Goal: Task Accomplishment & Management: Use online tool/utility

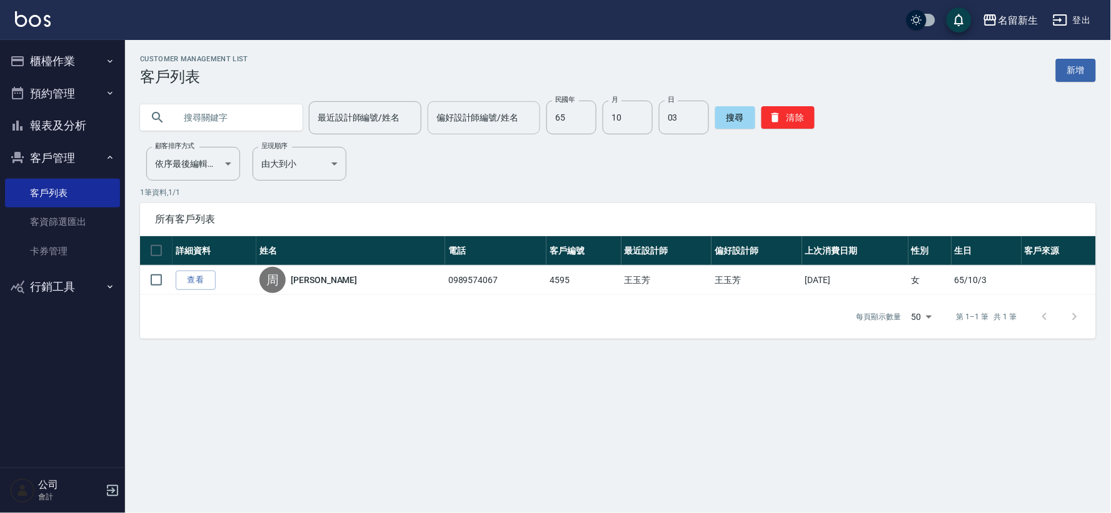
drag, startPoint x: 201, startPoint y: 109, endPoint x: 488, endPoint y: 116, distance: 287.8
click at [208, 111] on input "text" at bounding box center [234, 118] width 118 height 34
click at [811, 117] on div "最近設計師編號/姓名 最近設計師編號/姓名 偏好設計師編號/姓名 偏好設計師編號/姓名 民國年 65 民國年 月 10 月 日 03 日 搜尋 清除" at bounding box center [618, 118] width 956 height 34
click at [796, 118] on button "清除" at bounding box center [788, 117] width 53 height 23
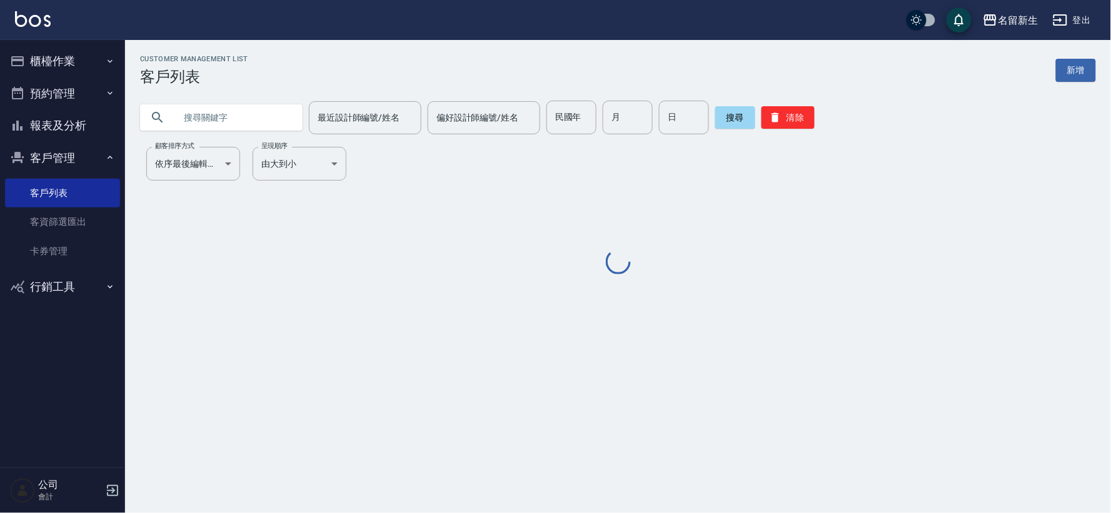
click at [215, 134] on div "Customer Management List 客戶列表 新增 最近設計師編號/姓名 最近設計師編號/姓名 偏好設計師編號/姓名 偏好設計師編號/姓名 民國…" at bounding box center [618, 166] width 986 height 222
click at [215, 133] on div "Customer Management List 客戶列表 新增 最近設計師編號/姓名 最近設計師編號/姓名 偏好設計師編號/姓名 偏好設計師編號/姓名 民國…" at bounding box center [618, 166] width 986 height 222
click at [215, 128] on input "text" at bounding box center [234, 118] width 118 height 34
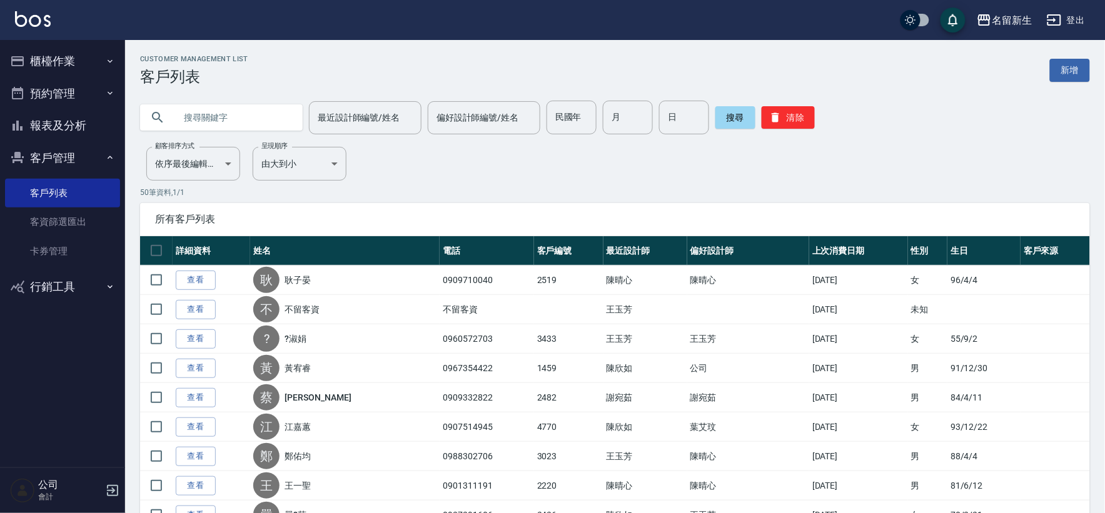
click at [221, 115] on input "text" at bounding box center [234, 118] width 118 height 34
type input "[PERSON_NAME]"
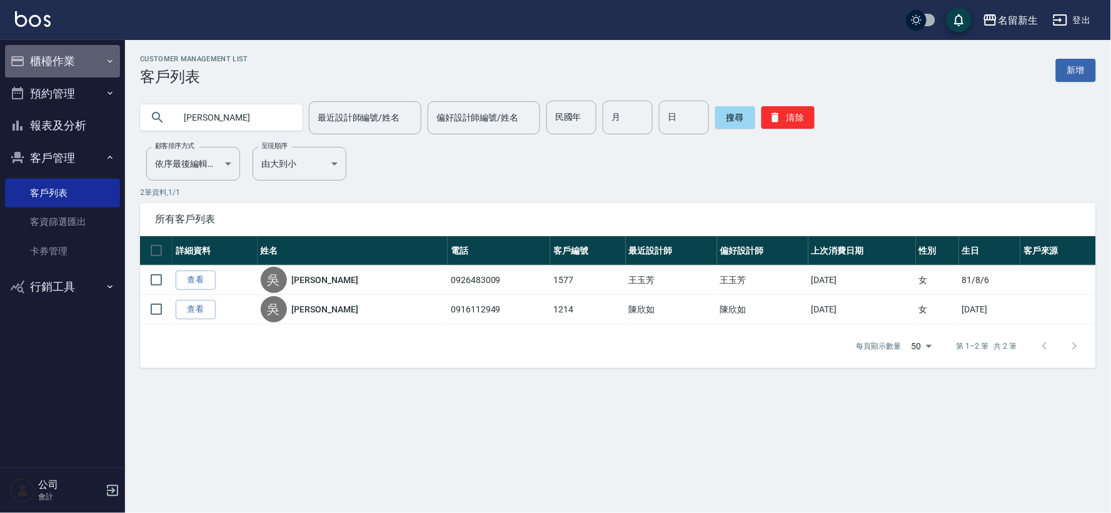
click at [59, 60] on button "櫃檯作業" at bounding box center [62, 61] width 115 height 33
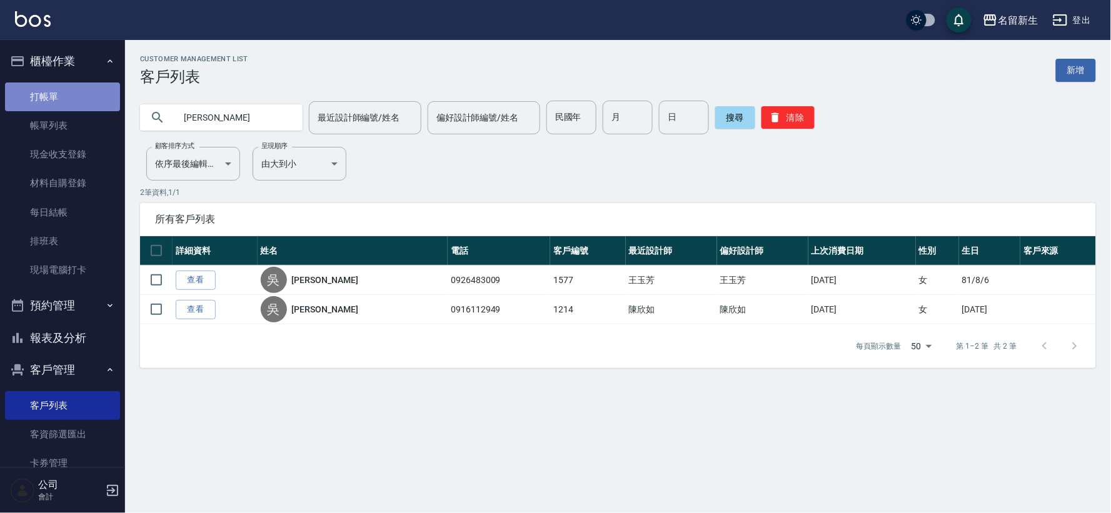
click at [67, 90] on link "打帳單" at bounding box center [62, 97] width 115 height 29
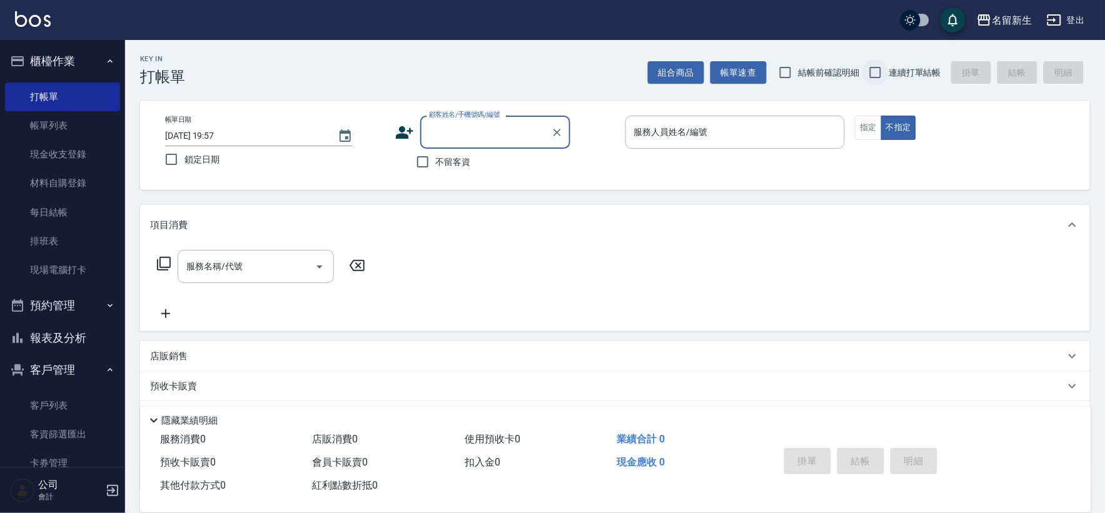
click at [872, 71] on input "連續打單結帳" at bounding box center [875, 72] width 26 height 26
checkbox input "true"
click at [411, 128] on icon at bounding box center [404, 132] width 19 height 19
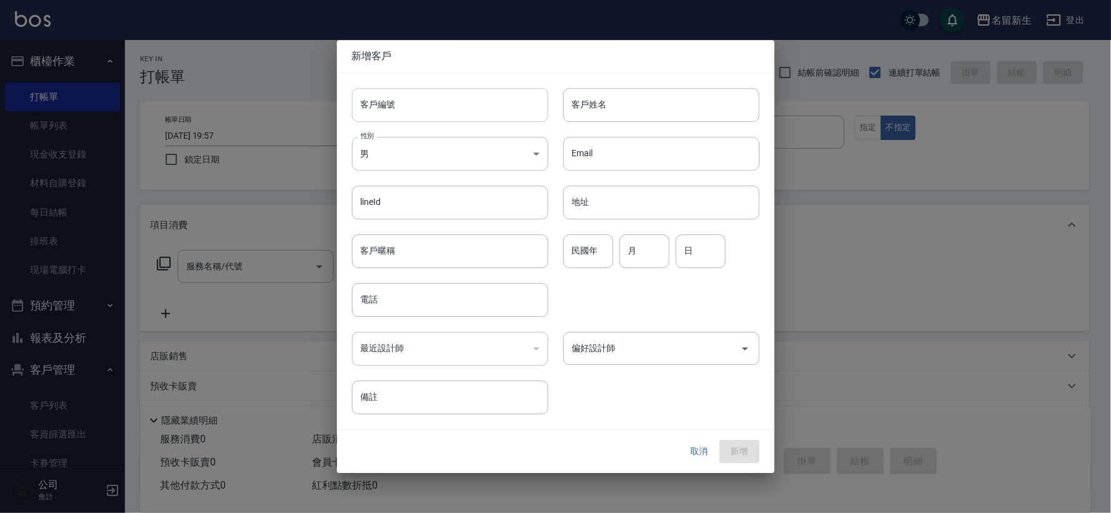
click at [428, 102] on input "客戶編號" at bounding box center [450, 105] width 196 height 34
type input "3439"
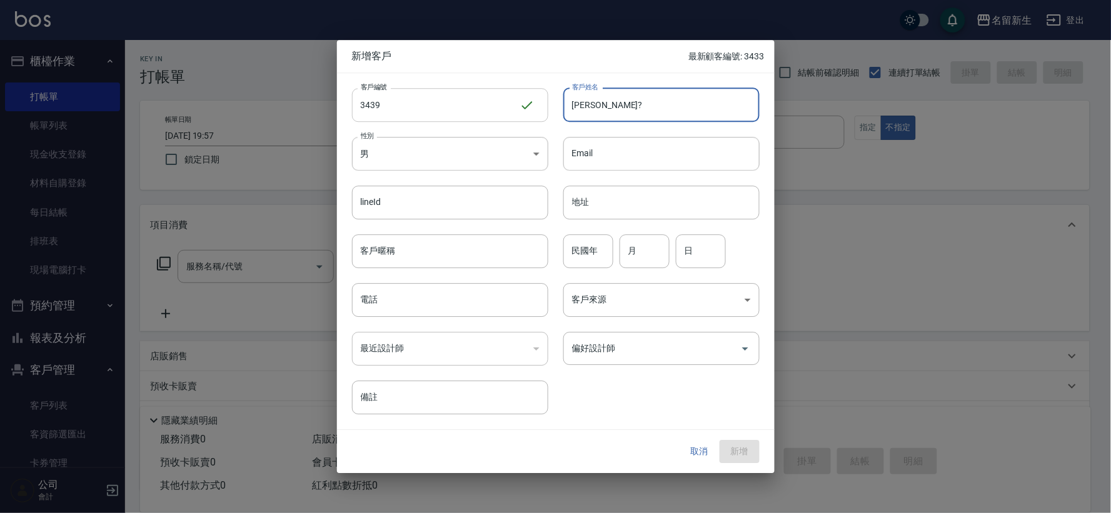
type input "[PERSON_NAME]?"
type input "87"
type input "05"
type input "29"
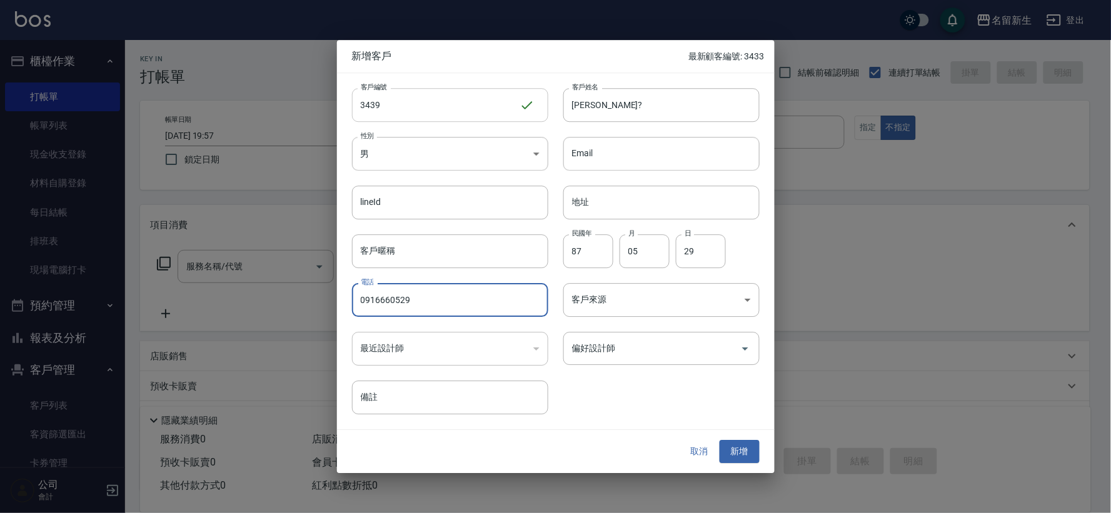
type input "0916660529"
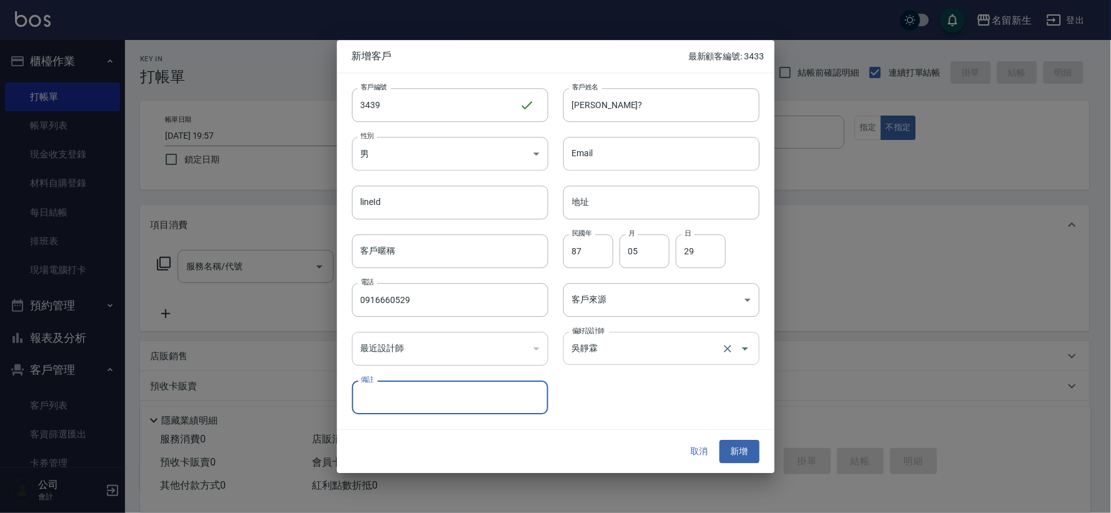
click at [626, 343] on input "吳靜霖" at bounding box center [644, 349] width 150 height 22
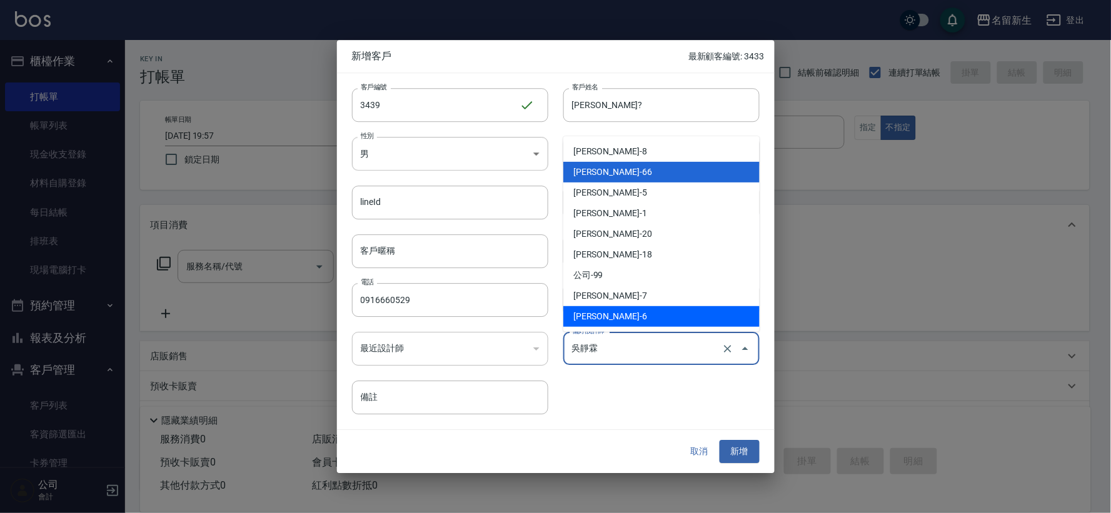
click at [632, 319] on li "[PERSON_NAME]-6" at bounding box center [661, 316] width 196 height 21
type input "謝宛茹"
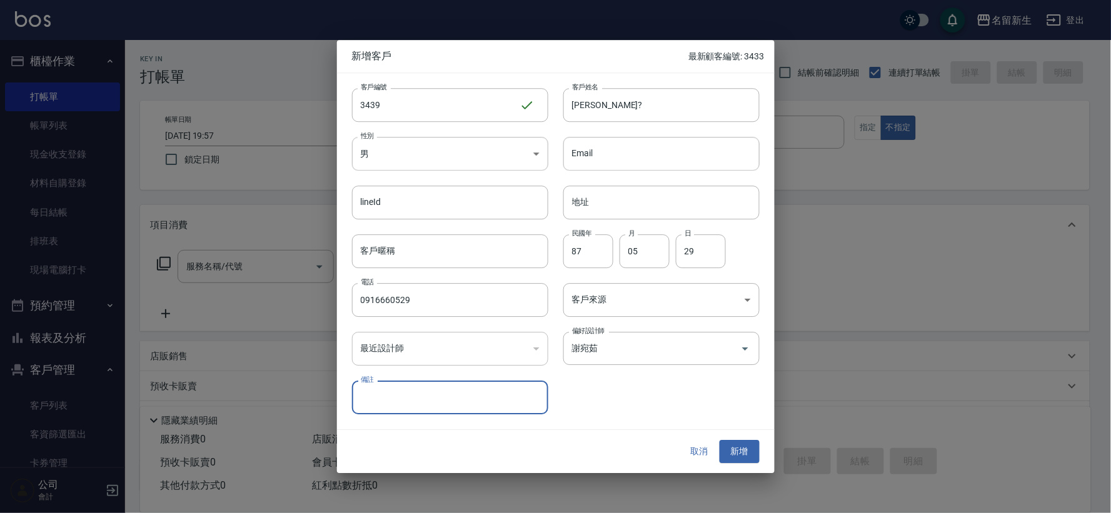
click at [597, 404] on div "客戶編號 3439 ​ 客戶編號 客戶姓名 [PERSON_NAME]? 客戶姓名 性別 男 [DEMOGRAPHIC_DATA] 性別 Email Emai…" at bounding box center [548, 244] width 423 height 342
click at [726, 447] on button "新增" at bounding box center [740, 452] width 40 height 23
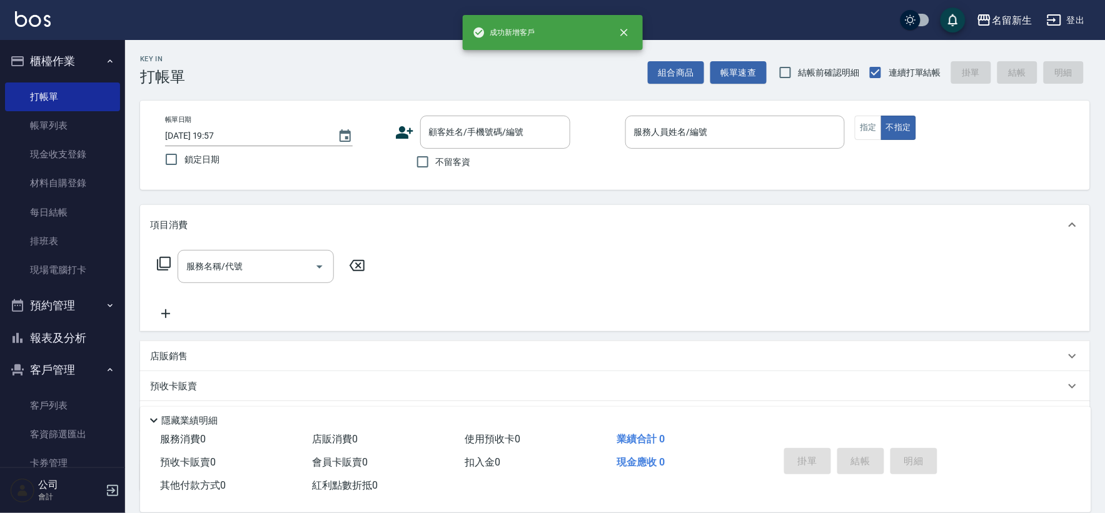
click at [412, 135] on icon at bounding box center [404, 132] width 19 height 19
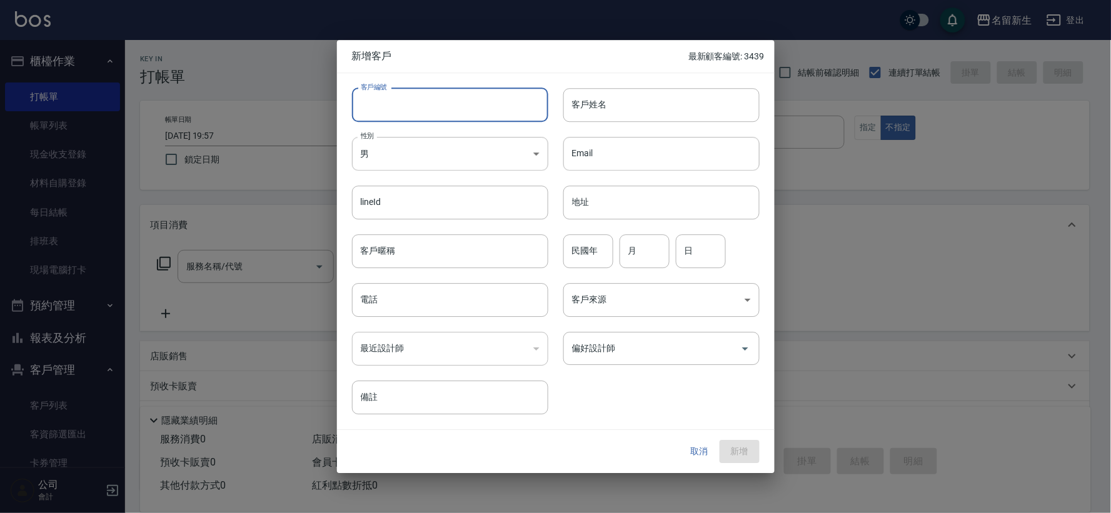
click at [465, 103] on input "客戶編號" at bounding box center [450, 105] width 196 height 34
type input "3438"
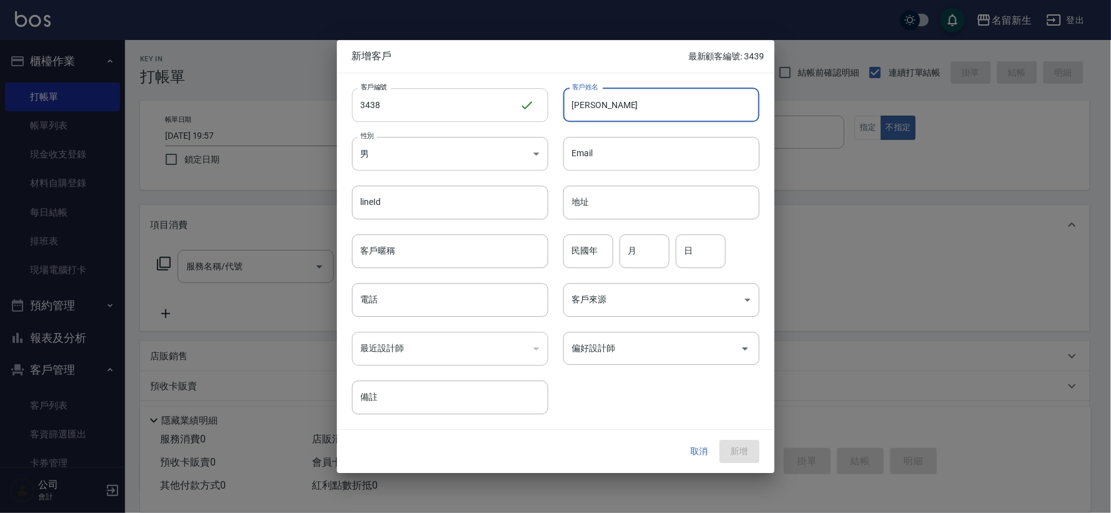
type input "[PERSON_NAME]"
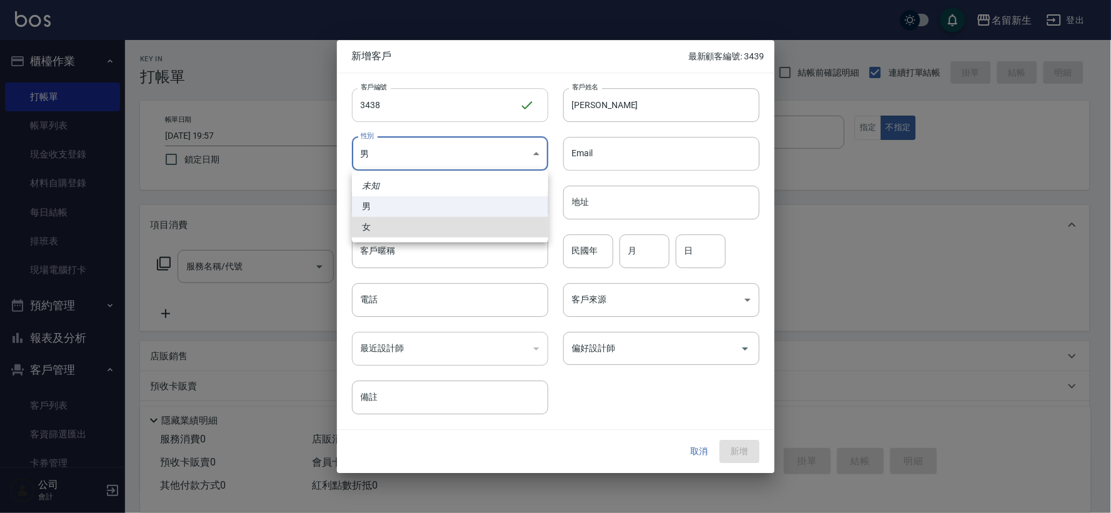
type input "[DEMOGRAPHIC_DATA]"
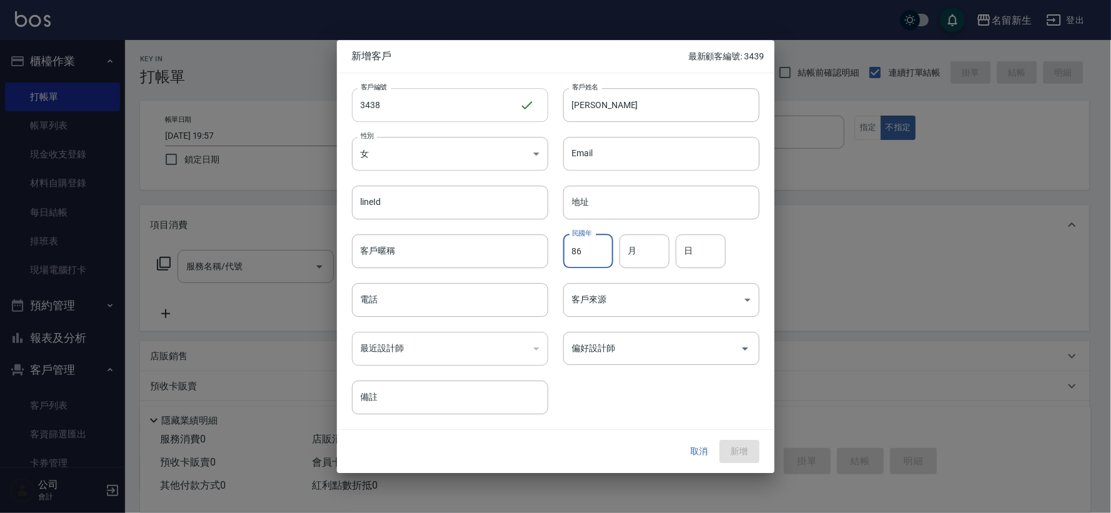
type input "86"
type input "05"
type input "15"
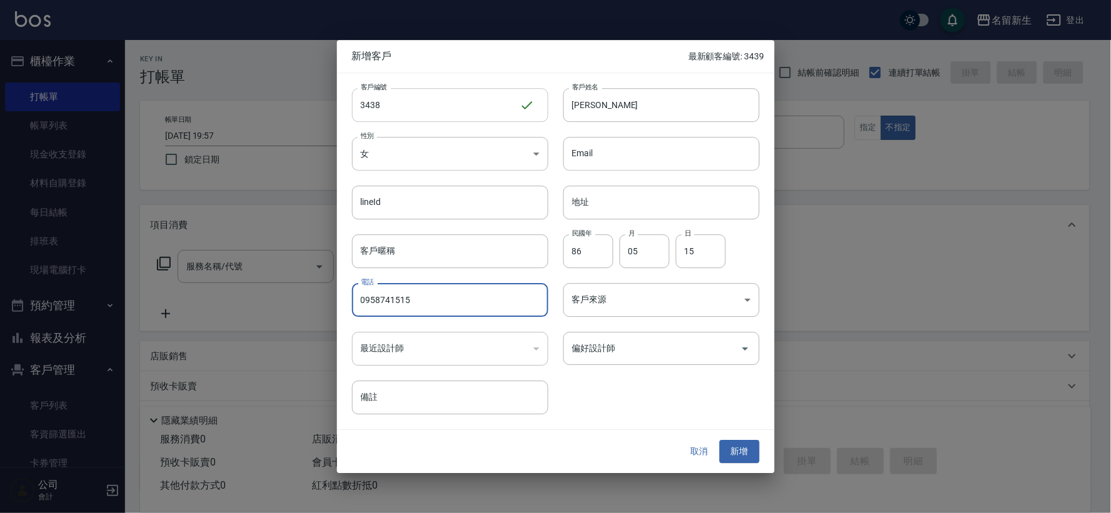
type input "0958741515"
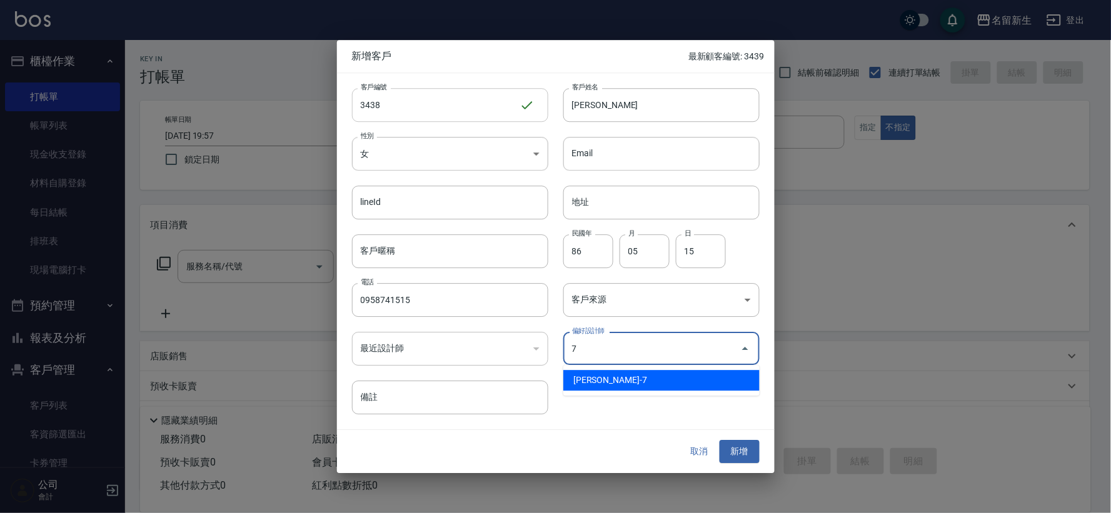
type input "陳晴心"
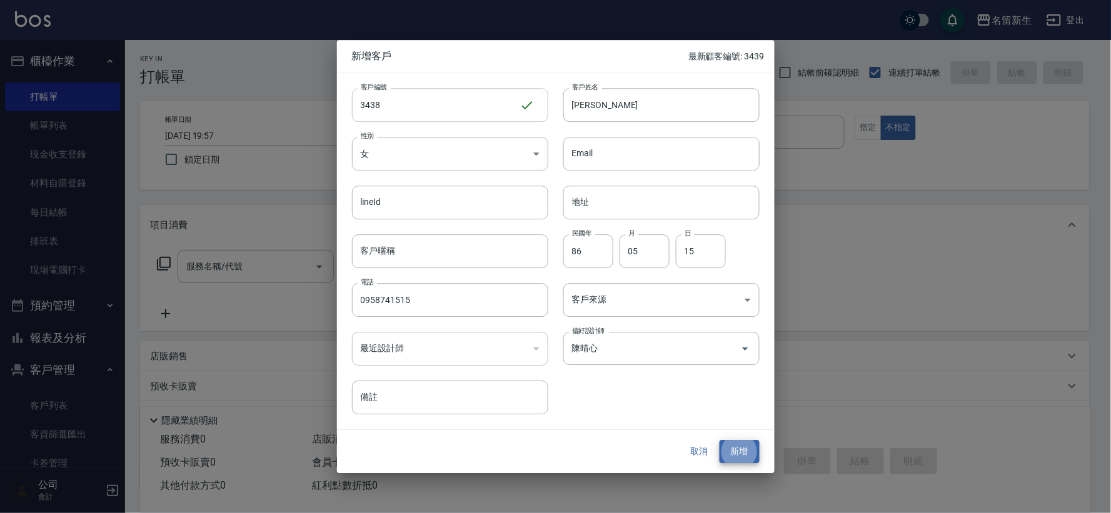
click at [720, 441] on button "新增" at bounding box center [740, 452] width 40 height 23
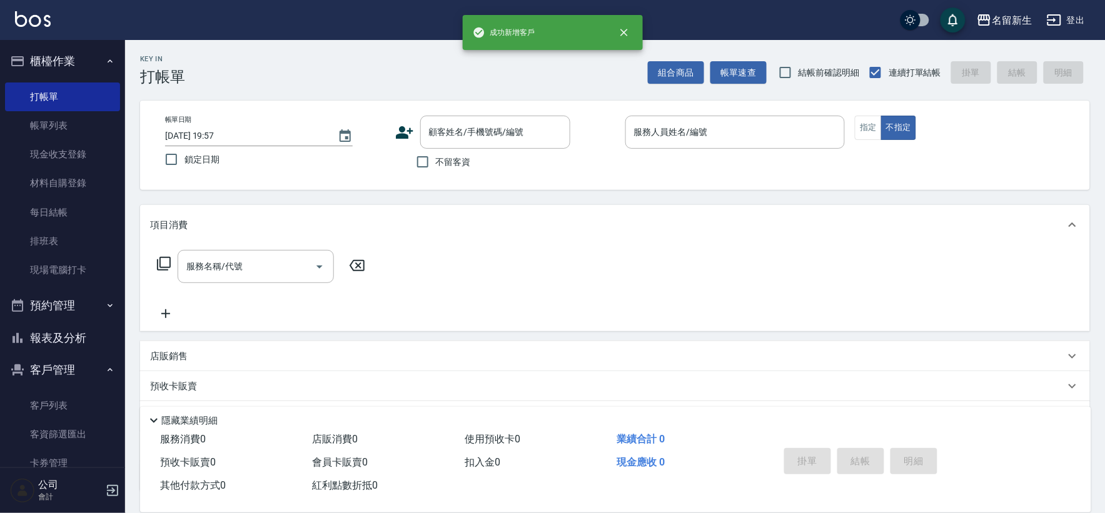
click at [403, 123] on icon at bounding box center [404, 132] width 19 height 19
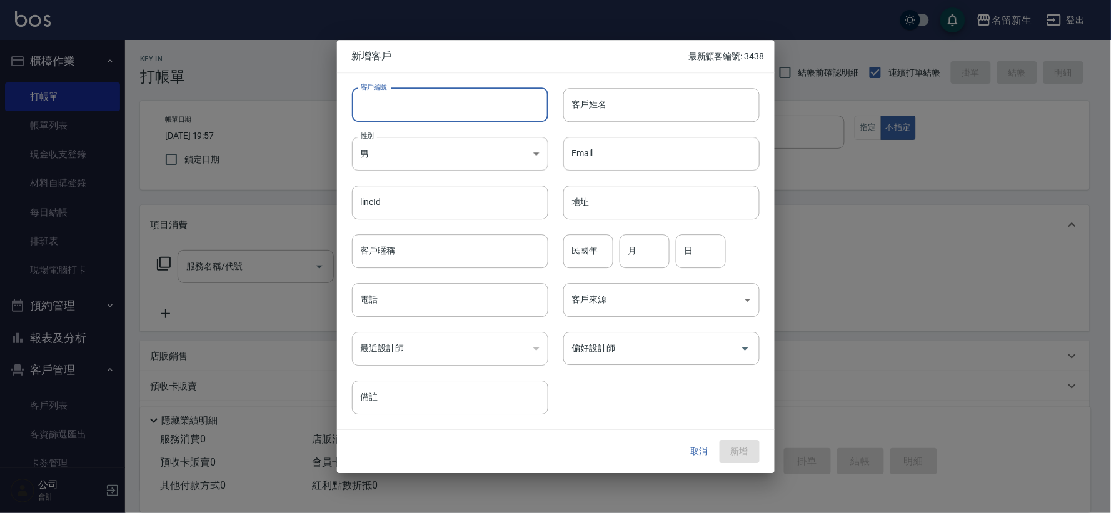
click at [405, 114] on input "客戶編號" at bounding box center [450, 105] width 196 height 34
type input "3437"
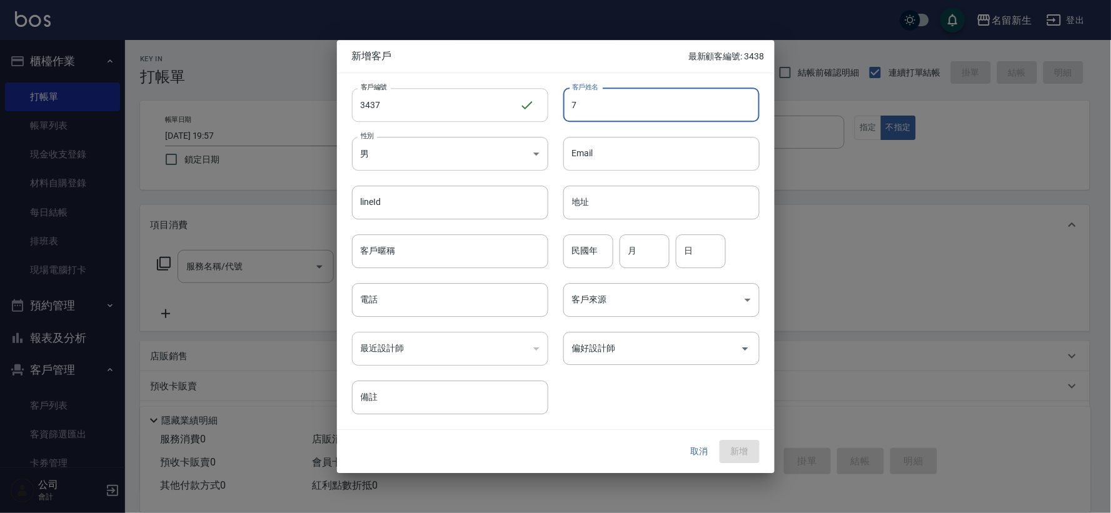
type input "7"
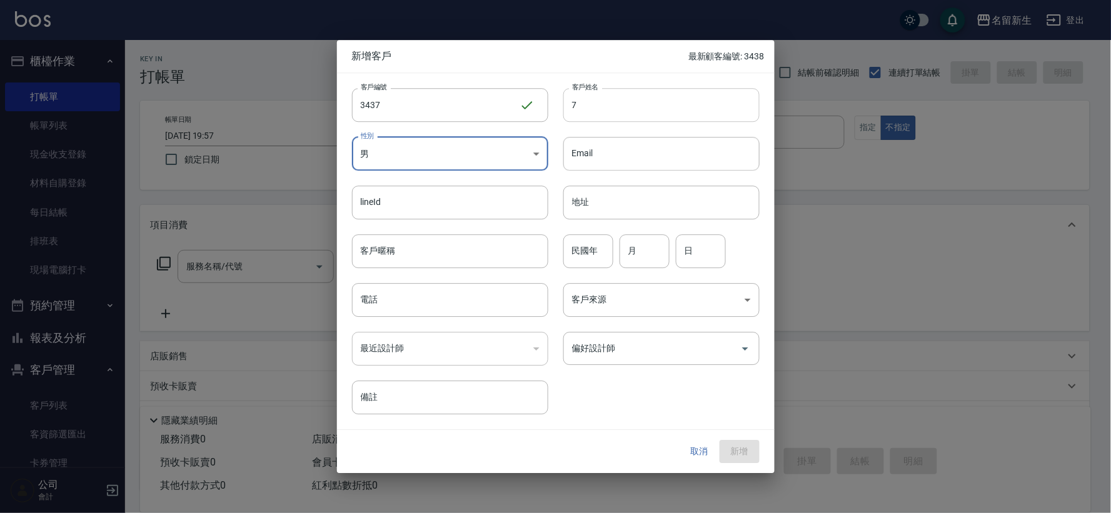
click at [740, 109] on input "7" at bounding box center [661, 105] width 196 height 34
click at [673, 109] on input "劉" at bounding box center [661, 105] width 196 height 34
type input "[PERSON_NAME]?瑩"
click at [440, 156] on body "名留新生 登出 櫃檯作業 打帳單 帳單列表 現金收支登錄 材料自購登錄 每日結帳 排班表 現場電腦打卡 預約管理 預約管理 單日預約紀錄 單週預約紀錄 報表及…" at bounding box center [555, 305] width 1111 height 610
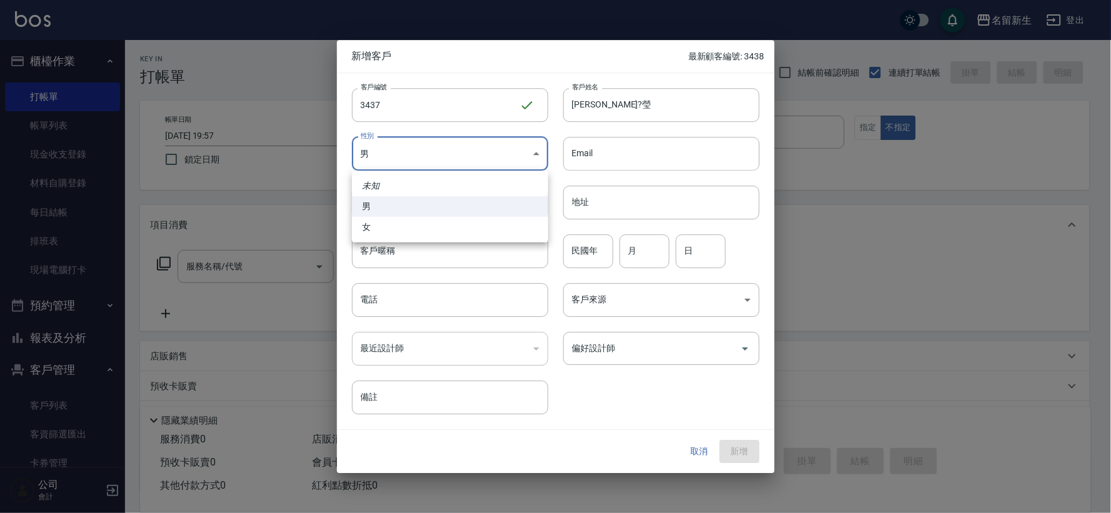
click at [572, 241] on div at bounding box center [555, 256] width 1111 height 513
click at [576, 253] on input "民國年" at bounding box center [588, 252] width 50 height 34
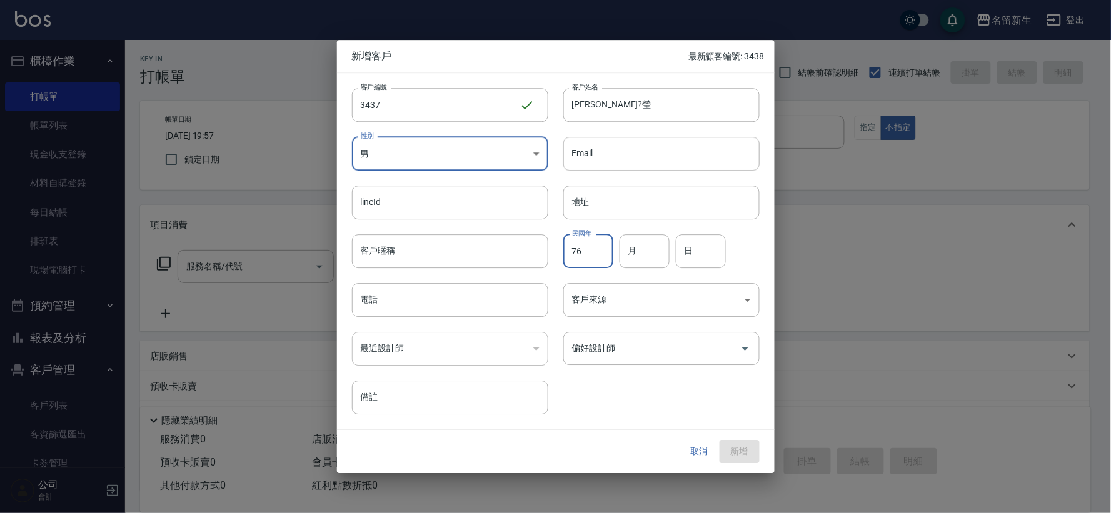
type input "76"
type input "06"
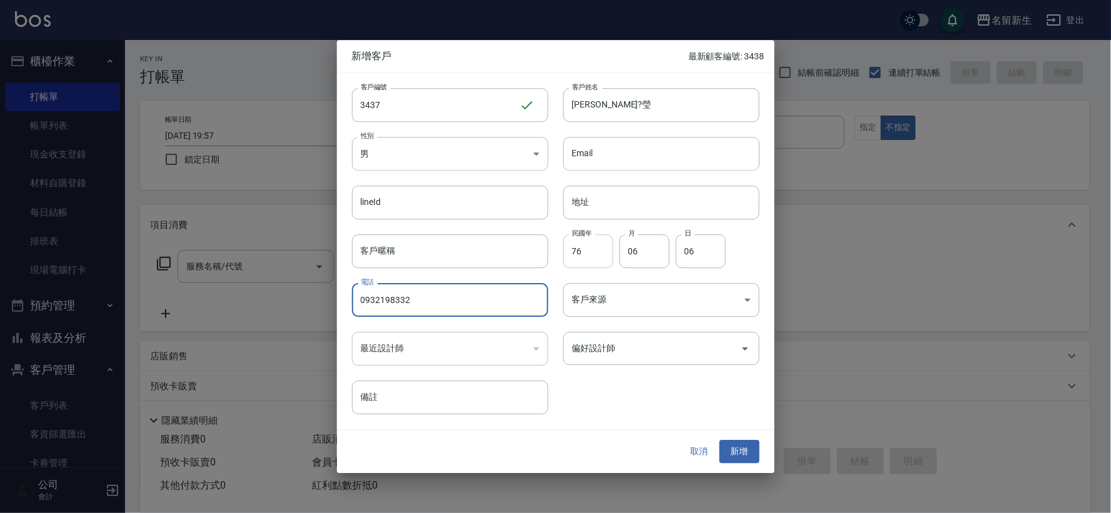
type input "0932198332"
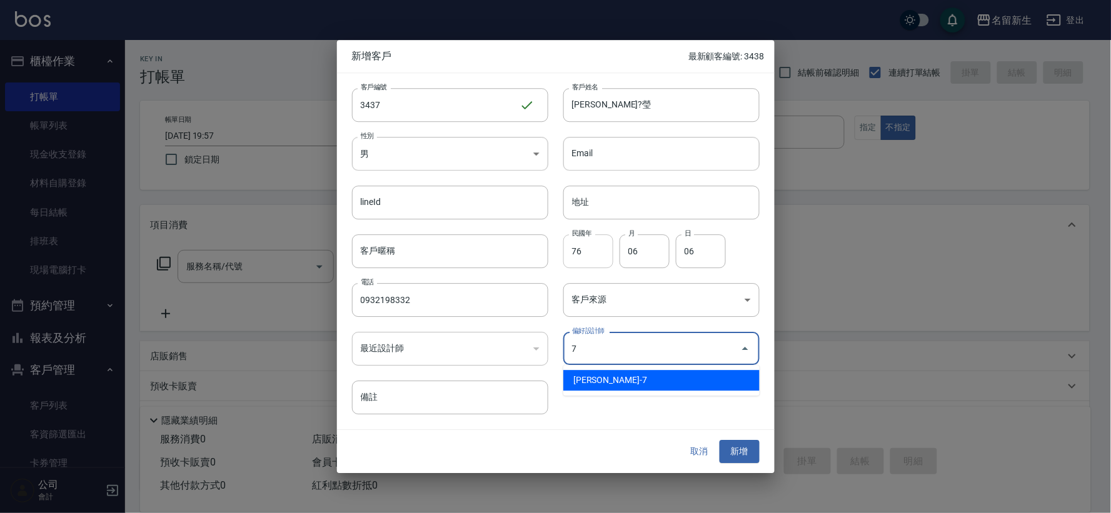
type input "陳晴心"
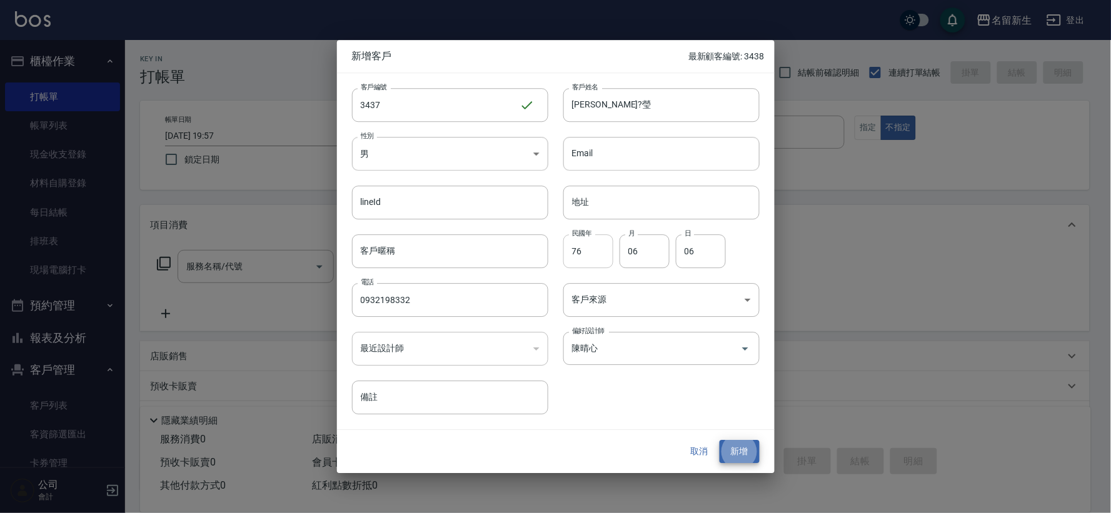
click at [720, 441] on button "新增" at bounding box center [740, 452] width 40 height 23
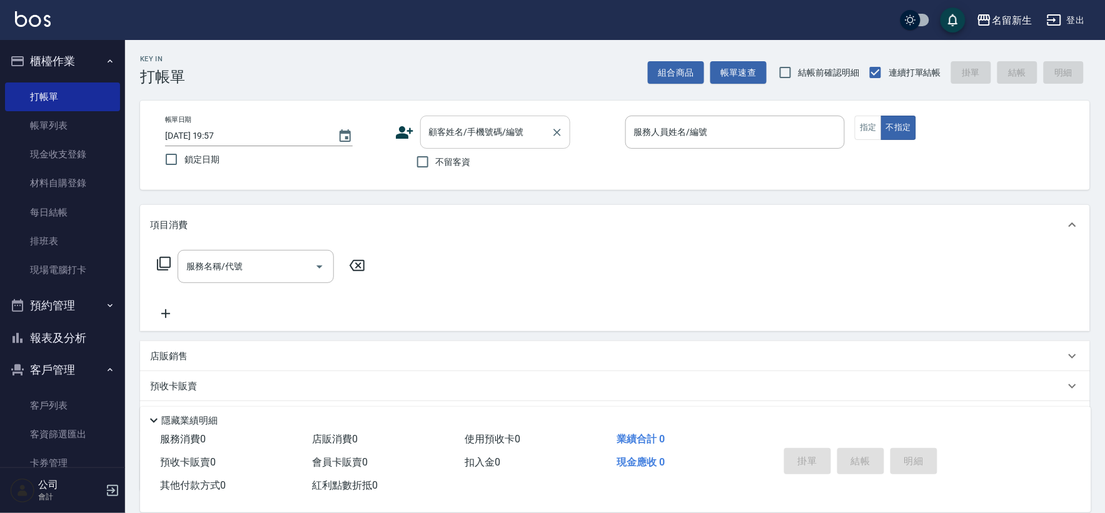
click at [500, 141] on input "顧客姓名/手機號碼/編號" at bounding box center [486, 132] width 120 height 22
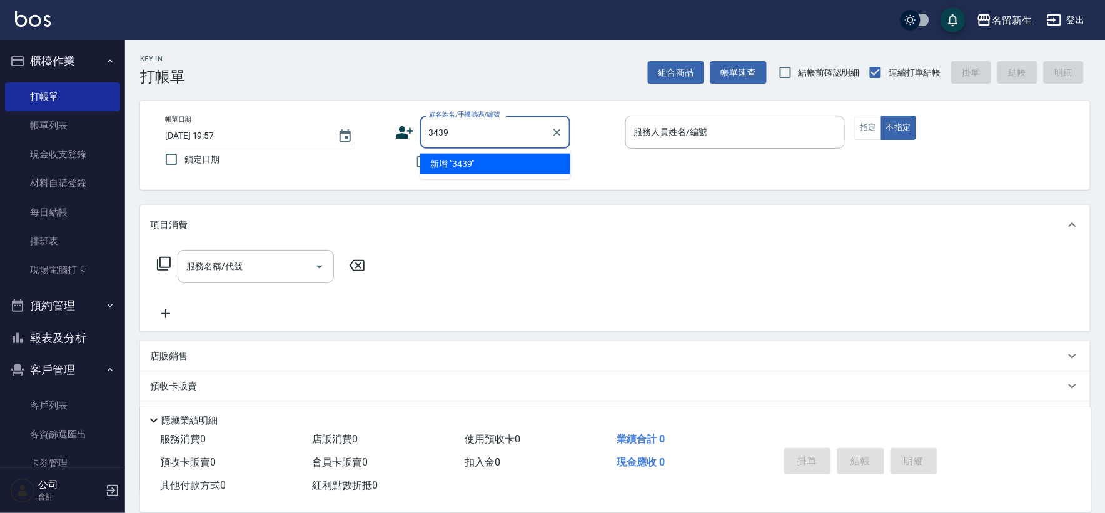
type input "3439"
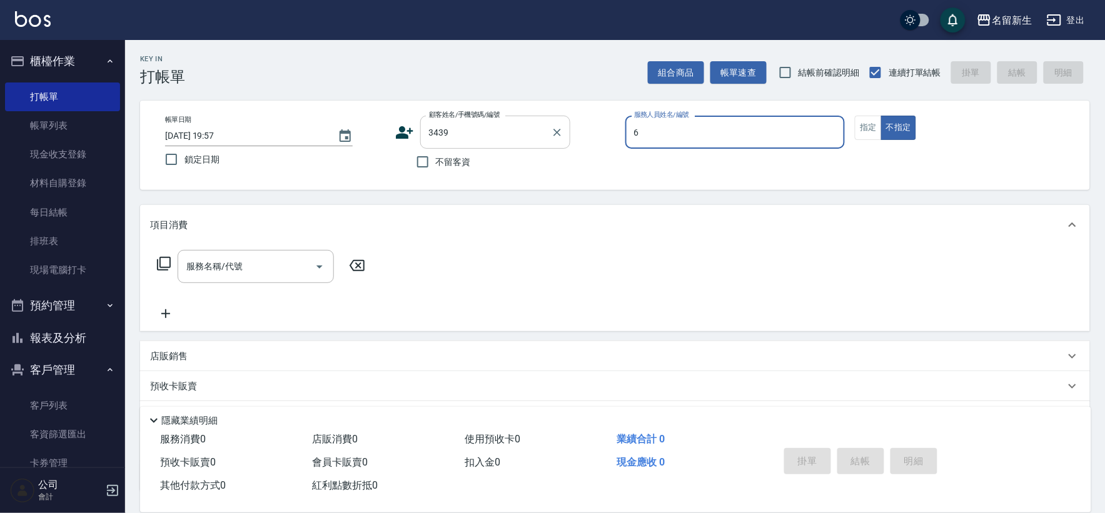
type input "6"
type button "false"
type input "[PERSON_NAME]-6"
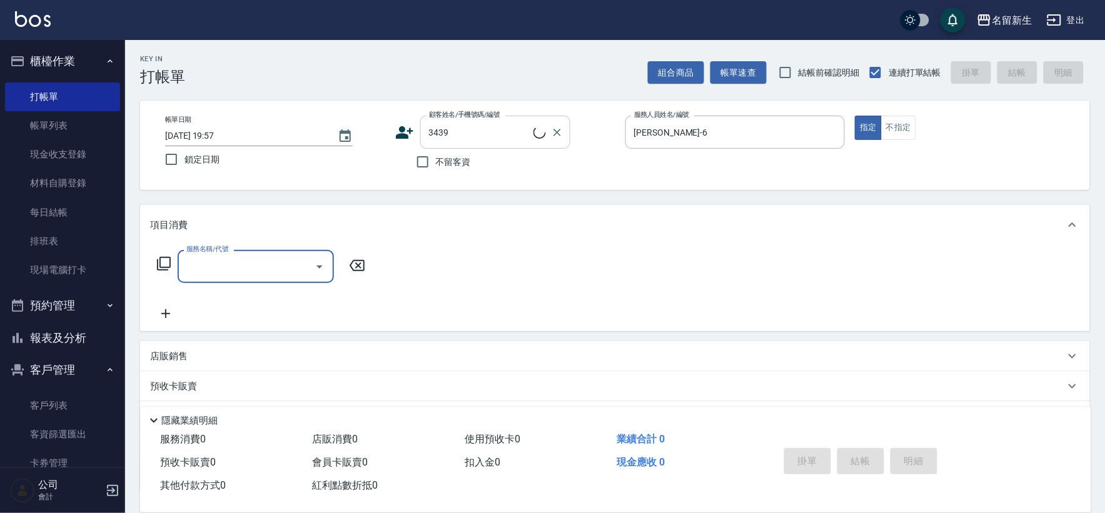
type input "[PERSON_NAME]?/0916660529/3439"
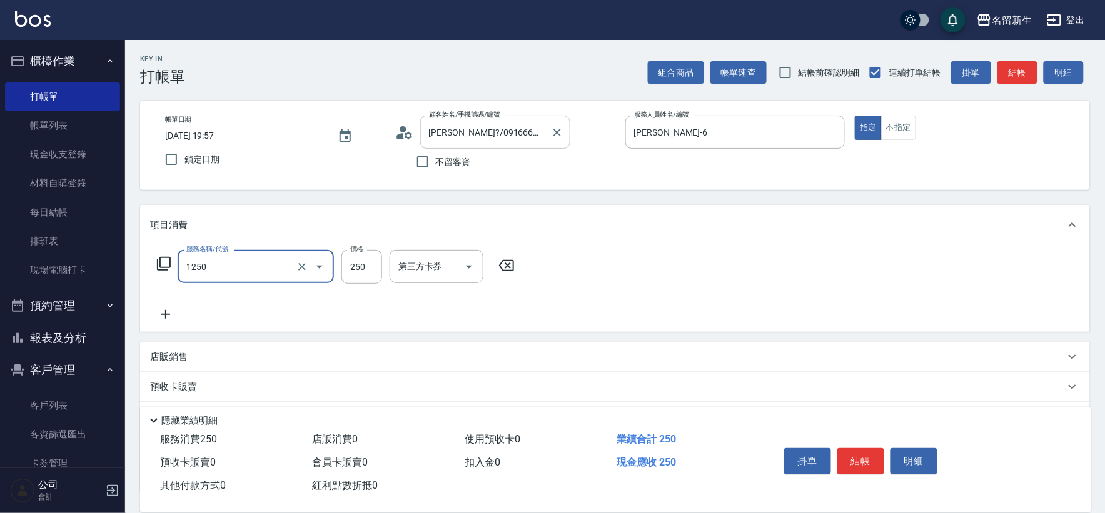
type input "洗髮250(1250)"
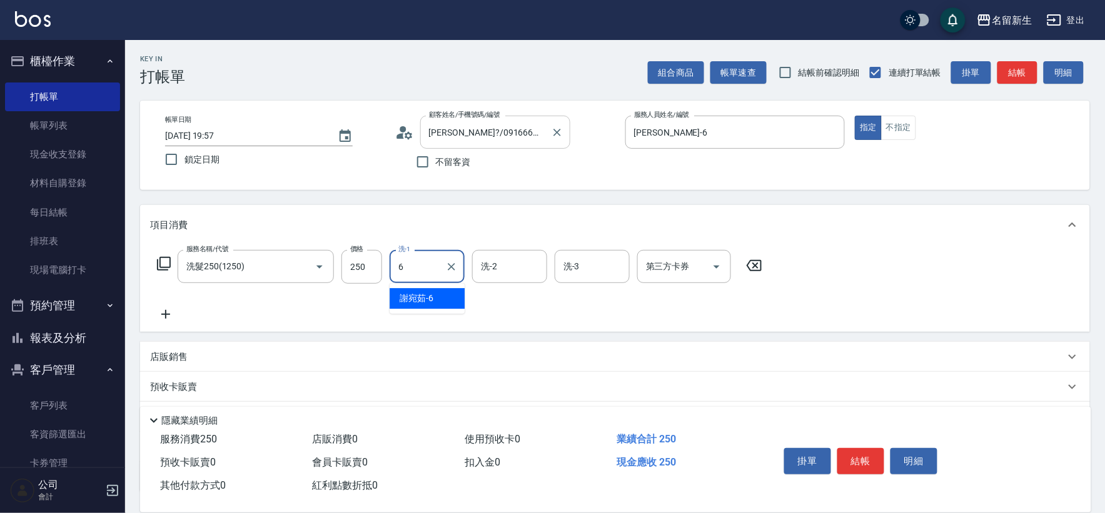
type input "[PERSON_NAME]-6"
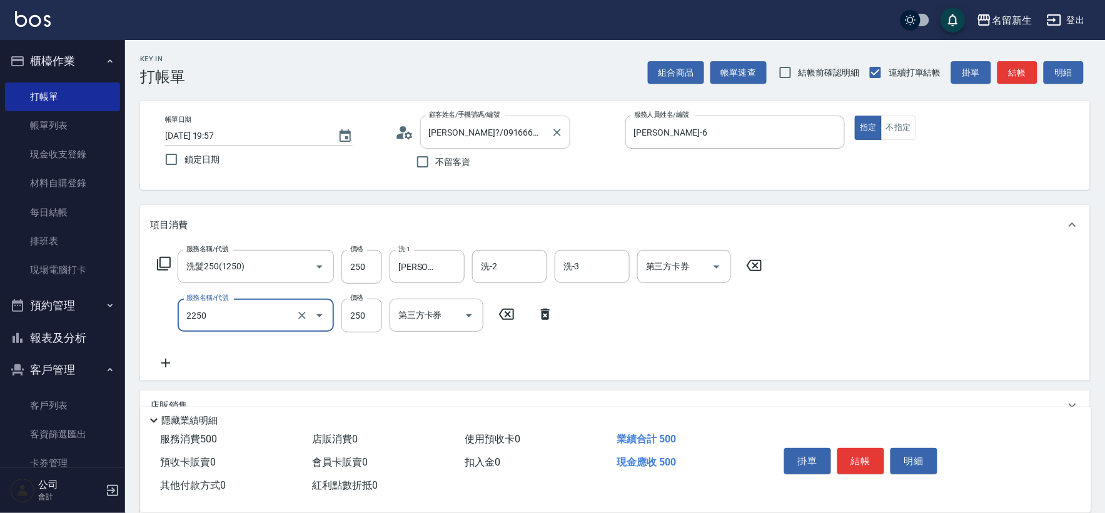
type input "剪髮(2250)"
click at [364, 323] on input "250" at bounding box center [361, 316] width 41 height 34
type input "300"
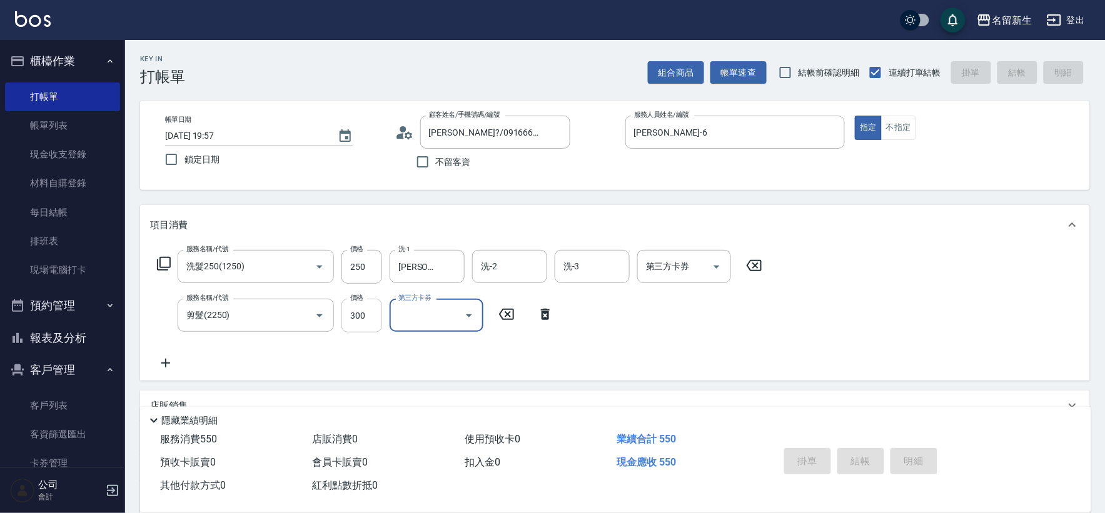
type input "[DATE] 20:05"
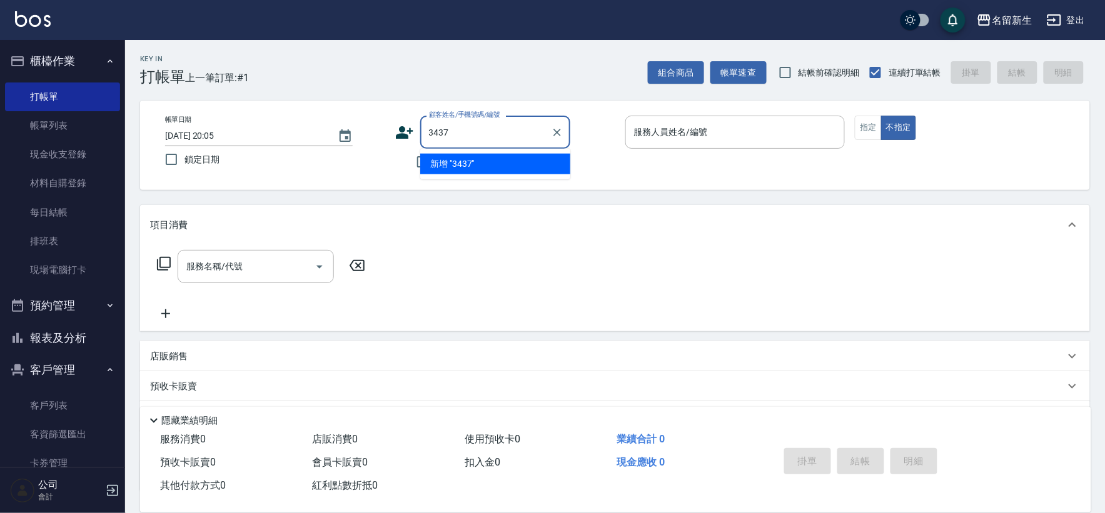
type input "3437"
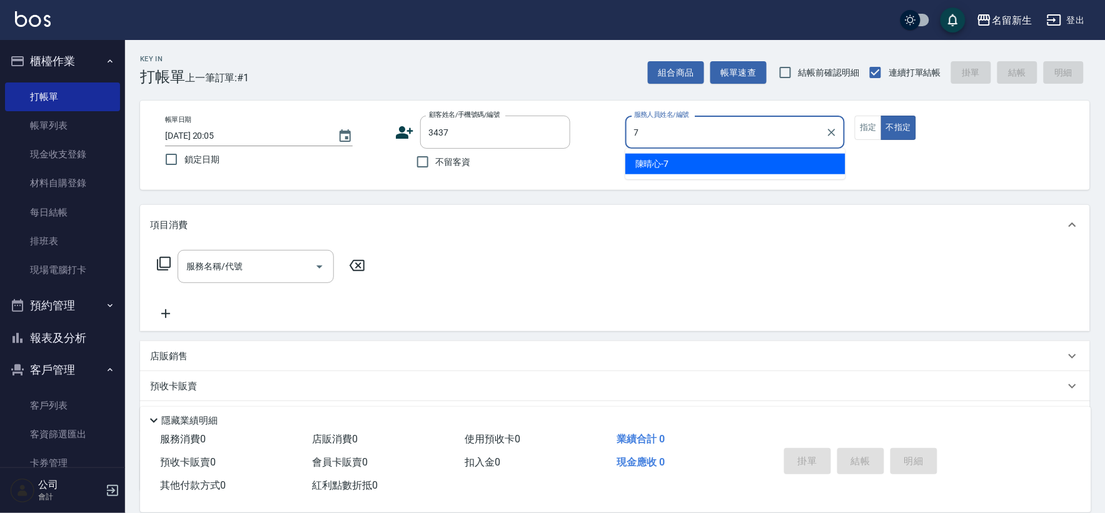
type input "[PERSON_NAME]-7"
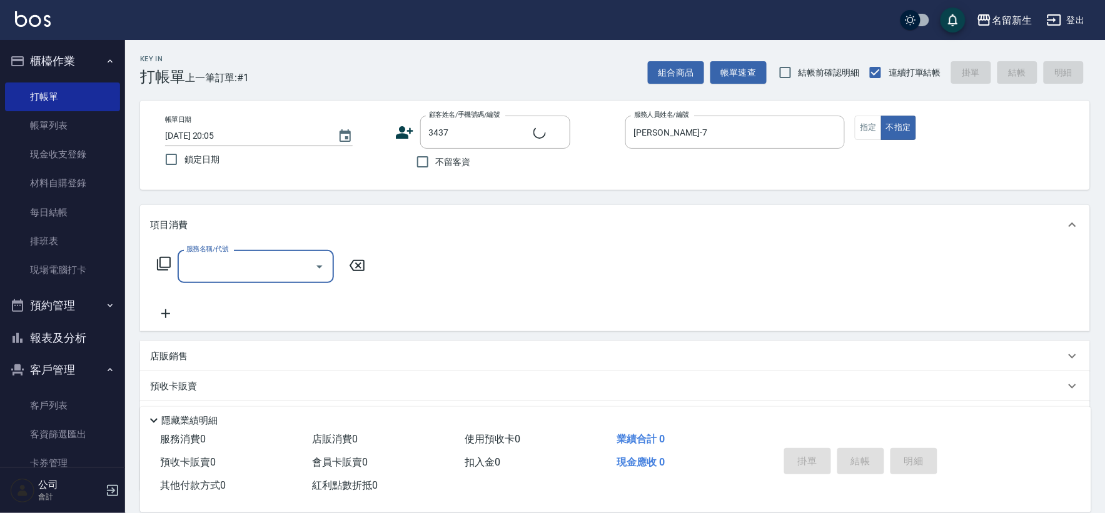
type input "1"
type input "[PERSON_NAME]?[PERSON_NAME]/0932198332/3437"
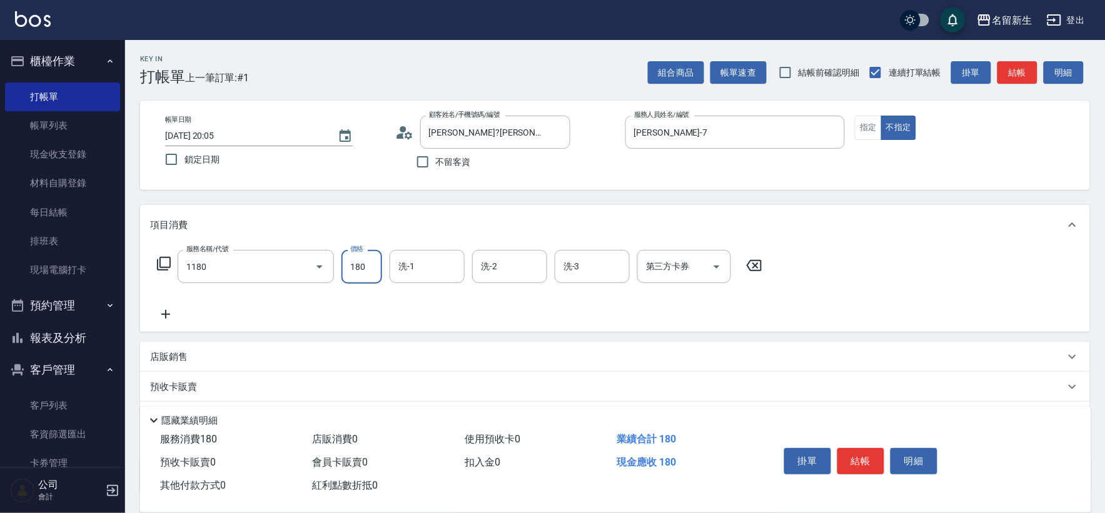
type input "洗髮(不指定活動)(1180)"
type input "[PERSON_NAME]-7"
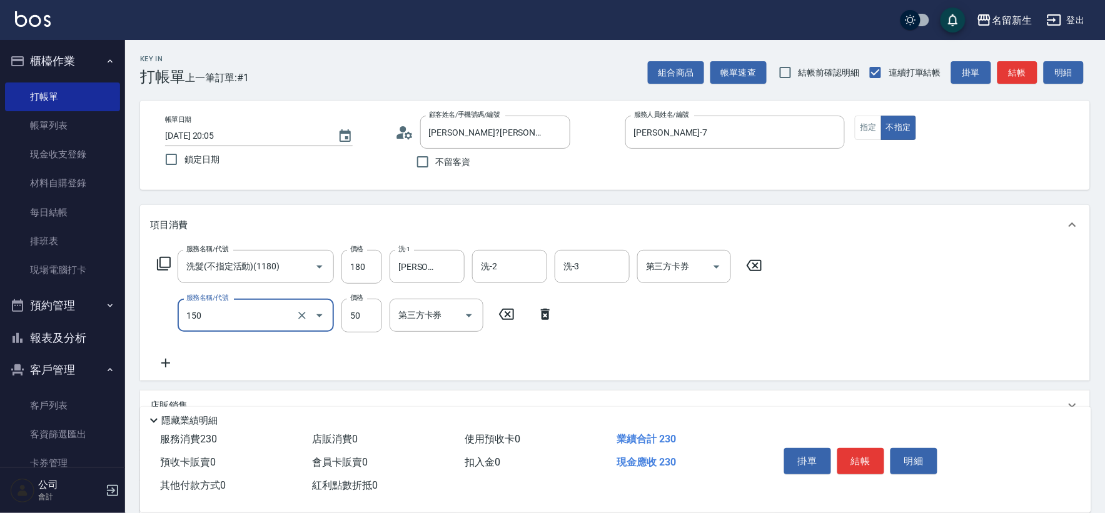
type input "精油(150)"
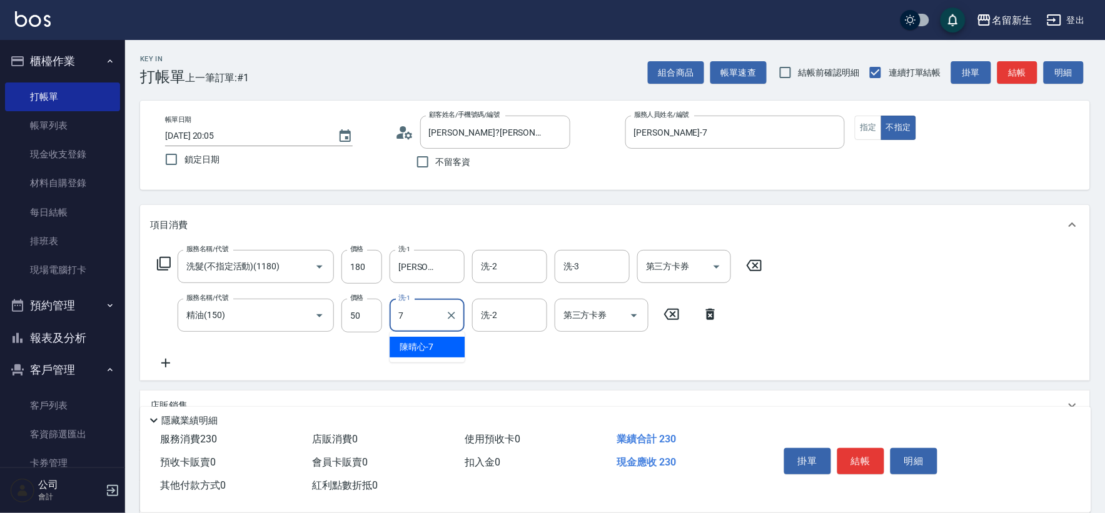
type input "[PERSON_NAME]-7"
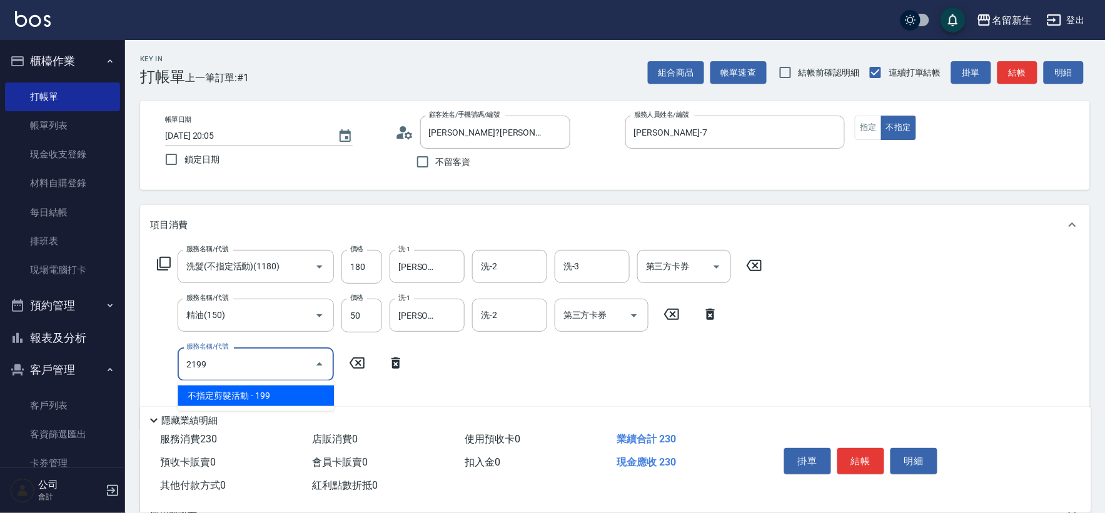
type input "不指定剪髮活動(2199)"
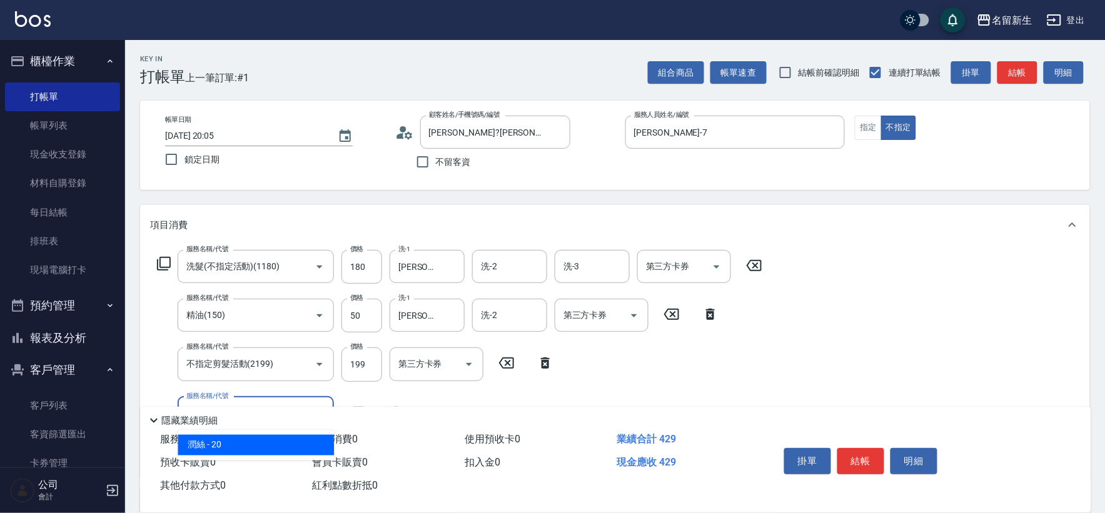
type input "潤絲(820)"
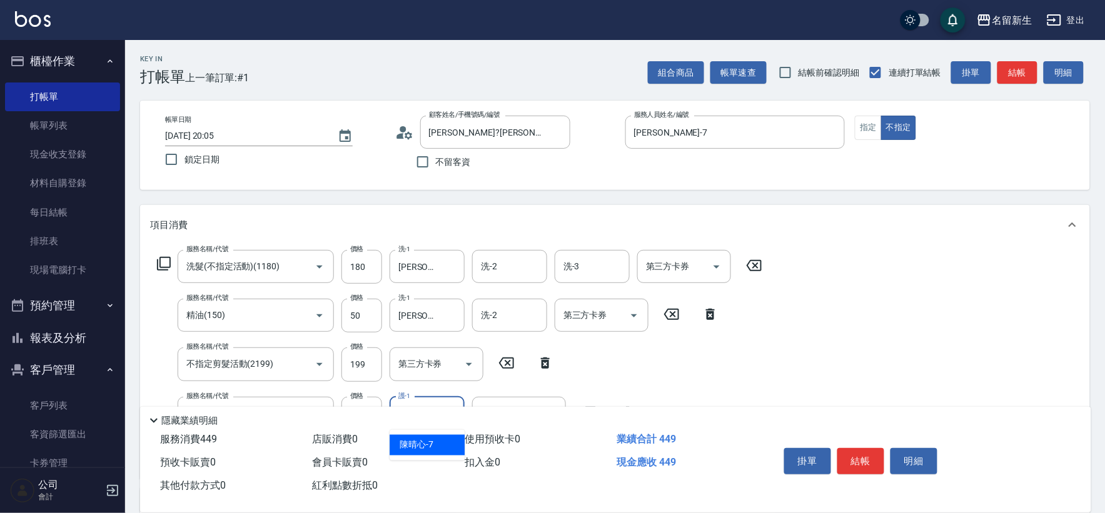
type input "[PERSON_NAME]-7"
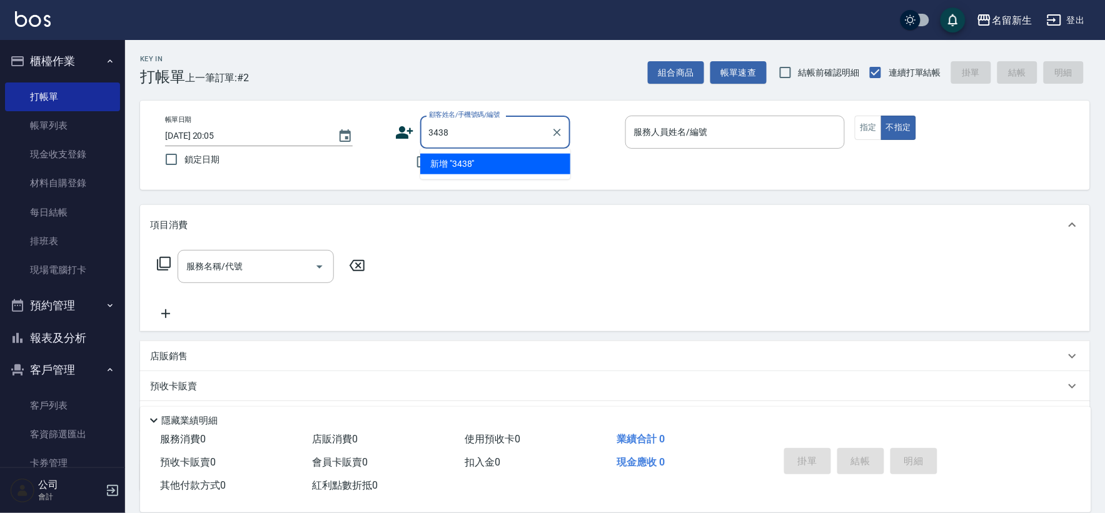
type input "3438"
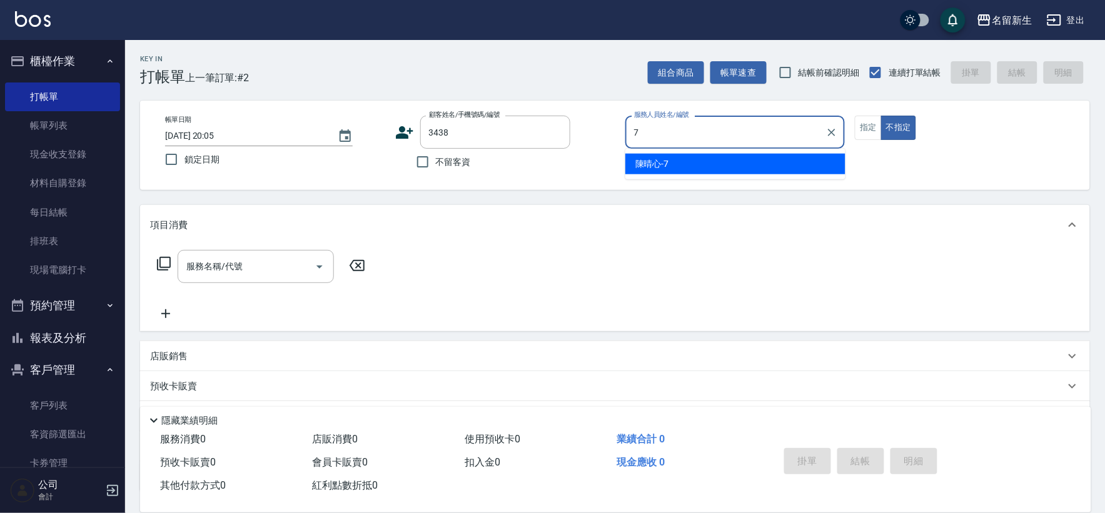
type input "[PERSON_NAME]-7"
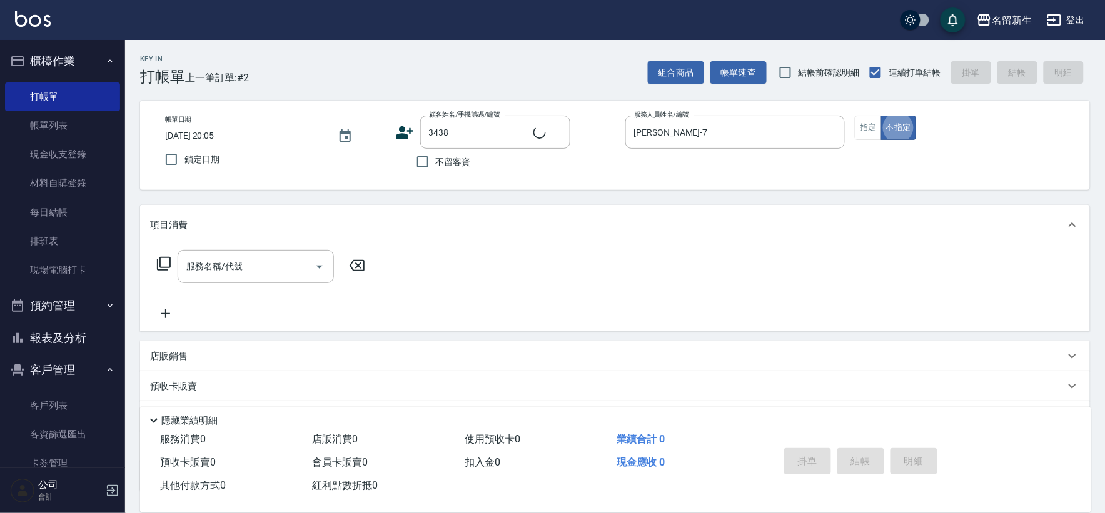
type input "[PERSON_NAME]/0958741515/3438"
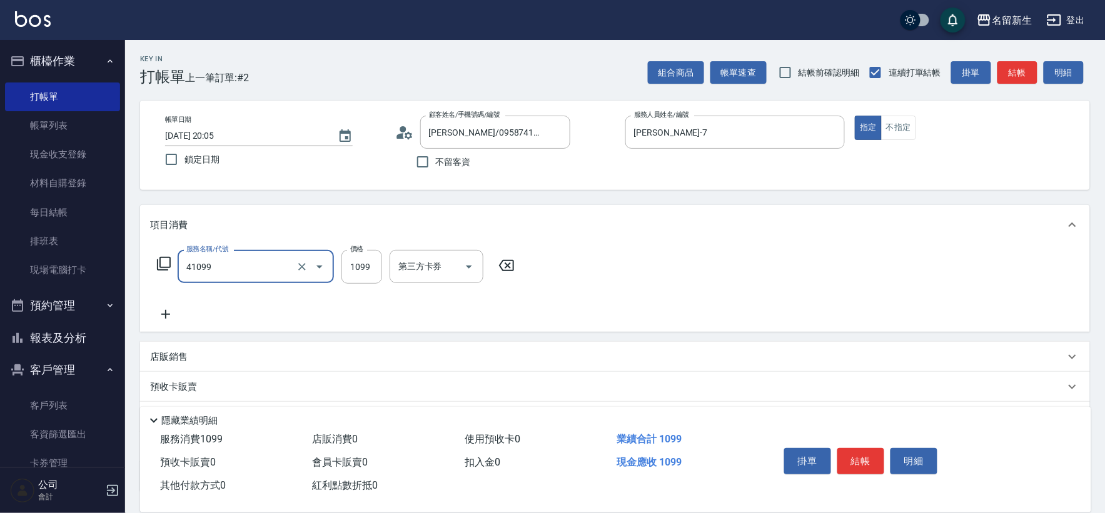
type input "公司活動/早鳥(41099)"
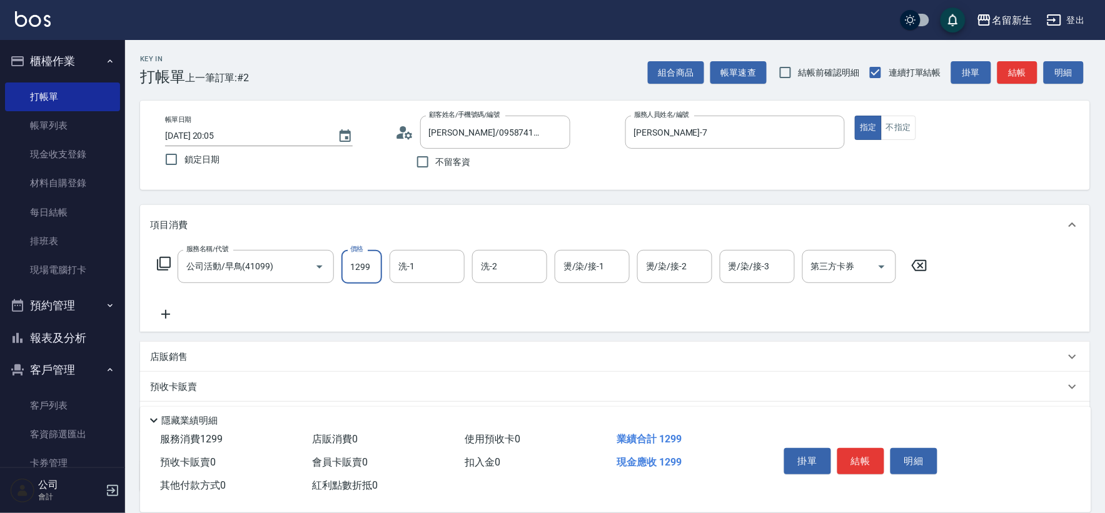
type input "1299"
type input "[PERSON_NAME]-18"
type input "[PERSON_NAME]-6"
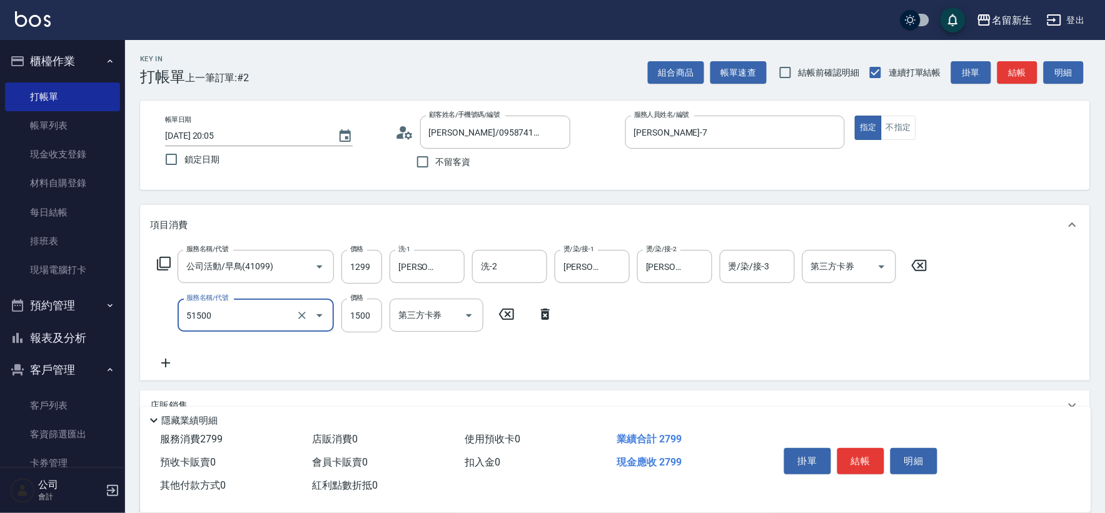
type input "原價1201~1500護髮(51500)"
type input "1275"
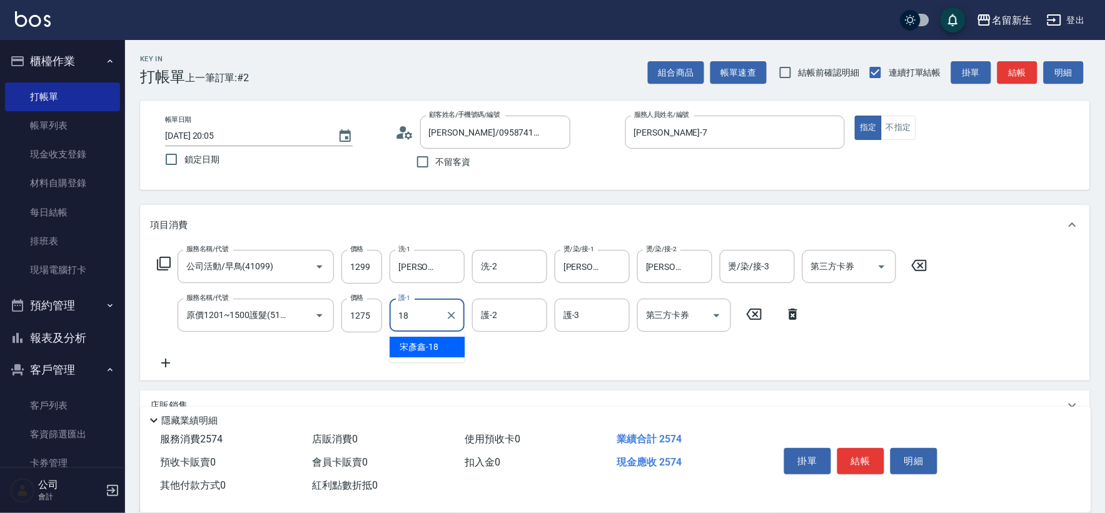
type input "[PERSON_NAME]-18"
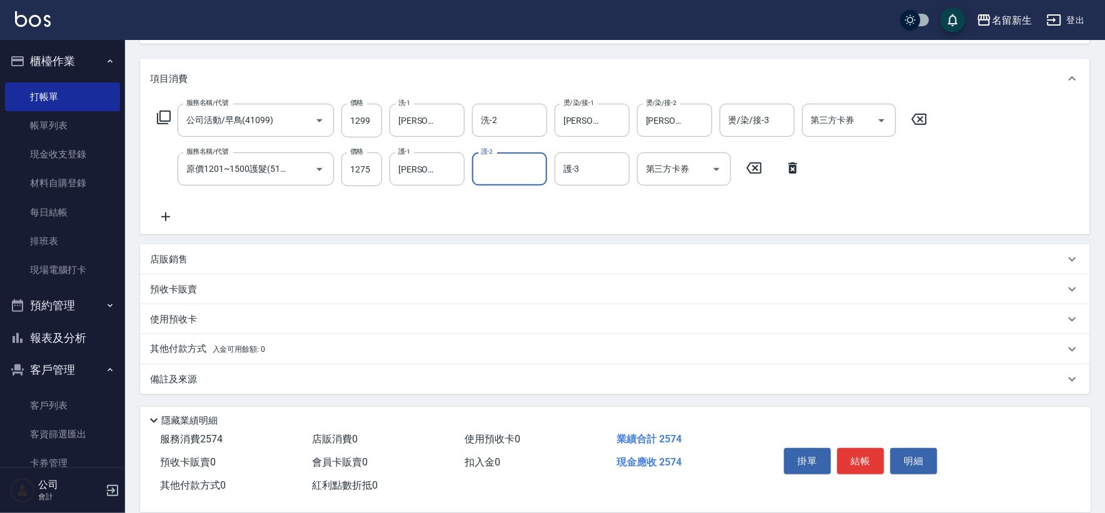
click at [181, 350] on p "其他付款方式 入金可用餘額: 0" at bounding box center [207, 350] width 115 height 14
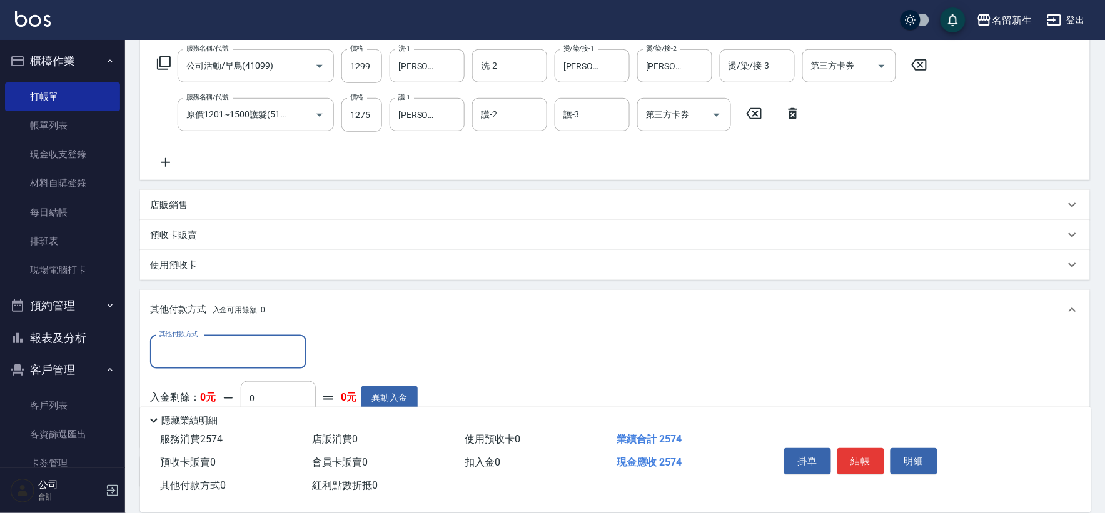
scroll to position [252, 0]
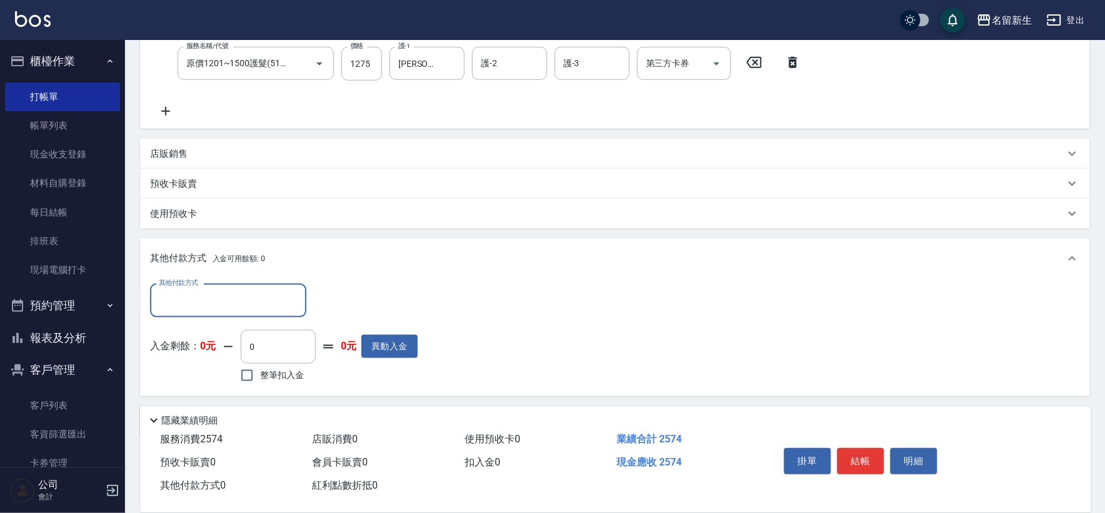
click at [190, 301] on input "其他付款方式" at bounding box center [228, 301] width 145 height 22
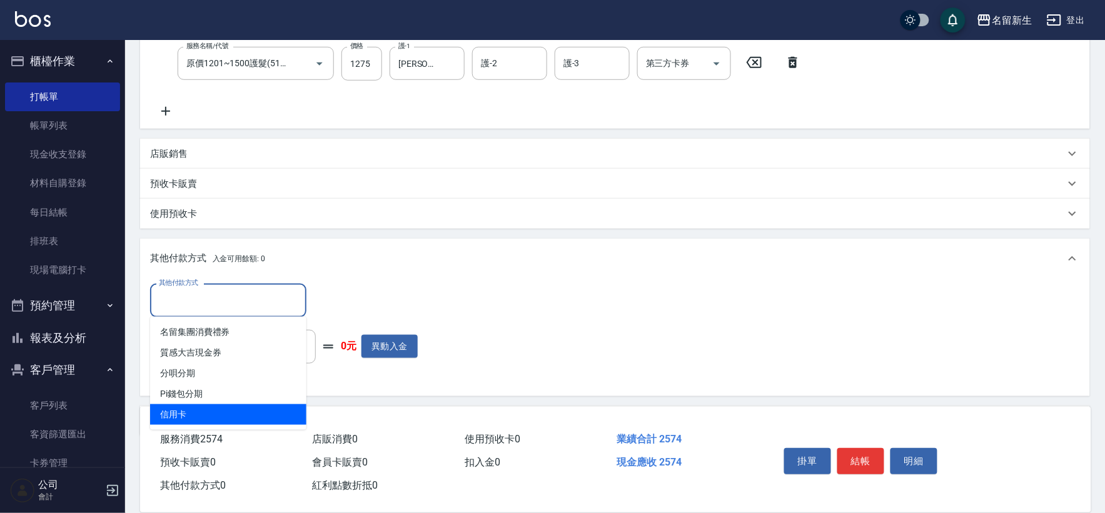
click at [175, 408] on span "信用卡" at bounding box center [228, 415] width 156 height 21
type input "信用卡"
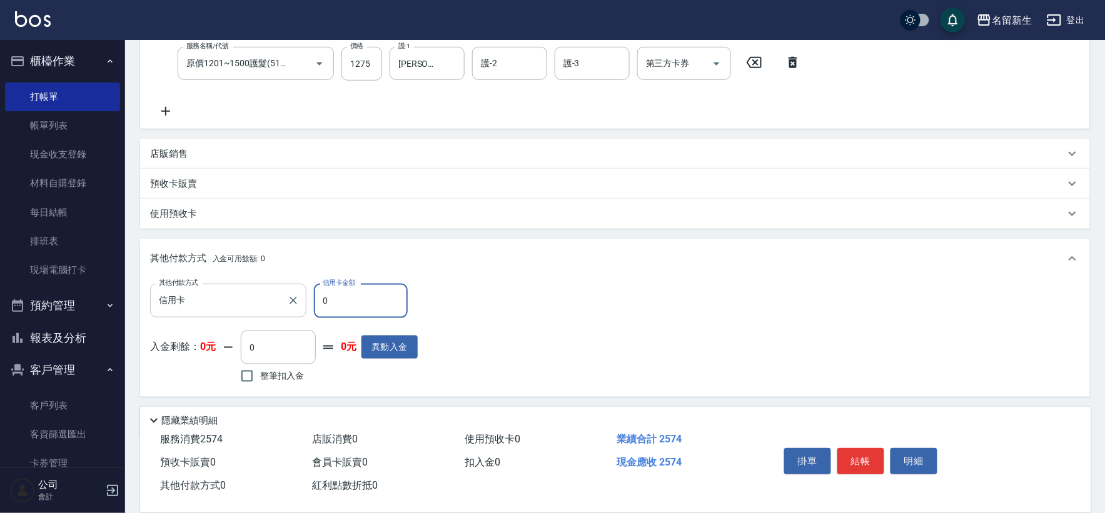
drag, startPoint x: 328, startPoint y: 304, endPoint x: 265, endPoint y: 314, distance: 64.0
click at [286, 309] on div "其他付款方式 信用卡 其他付款方式 信用卡金額 0 信用卡金額" at bounding box center [284, 301] width 268 height 34
type input "2574"
type input "[DATE] 20:06"
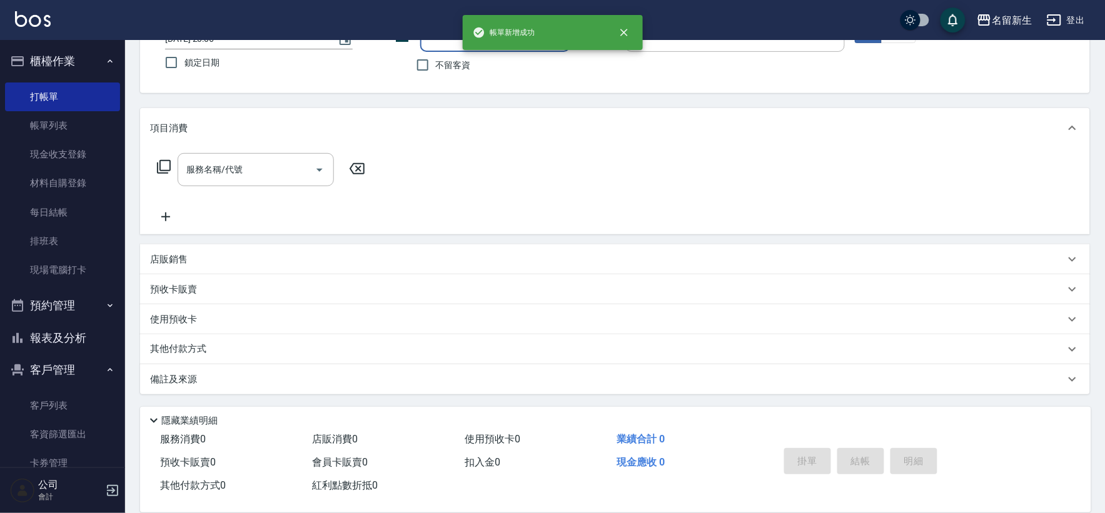
scroll to position [0, 0]
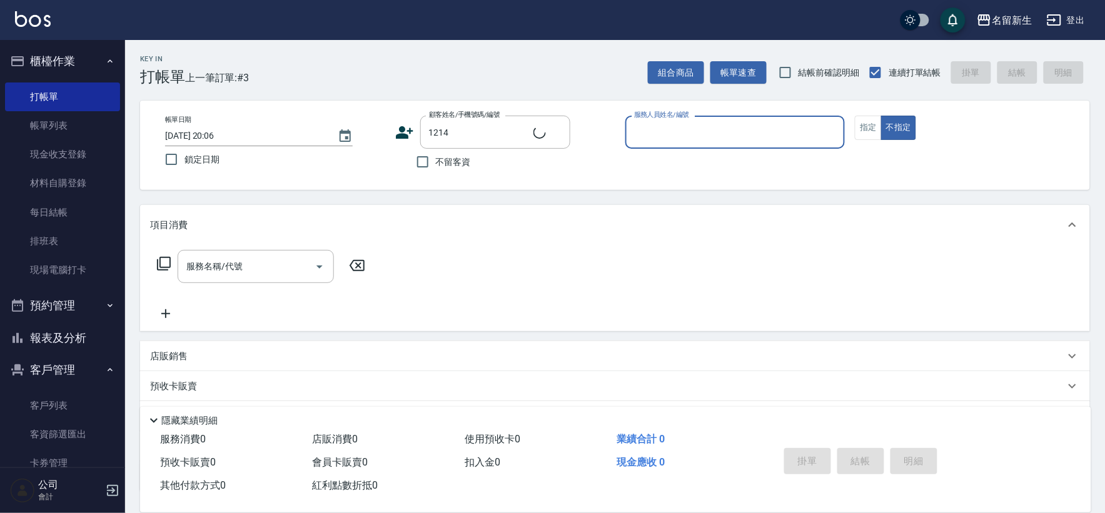
type input "[PERSON_NAME]/0916112949/1214"
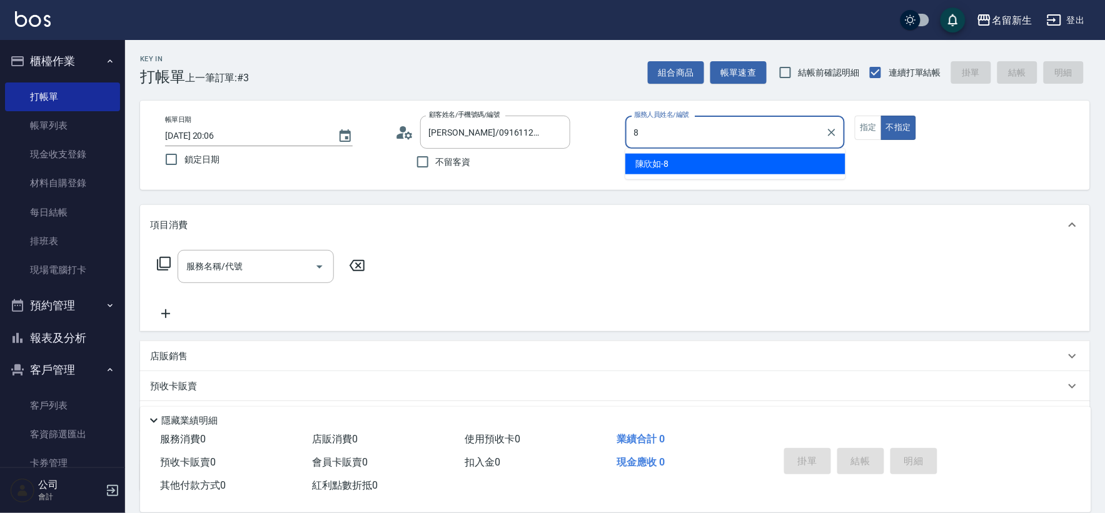
type input "[PERSON_NAME]-8"
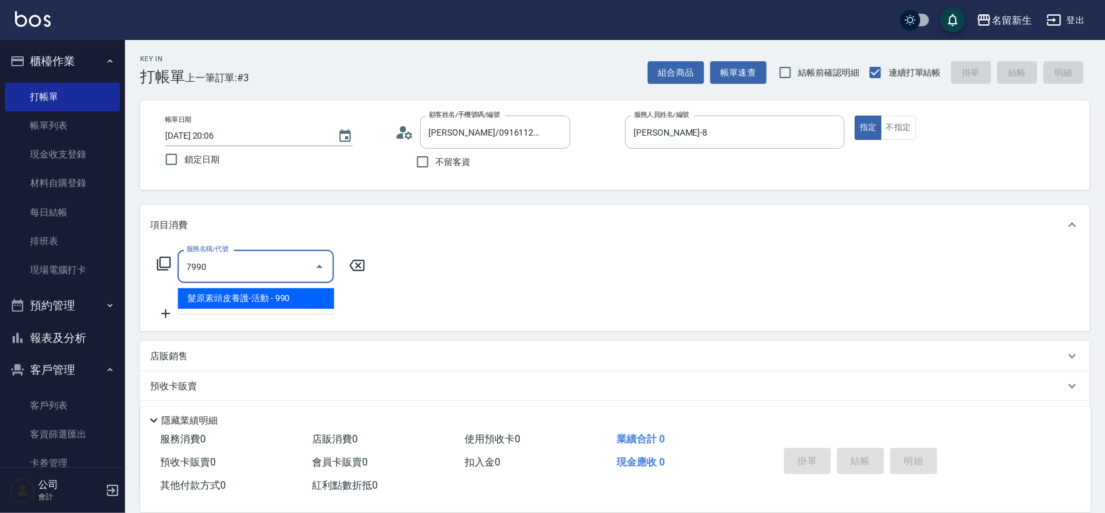
type input "髮原素頭皮養護-活動(7990)"
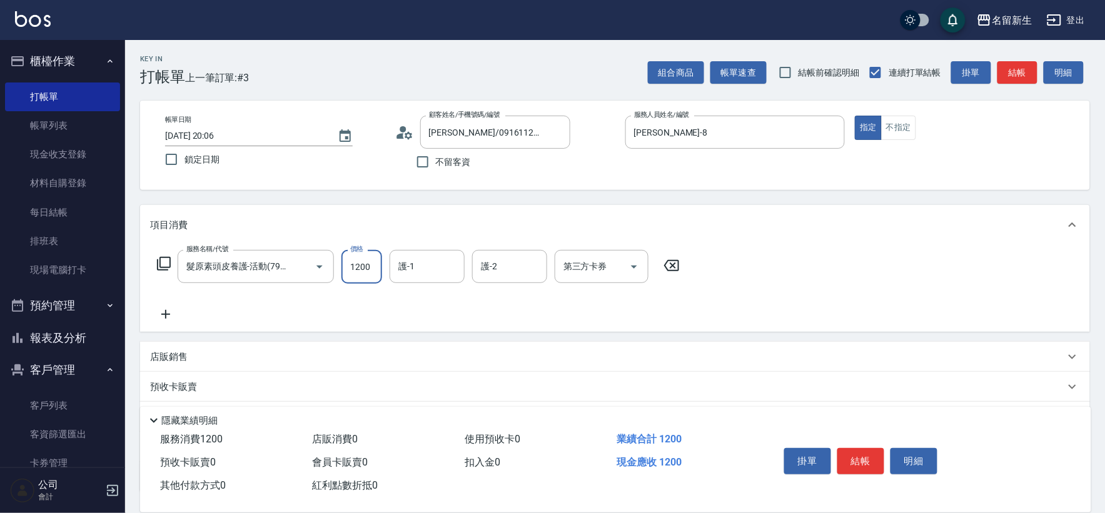
type input "1200"
type input "[PERSON_NAME]-18"
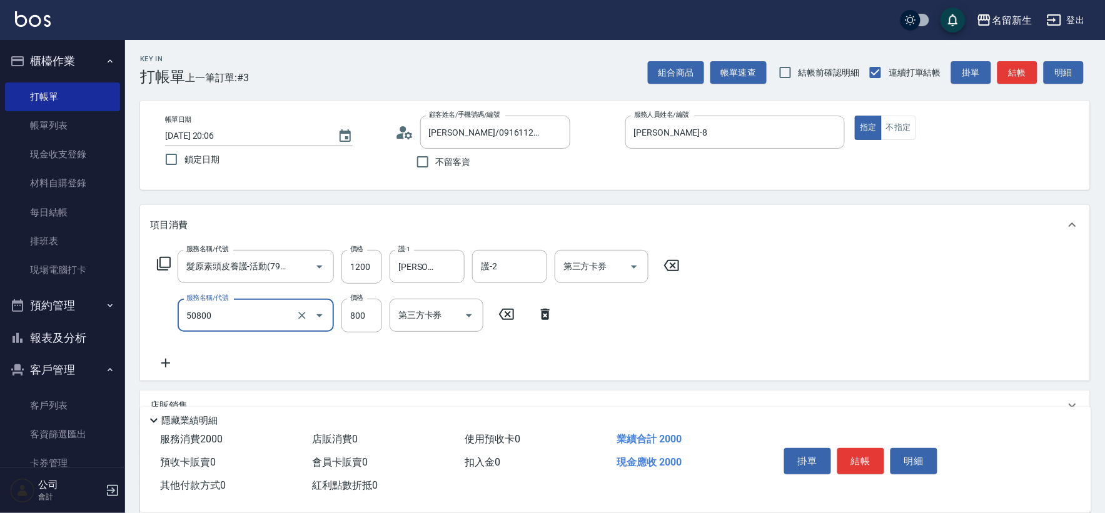
type input "原價401~800護髮(50800)"
type input "400"
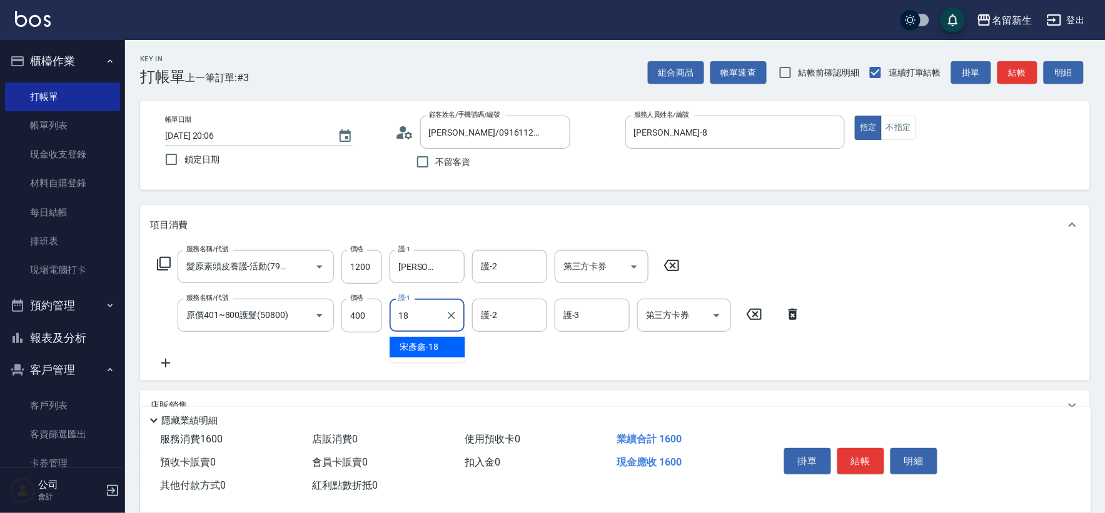
type input "[PERSON_NAME]-18"
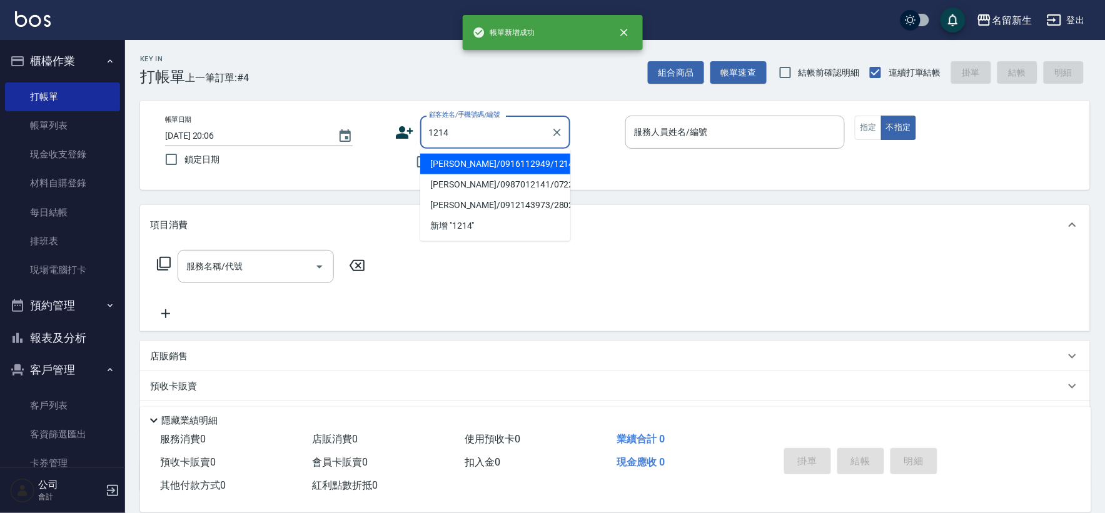
type input "[PERSON_NAME]/0916112949/1214"
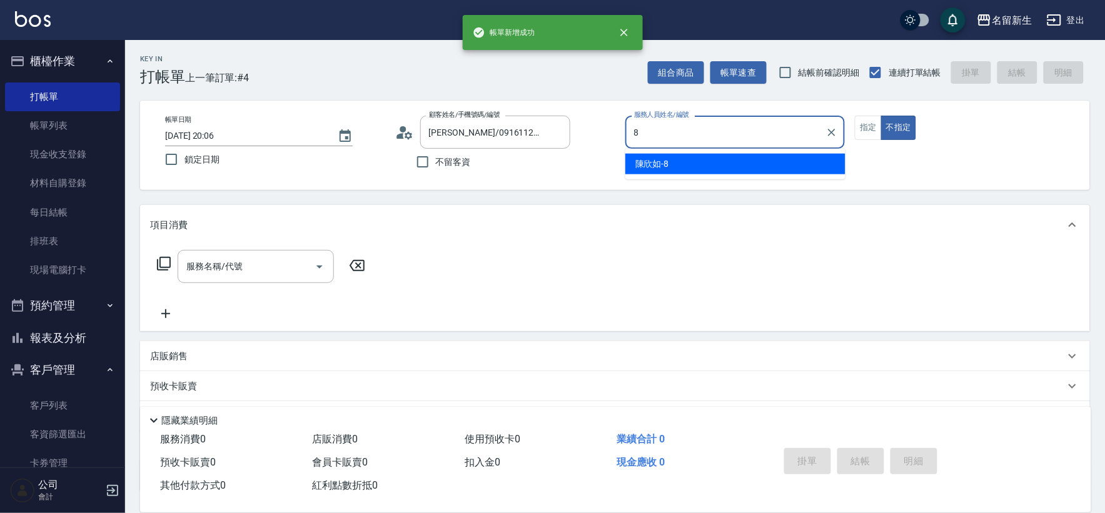
type input "[PERSON_NAME]-8"
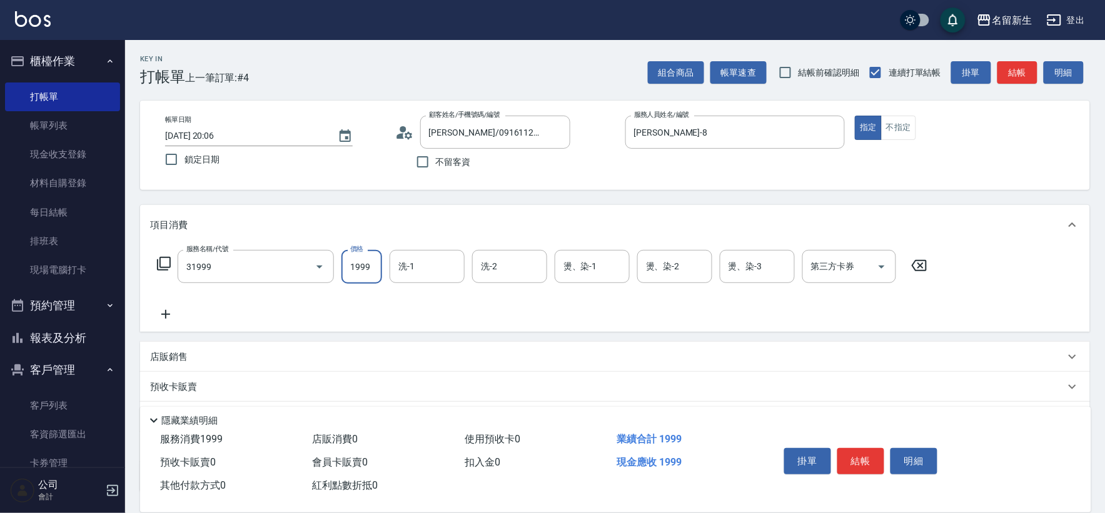
type input "1999以下燙髮(31999)"
type input "1500"
type input "[PERSON_NAME]-18"
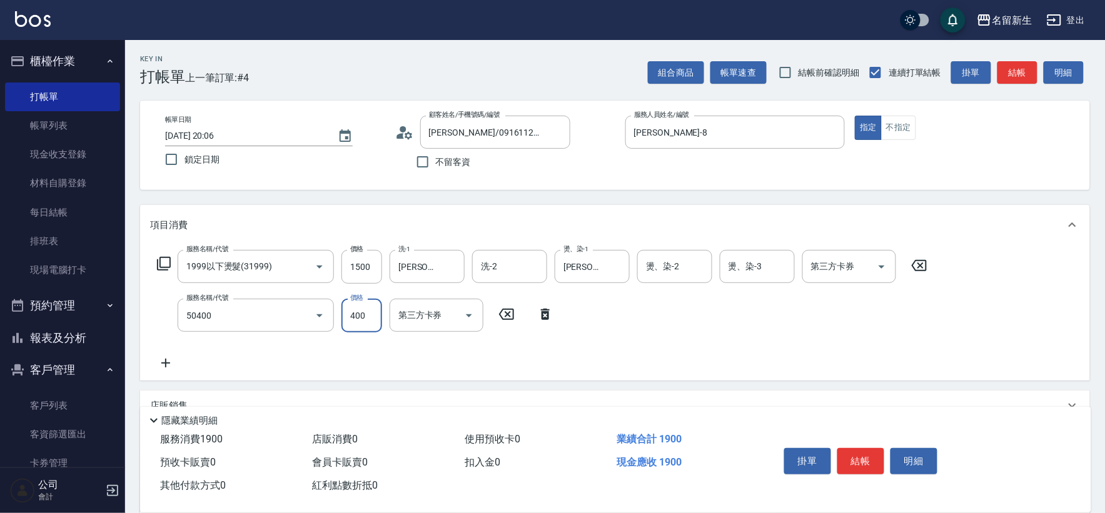
type input "原價1~400護髮(50400)"
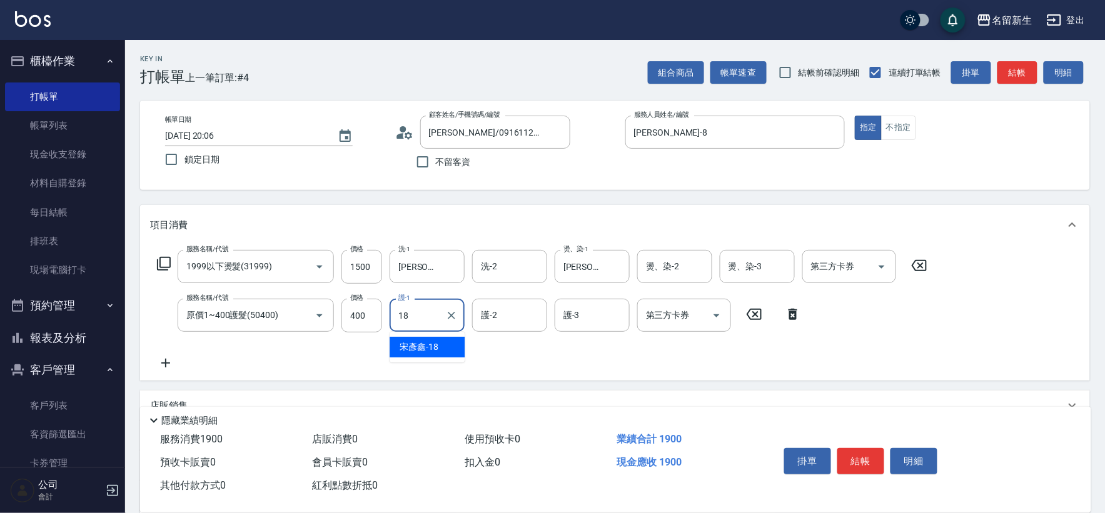
type input "[PERSON_NAME]-18"
click at [265, 314] on input "原價1~400護髮(50400)" at bounding box center [238, 316] width 110 height 22
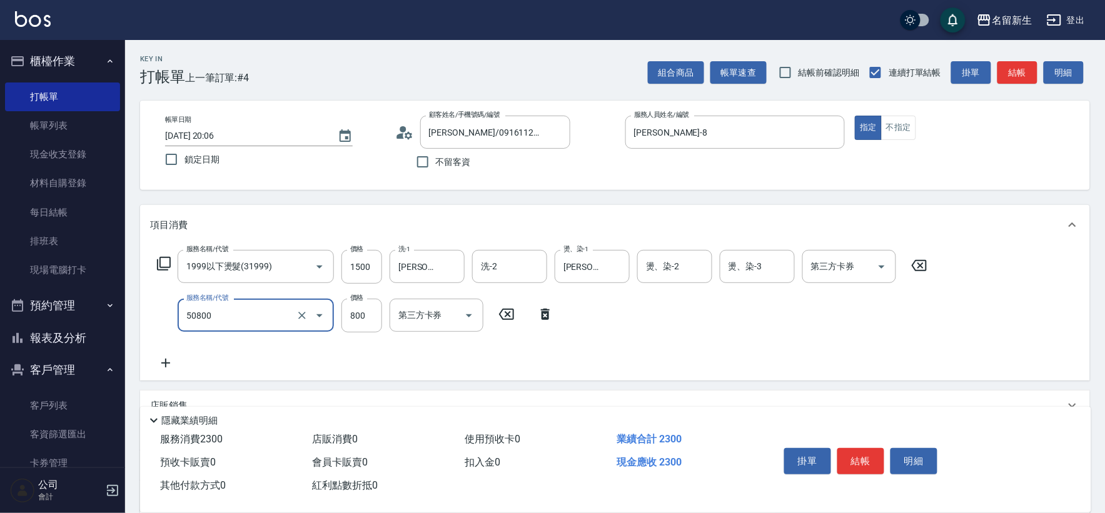
type input "原價401~800護髮(50800)"
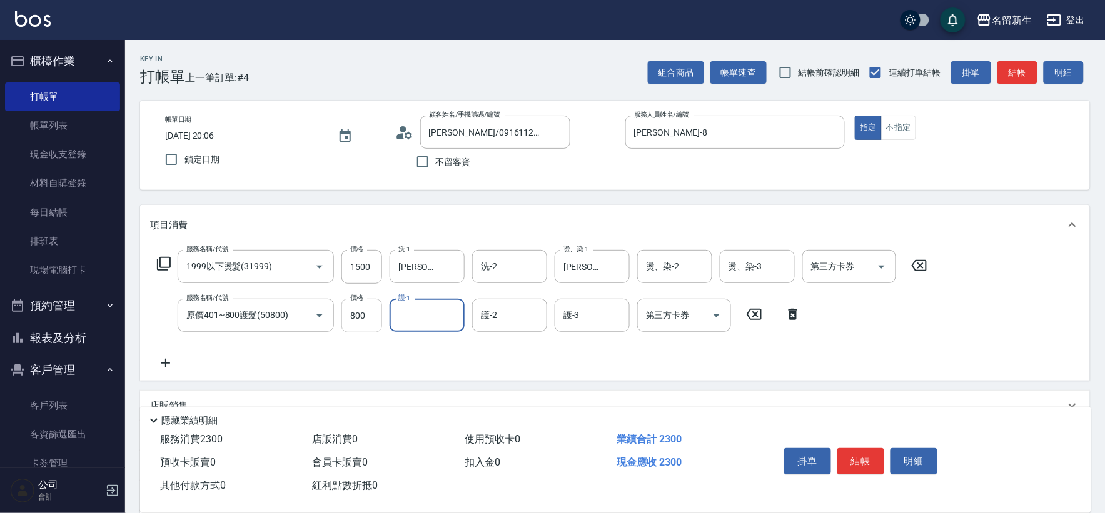
click at [360, 319] on input "800" at bounding box center [361, 316] width 41 height 34
type input "400"
type input "[PERSON_NAME]-18"
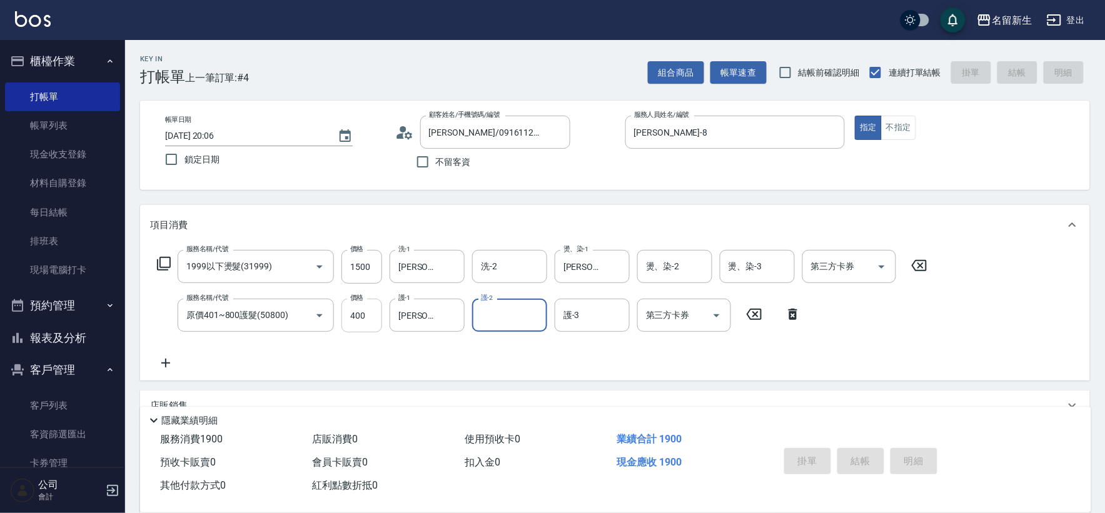
type input "[DATE] 20:07"
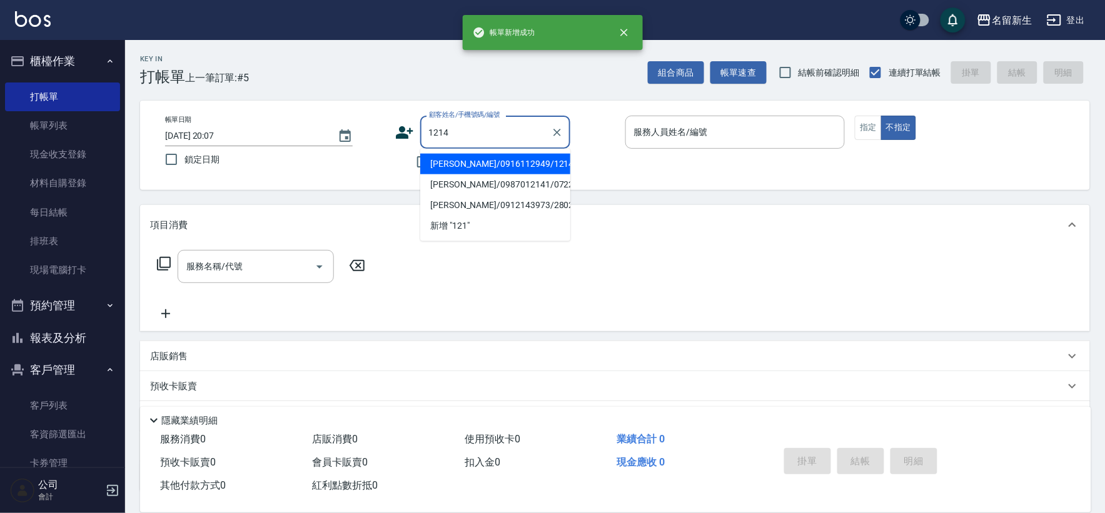
type input "[PERSON_NAME]/0916112949/1214"
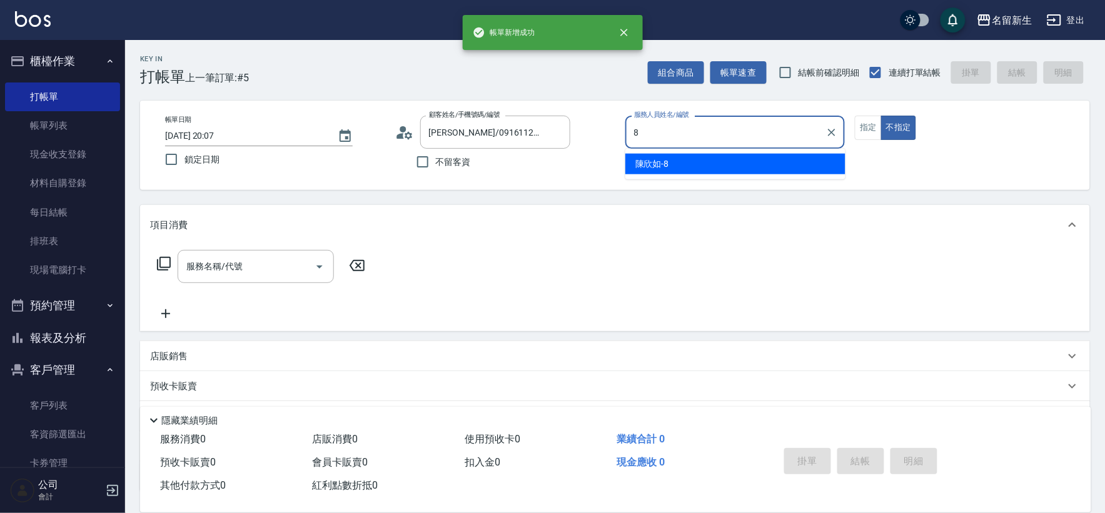
type input "[PERSON_NAME]-8"
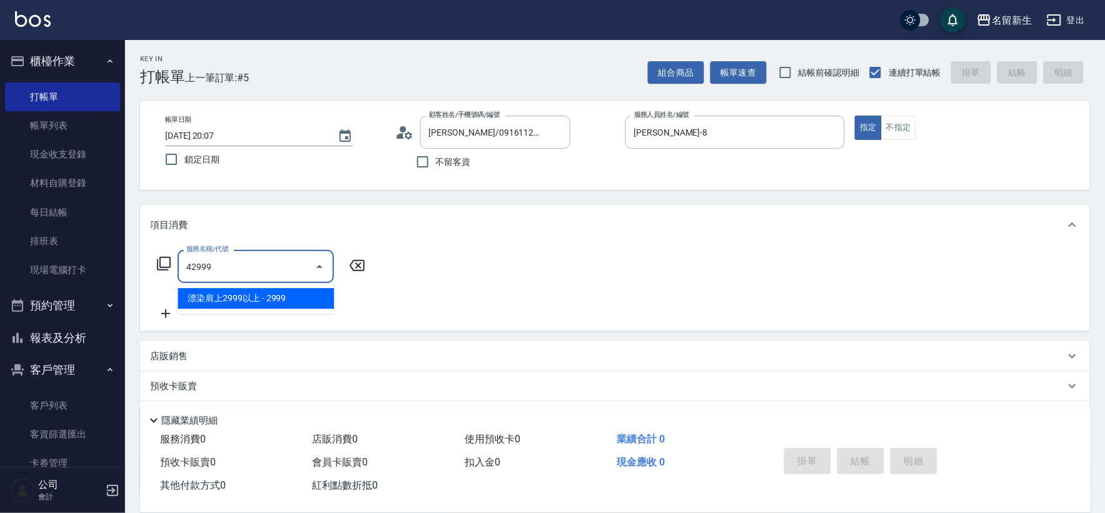
type input "漂染肩上2999以上(42999)"
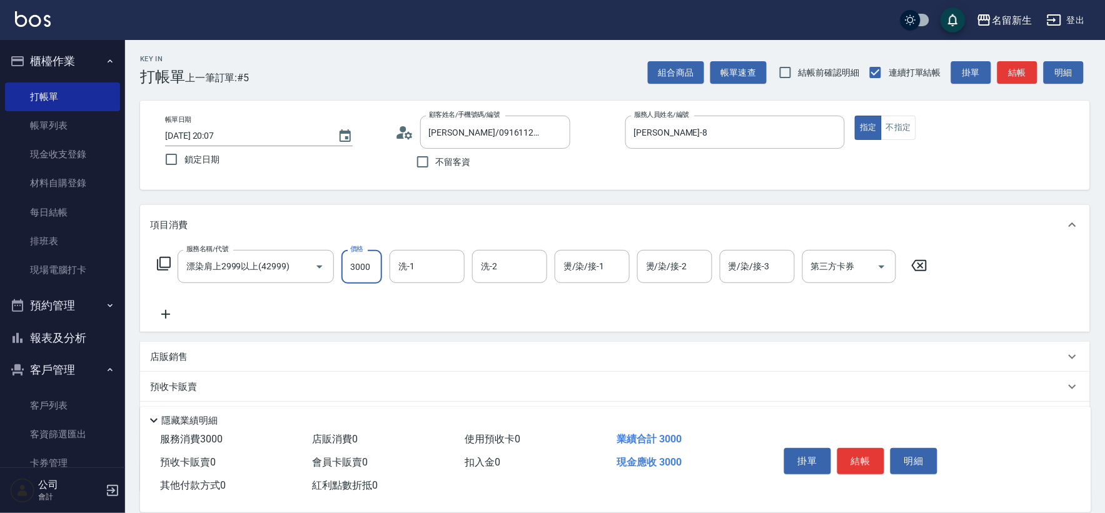
type input "3000"
type input "[PERSON_NAME]-18"
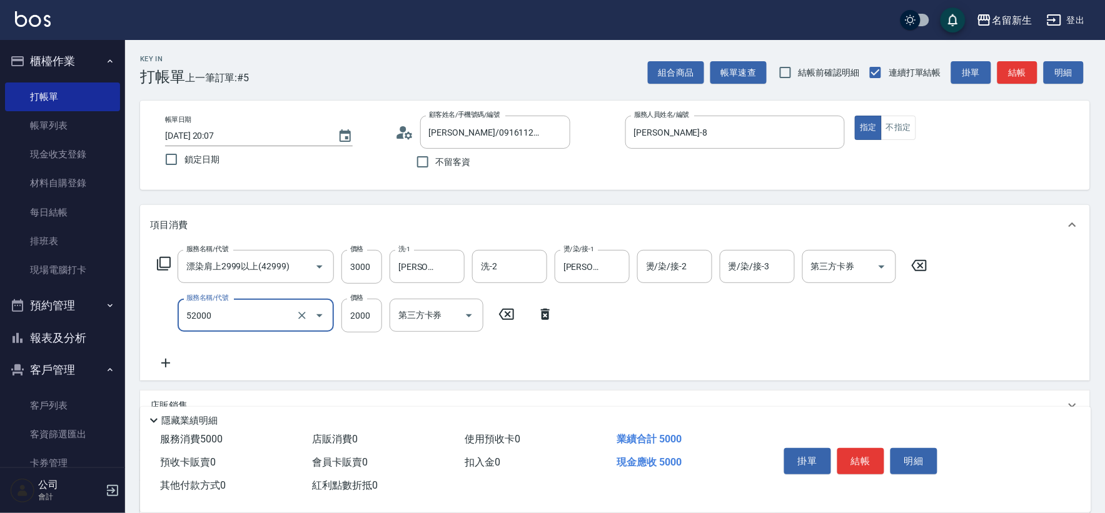
type input "原價1501~2000護髮(52000)"
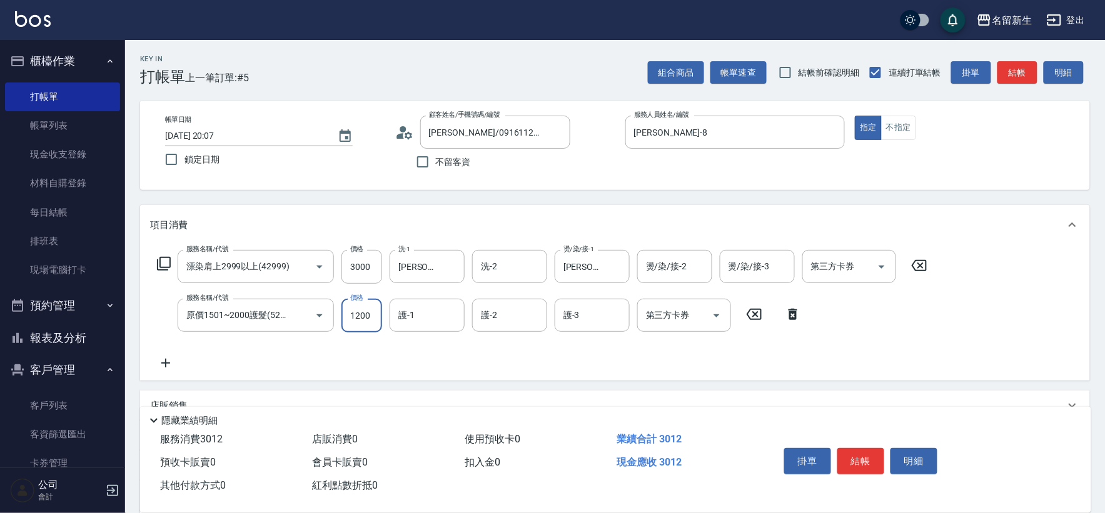
type input "1200"
type input "[PERSON_NAME]-18"
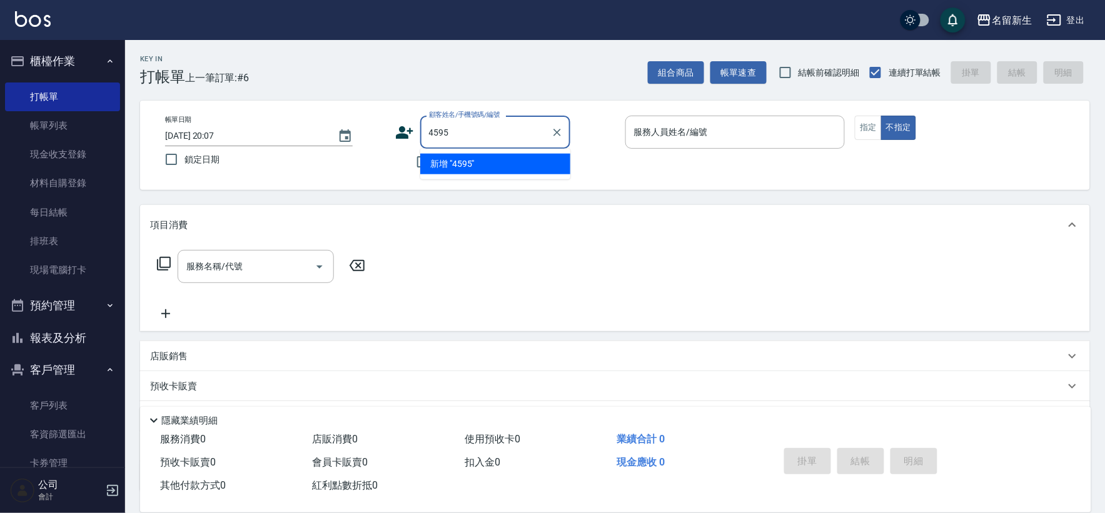
type input "4595"
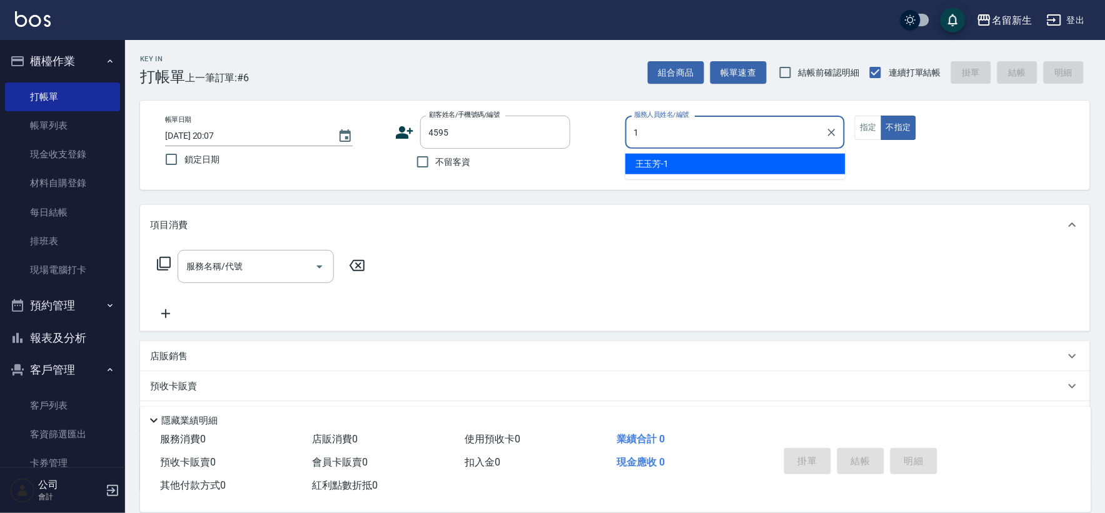
type input "[PERSON_NAME]-1"
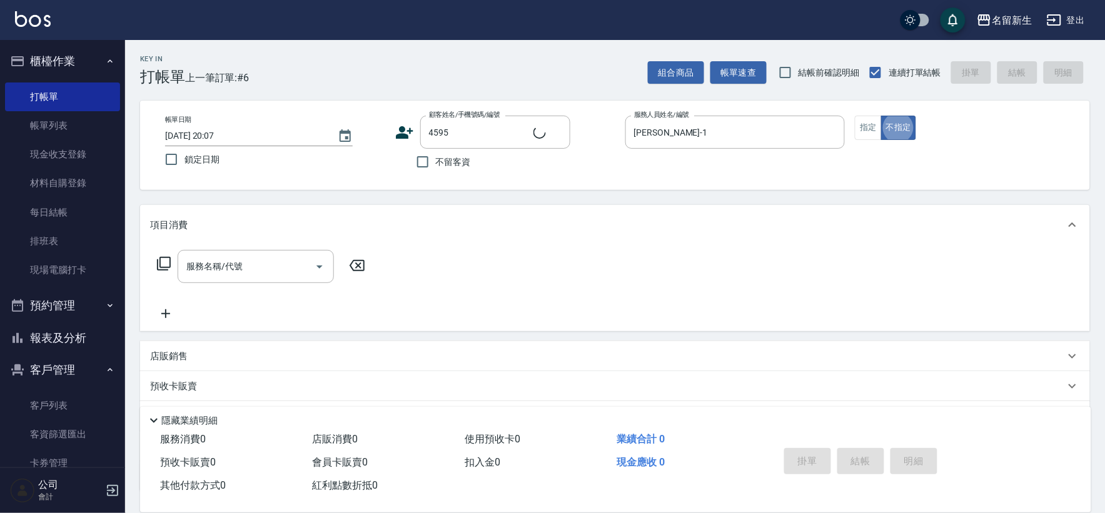
type input "[PERSON_NAME]/0989574067/4595"
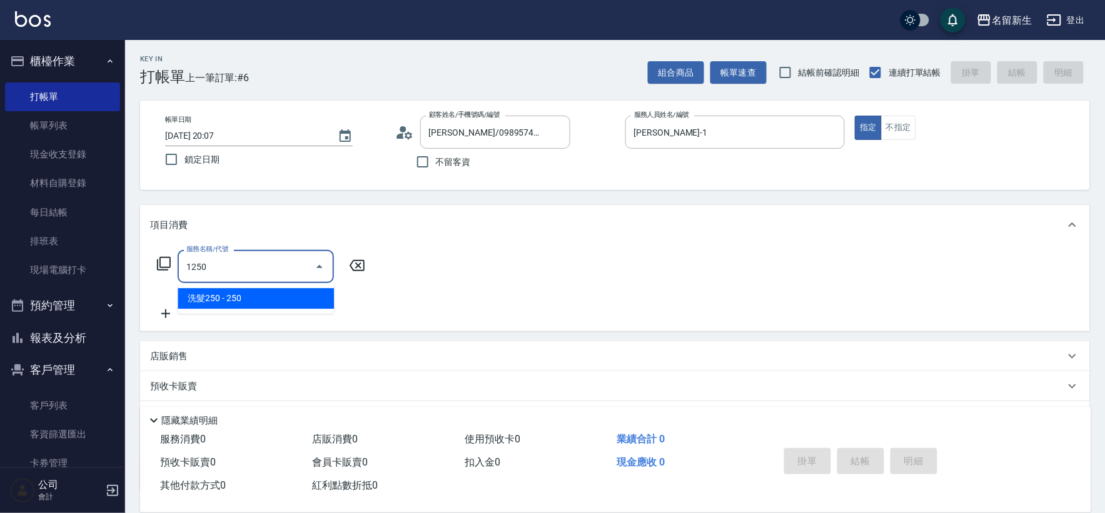
type input "洗髮250(1250)"
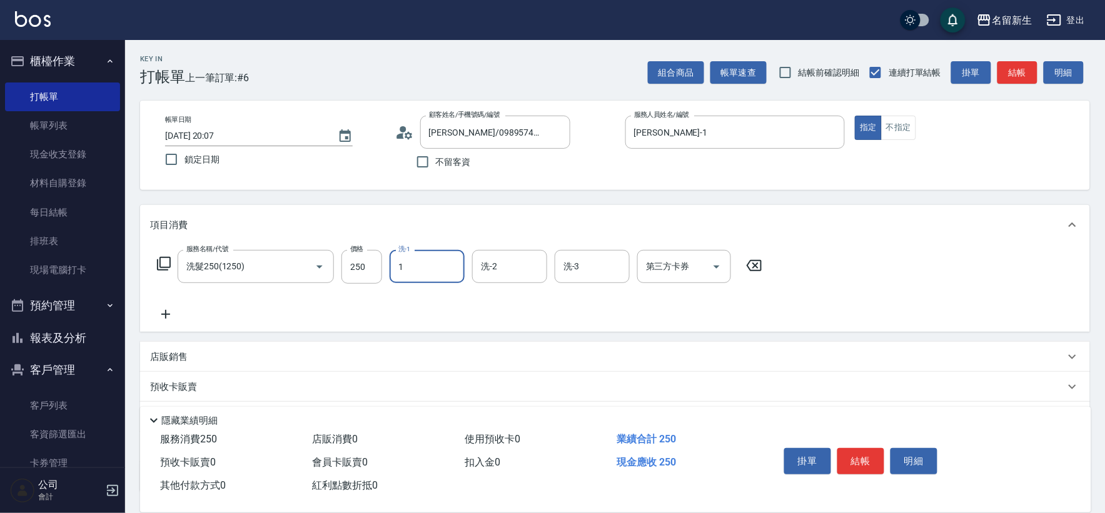
type input "[PERSON_NAME]-1"
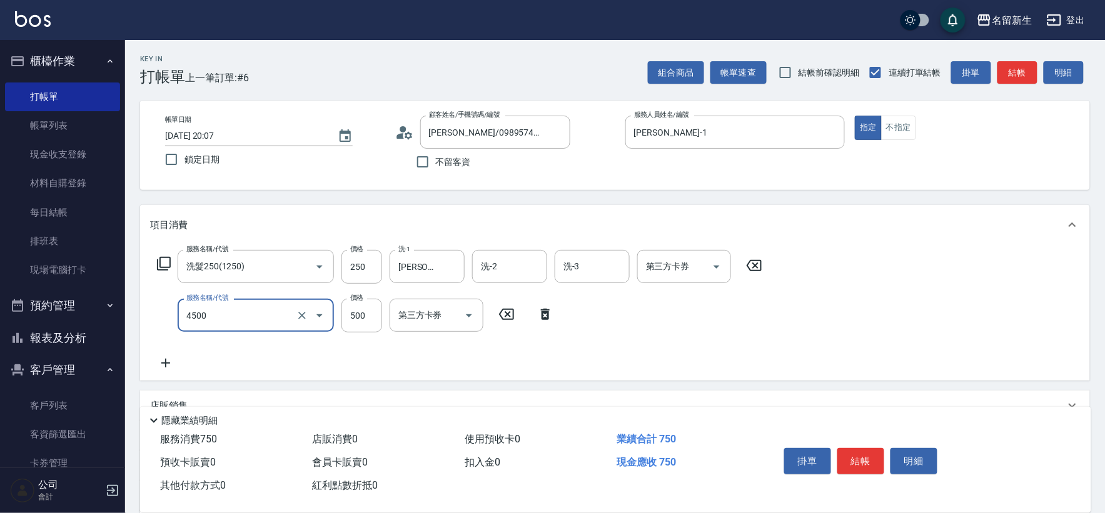
type input "補染(4500)"
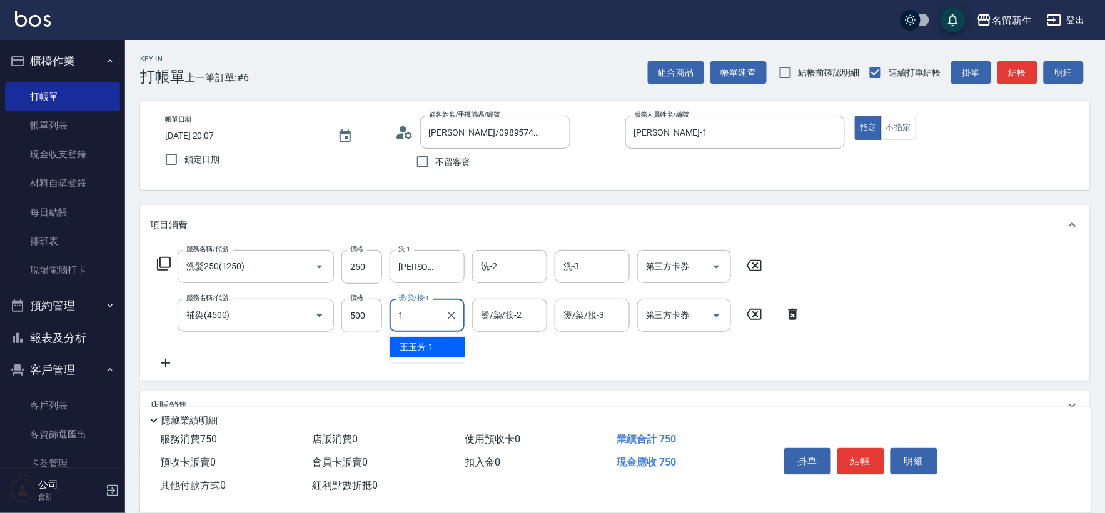
type input "[PERSON_NAME]-1"
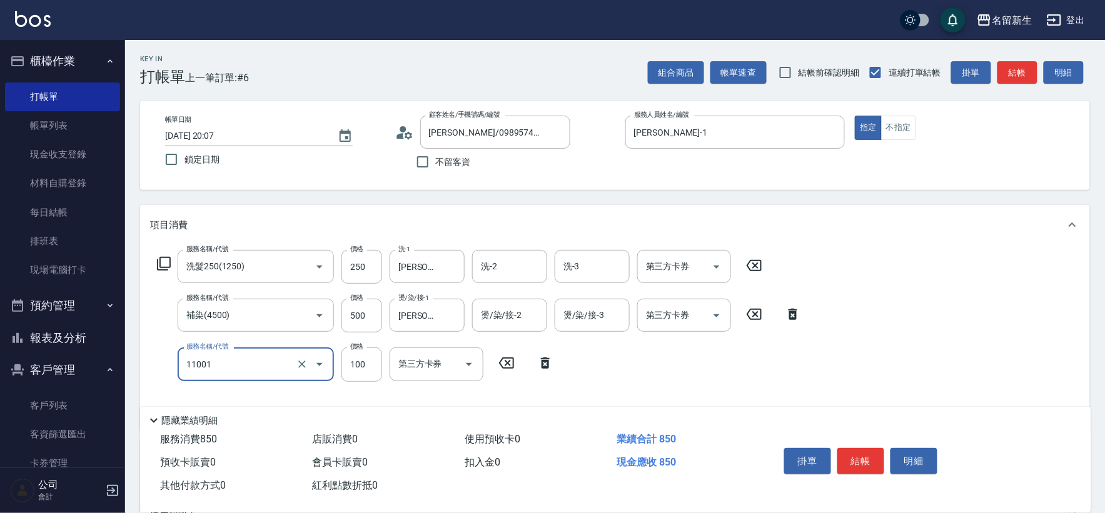
type input "瞬護(11001)"
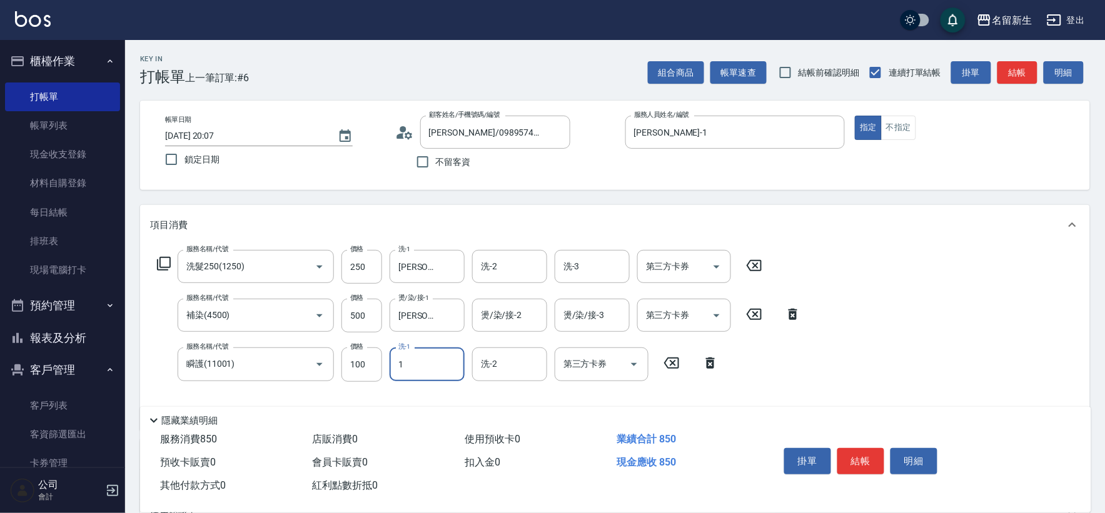
type input "[PERSON_NAME]-1"
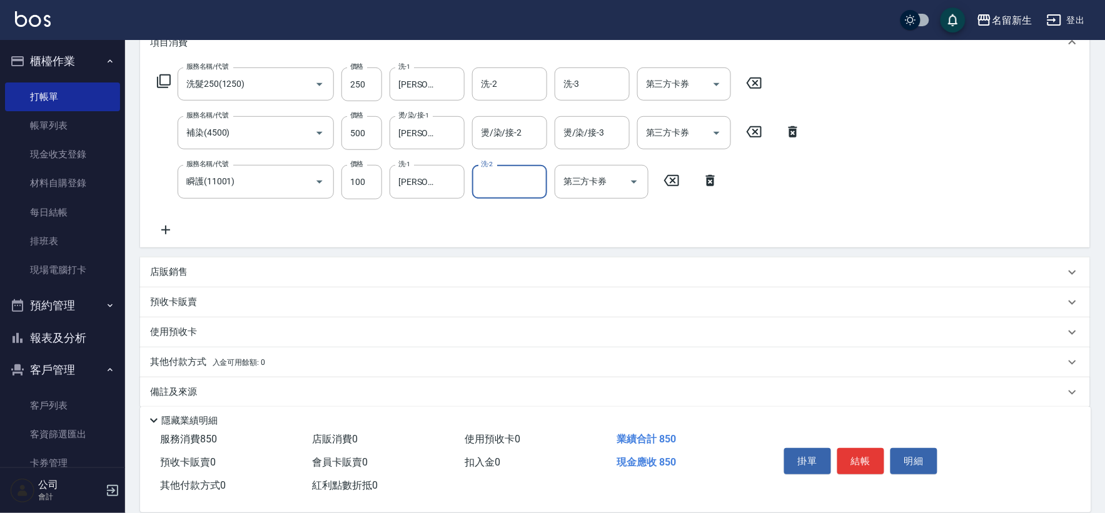
scroll to position [195, 0]
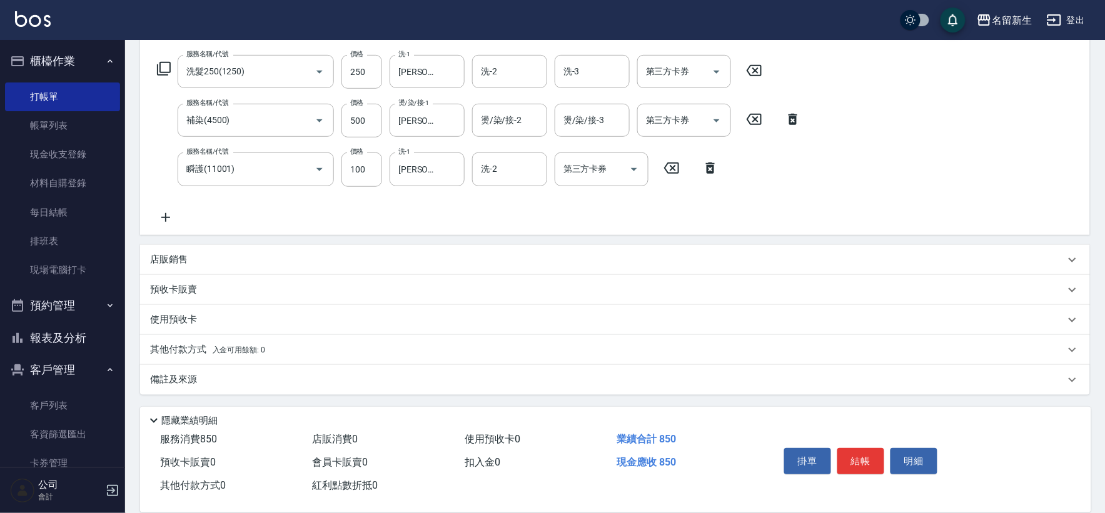
click at [202, 254] on div "店販銷售" at bounding box center [607, 259] width 915 height 13
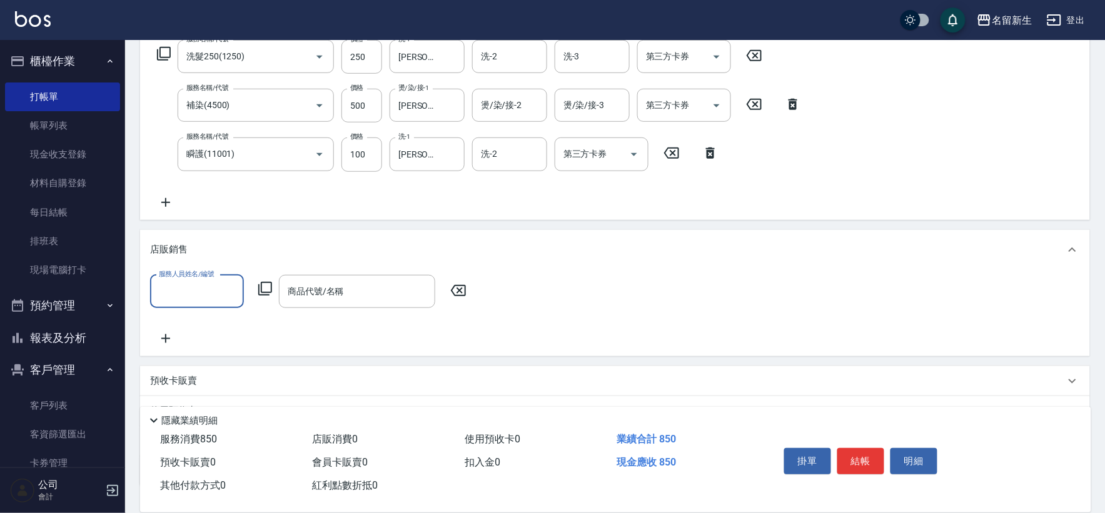
scroll to position [231, 0]
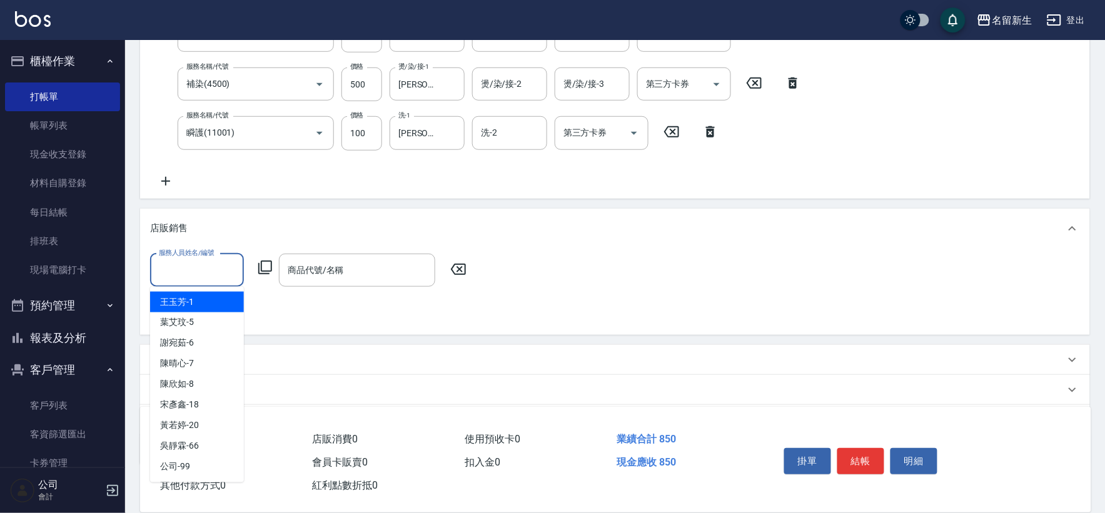
click at [192, 263] on input "服務人員姓名/編號" at bounding box center [197, 271] width 83 height 22
click at [218, 305] on div "[PERSON_NAME]-1" at bounding box center [197, 302] width 94 height 21
type input "[PERSON_NAME]-1"
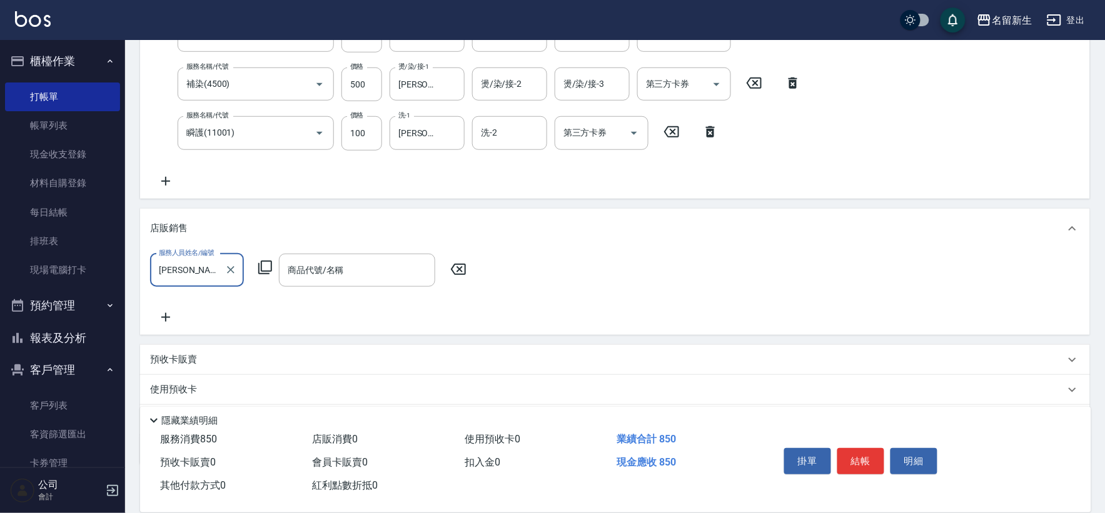
click at [260, 268] on icon at bounding box center [265, 267] width 15 height 15
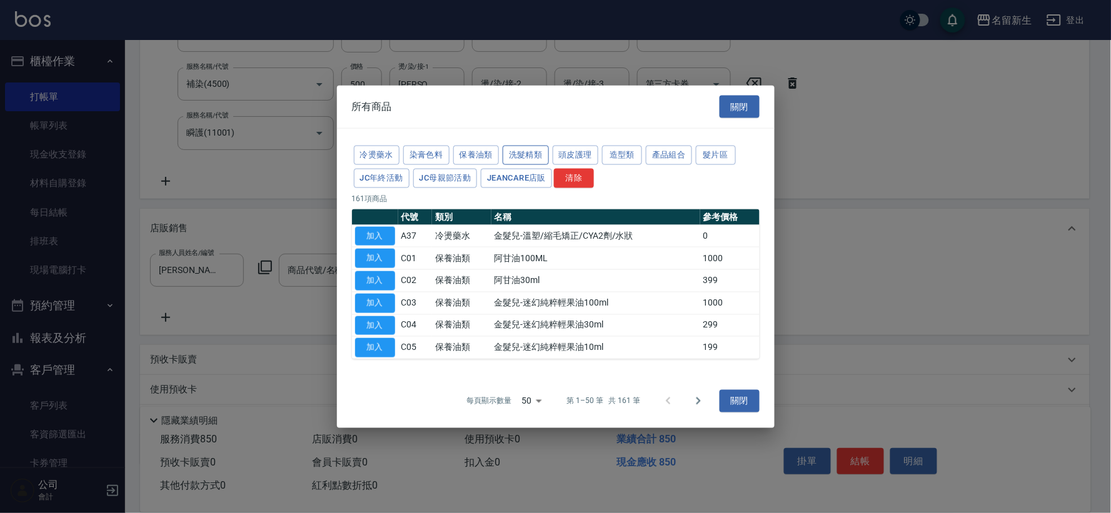
click at [532, 154] on button "洗髮精類" at bounding box center [526, 155] width 46 height 19
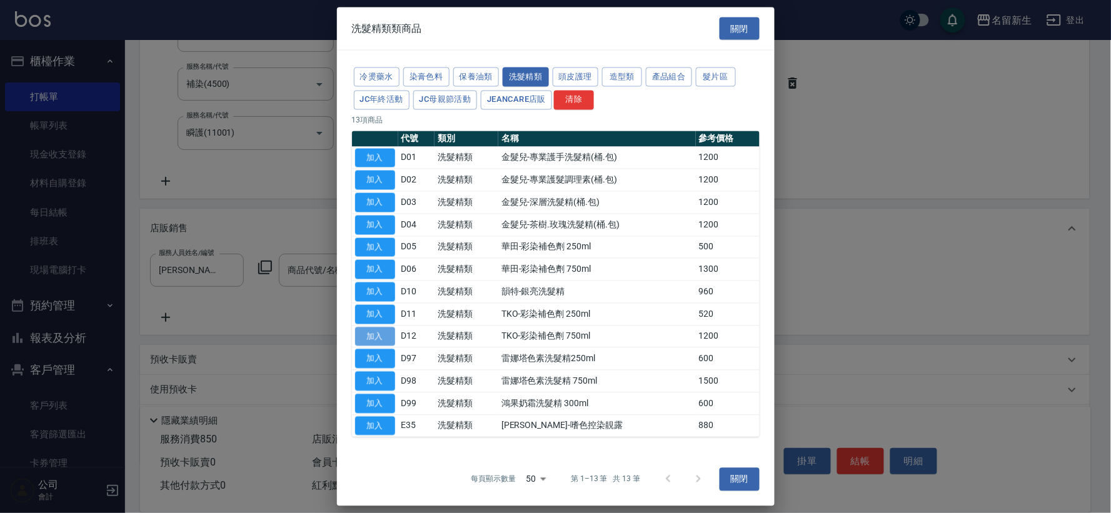
click at [373, 338] on button "加入" at bounding box center [375, 336] width 40 height 19
type input "TKO-彩染補色劑 750ml"
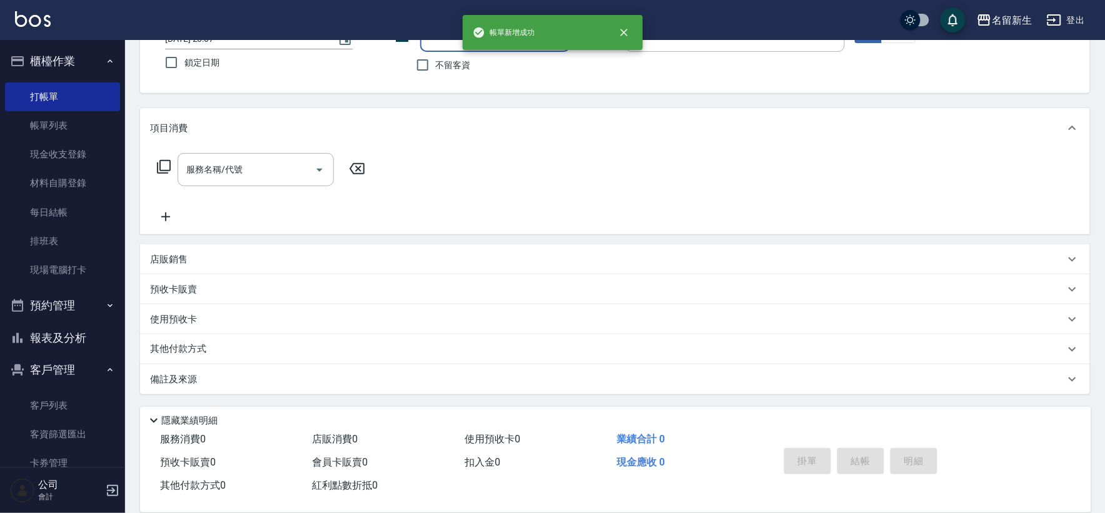
scroll to position [0, 0]
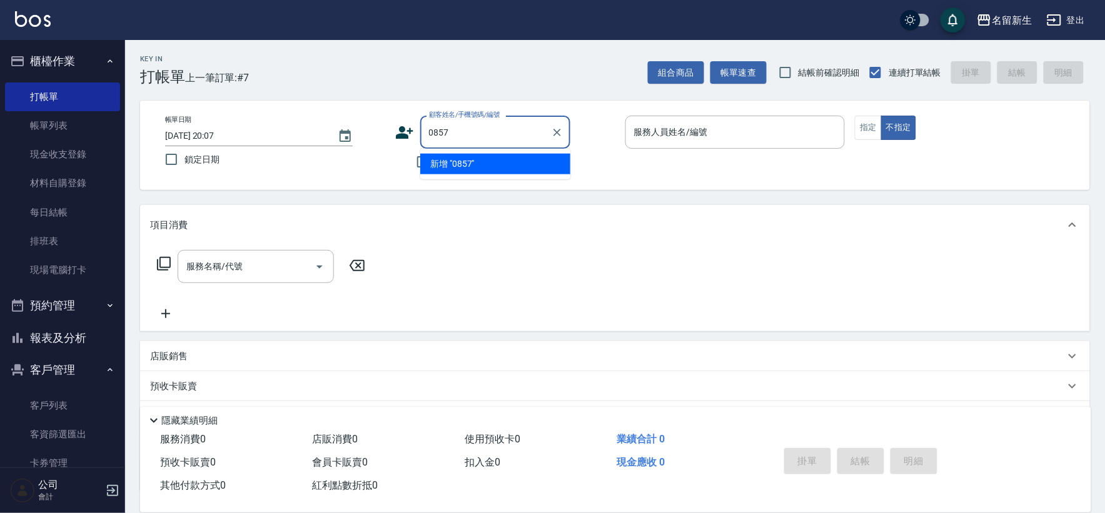
type input "0857"
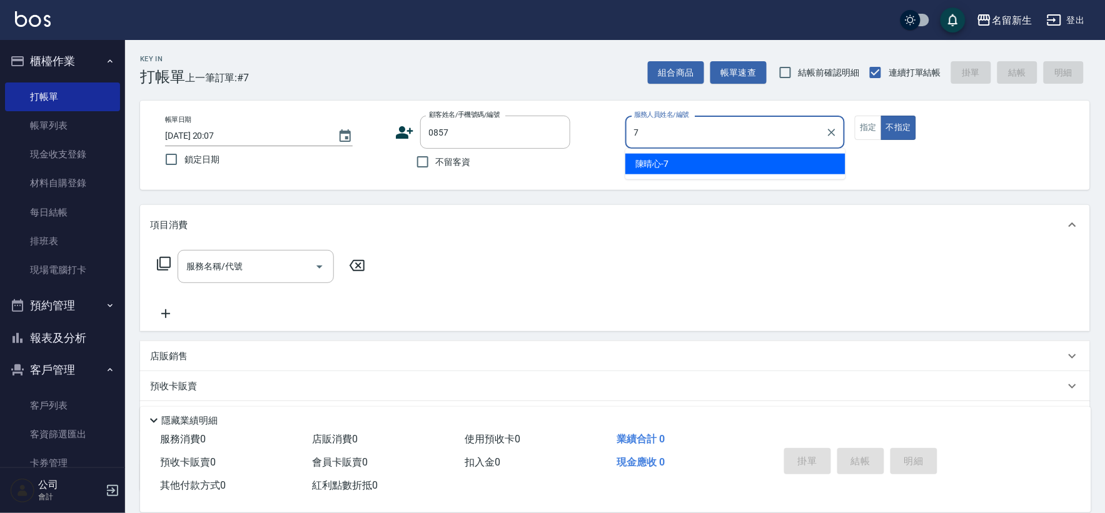
type input "[PERSON_NAME]-7"
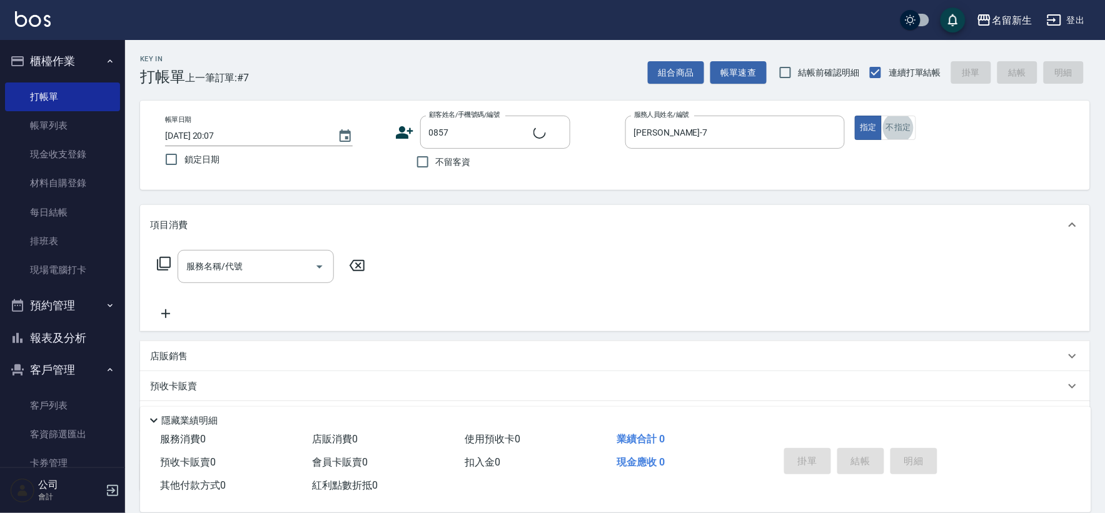
type input "[PERSON_NAME]/0958997665/0857"
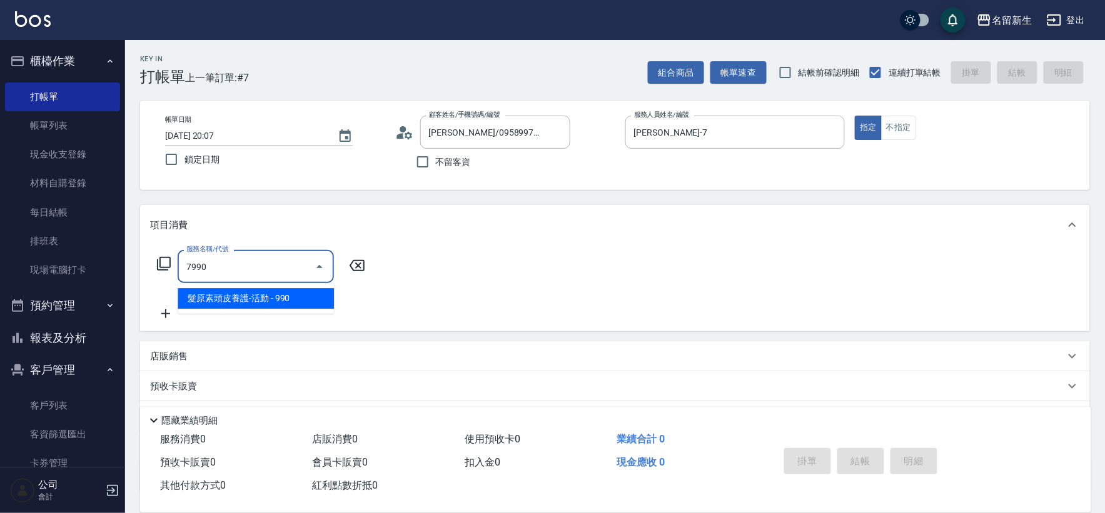
type input "髮原素頭皮養護-活動(7990)"
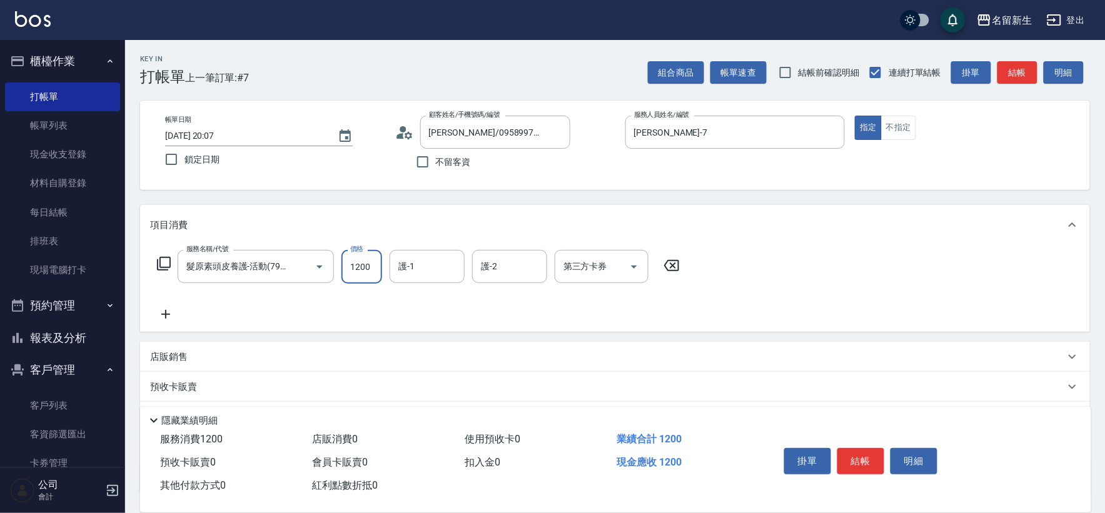
type input "1200"
type input "[PERSON_NAME]-18"
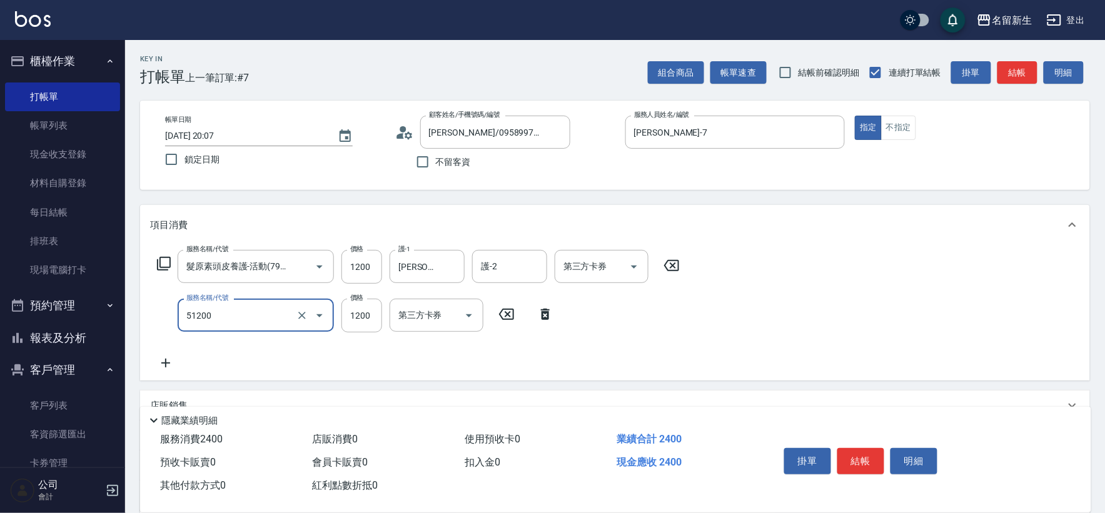
type input "原價801~1200護髮(51200)"
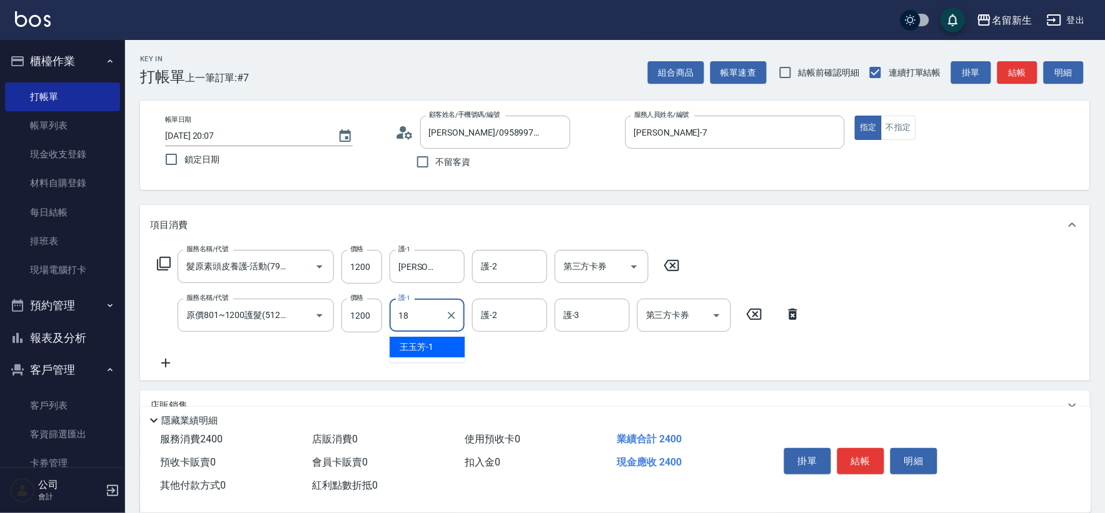
type input "[PERSON_NAME]-18"
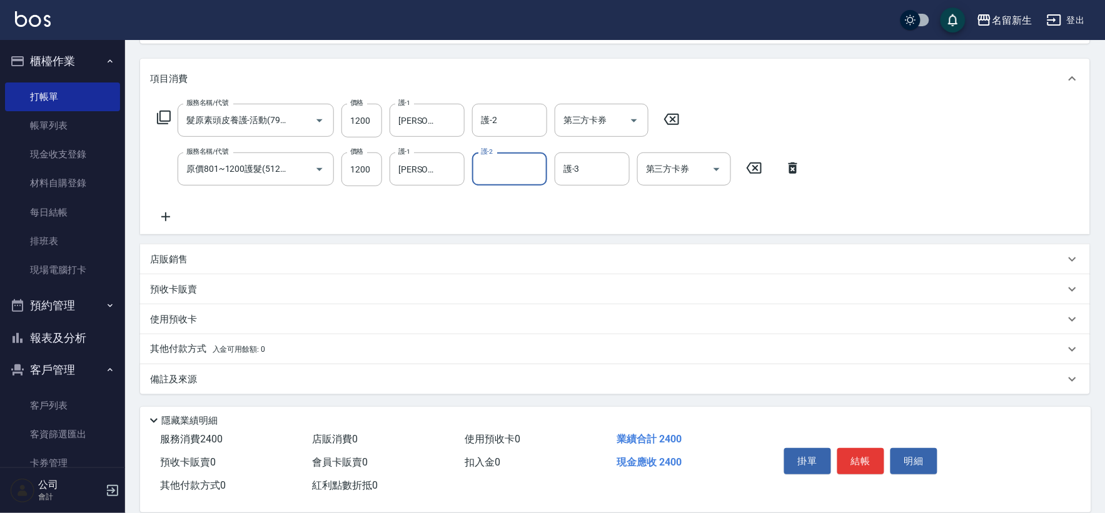
click at [210, 345] on p "其他付款方式 入金可用餘額: 0" at bounding box center [207, 350] width 115 height 14
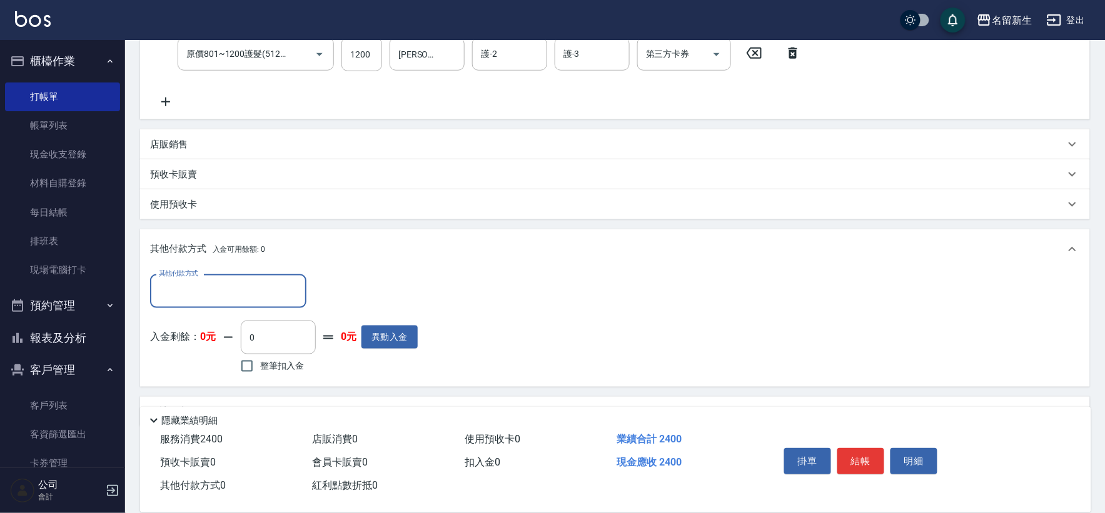
scroll to position [264, 0]
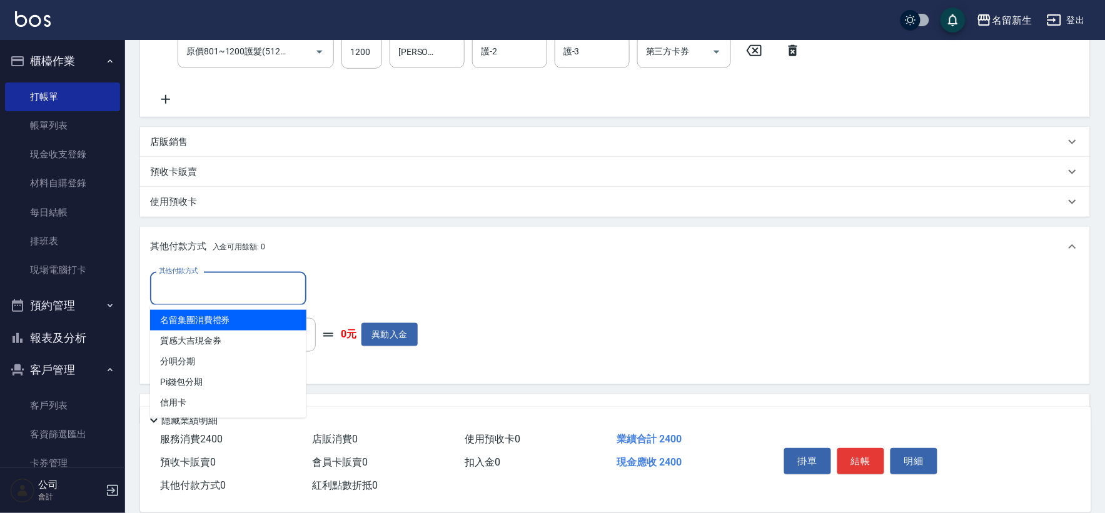
click at [202, 289] on input "其他付款方式" at bounding box center [228, 289] width 145 height 22
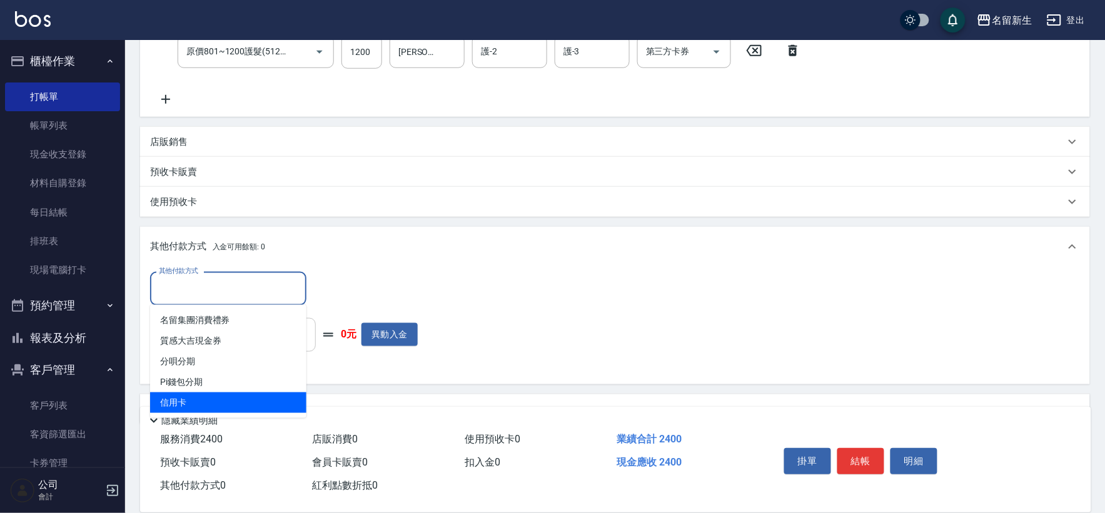
drag, startPoint x: 168, startPoint y: 398, endPoint x: 270, endPoint y: 338, distance: 118.0
click at [169, 398] on span "信用卡" at bounding box center [228, 403] width 156 height 21
type input "信用卡"
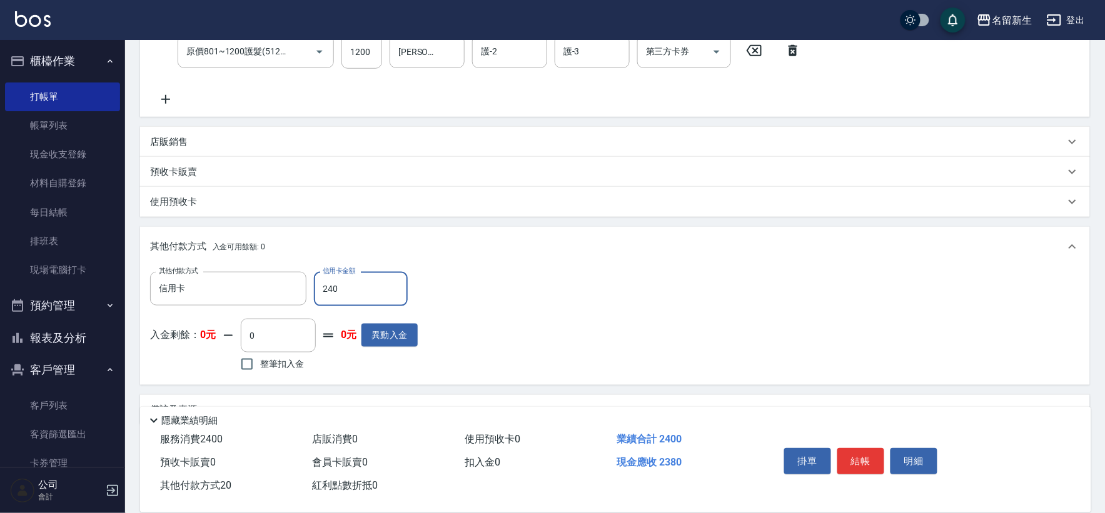
type input "2400"
type input "[DATE] 20:08"
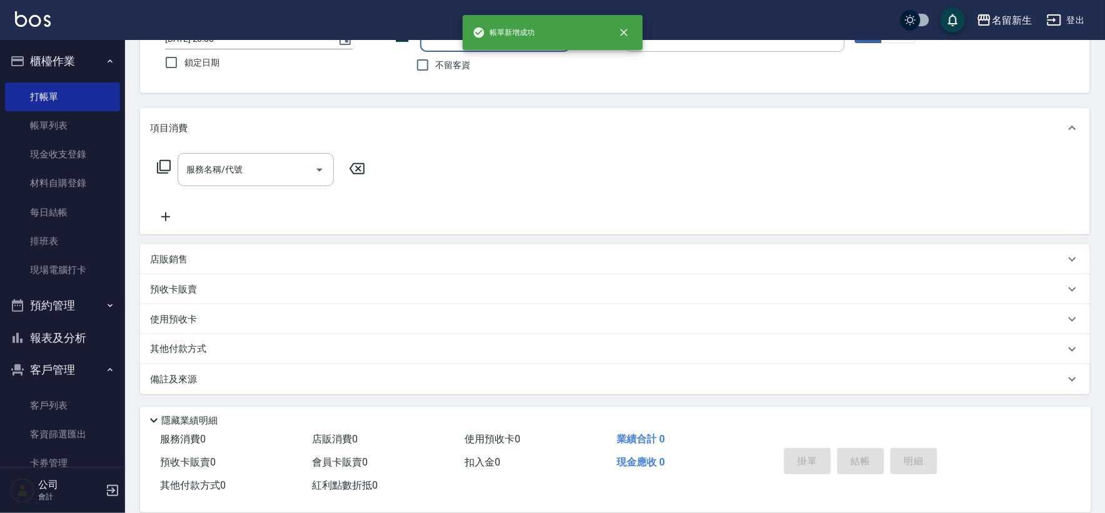
scroll to position [0, 0]
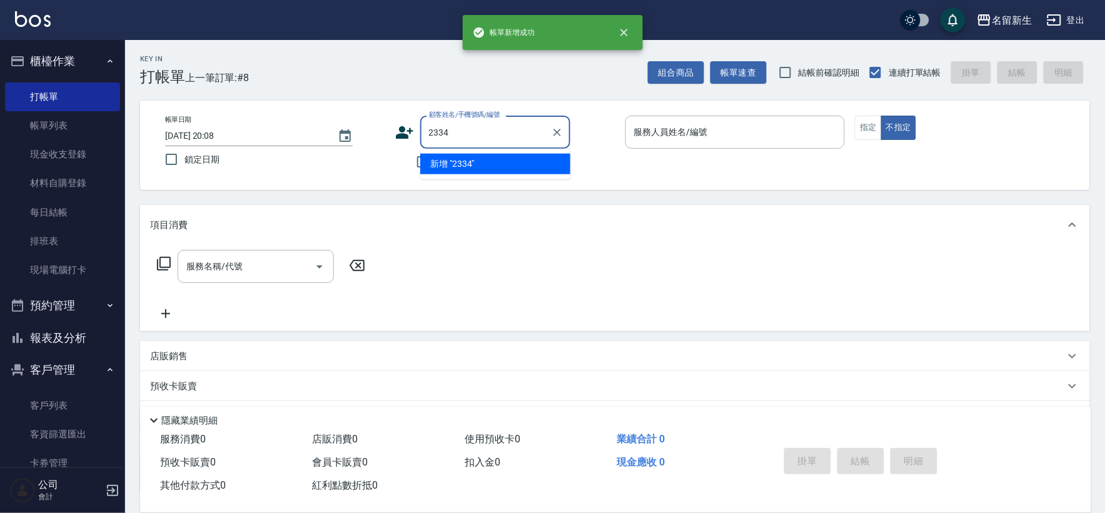
type input "2334"
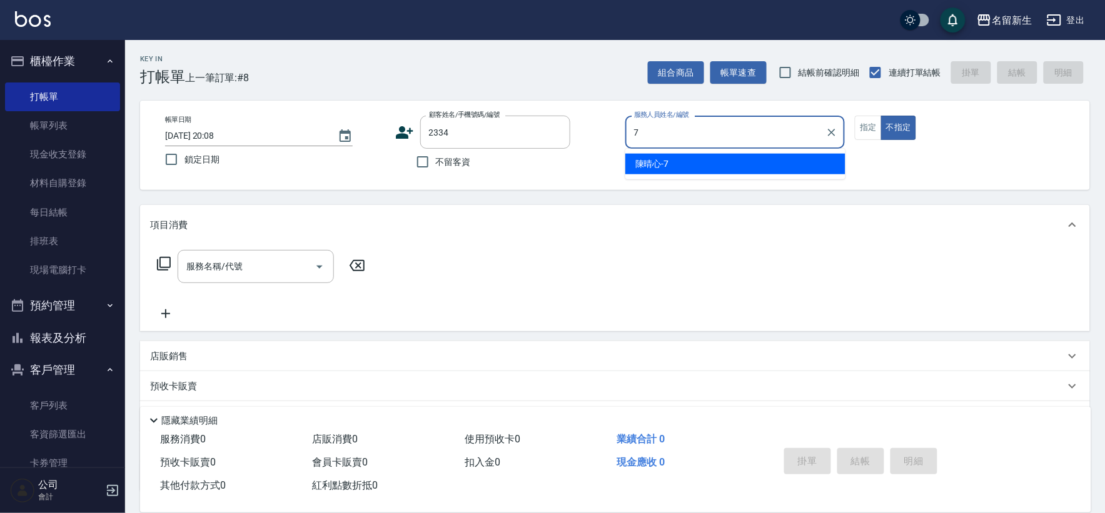
type input "[PERSON_NAME]-7"
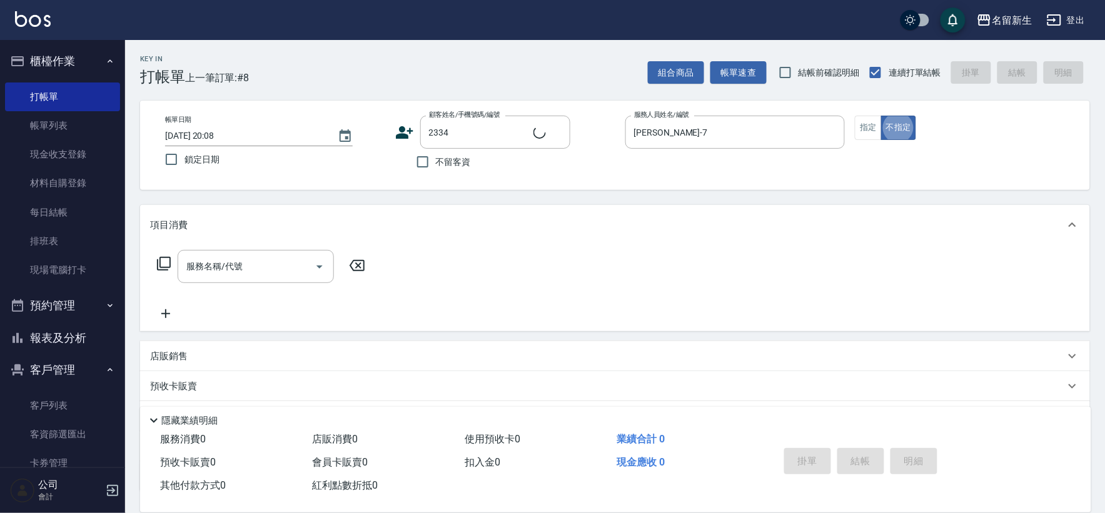
type input "[PERSON_NAME]/0921519626/2334"
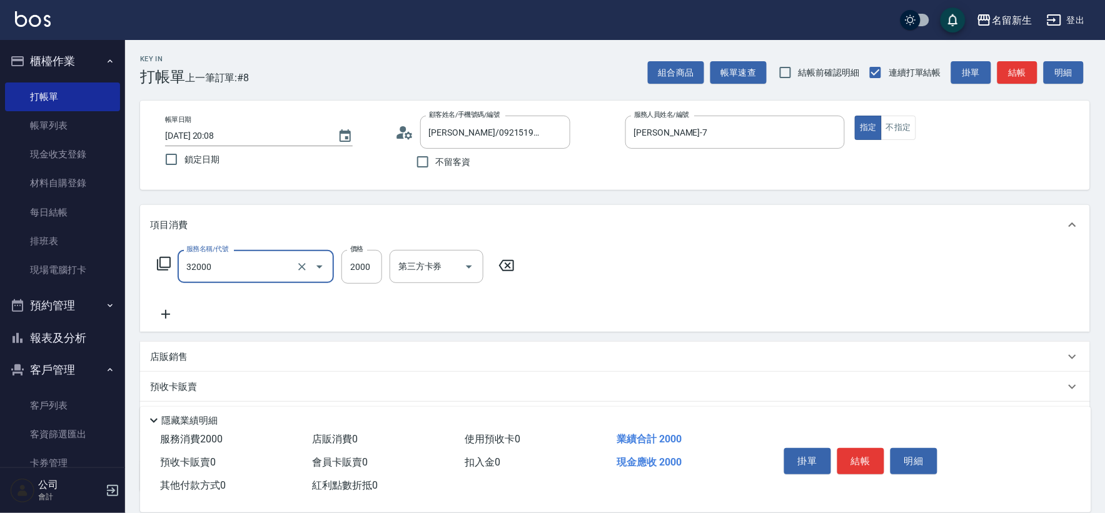
type input "2000以上燙髮(32000)"
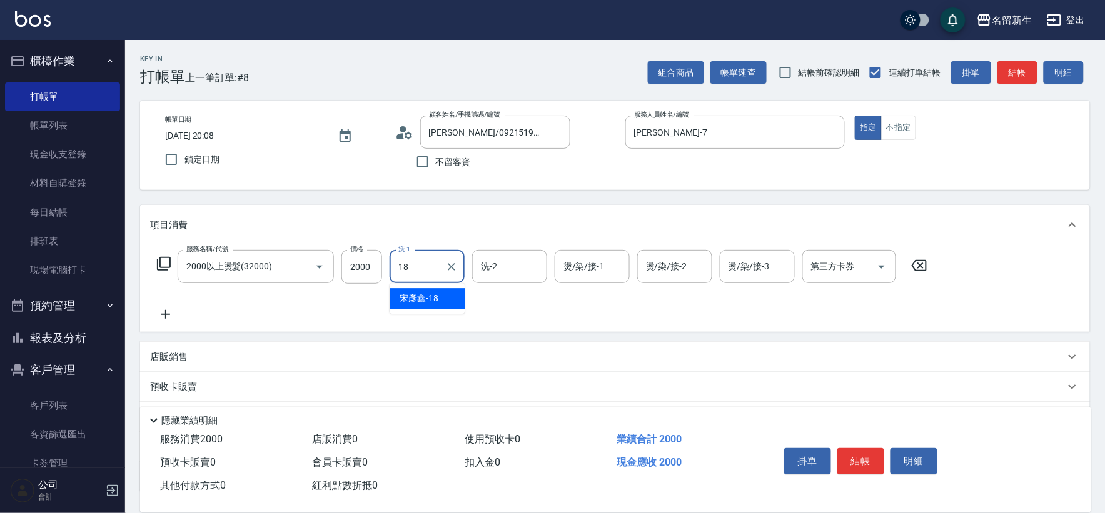
type input "[PERSON_NAME]-18"
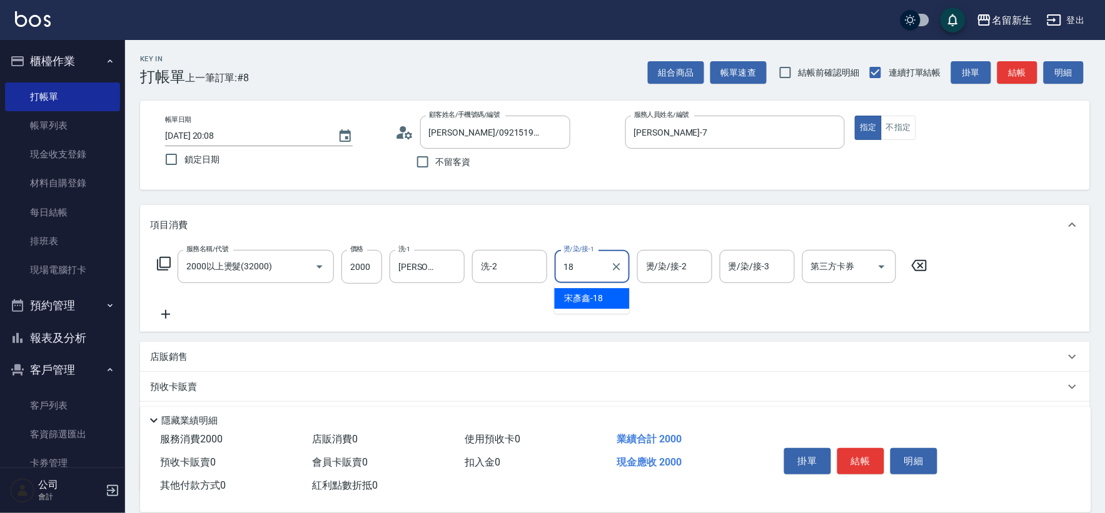
type input "[PERSON_NAME]-18"
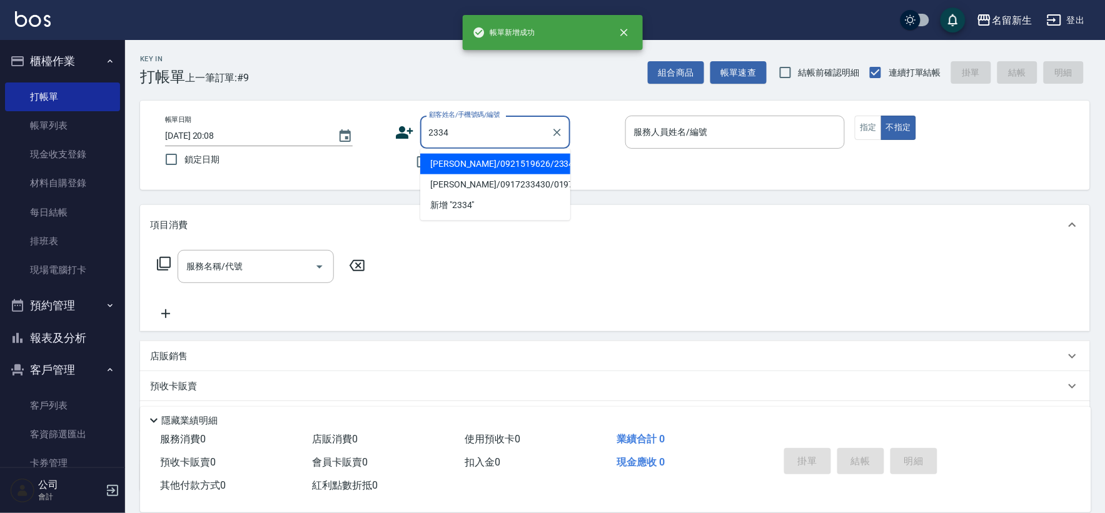
type input "[PERSON_NAME]/0921519626/2334"
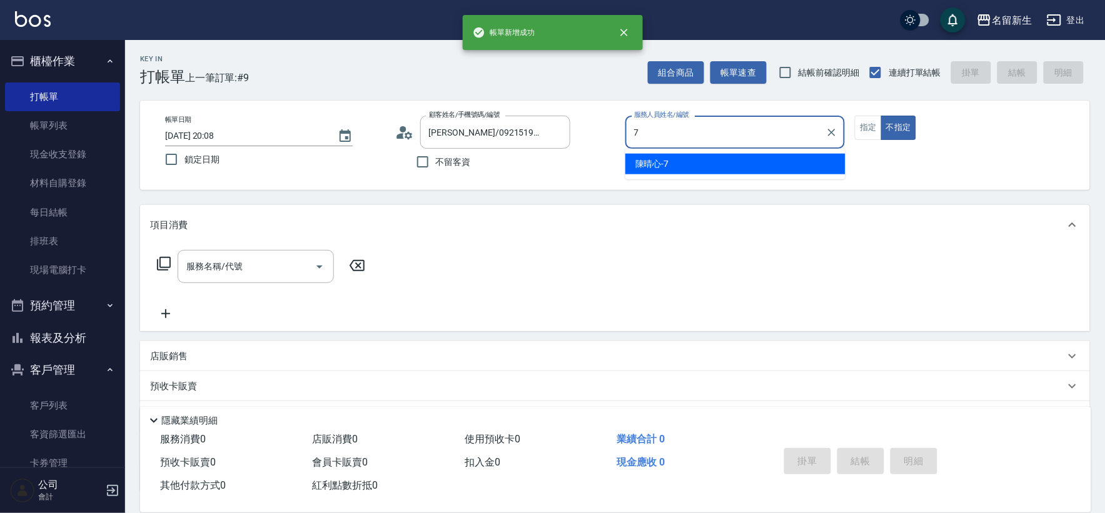
type input "[PERSON_NAME]-7"
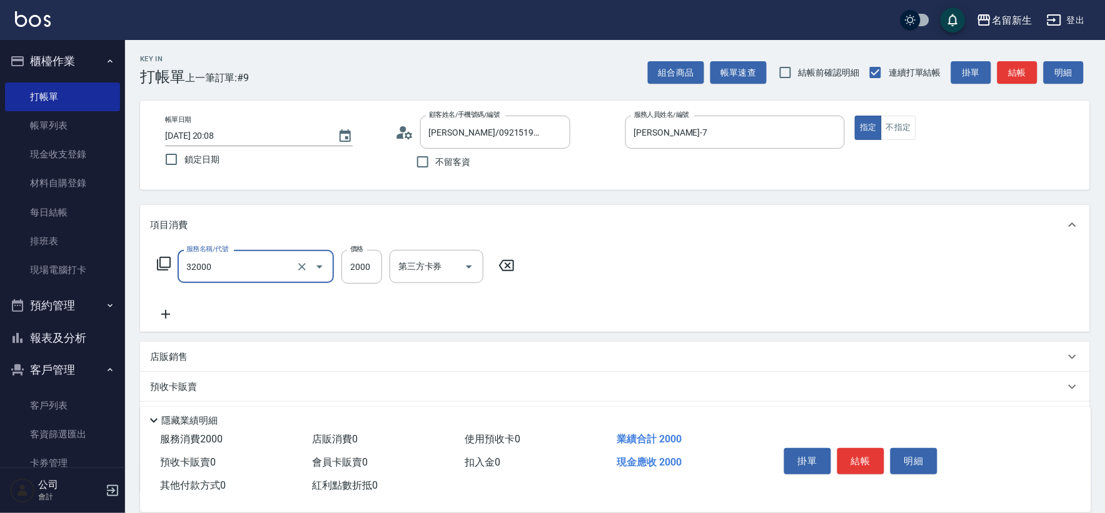
type input "2000以上燙髮(32000)"
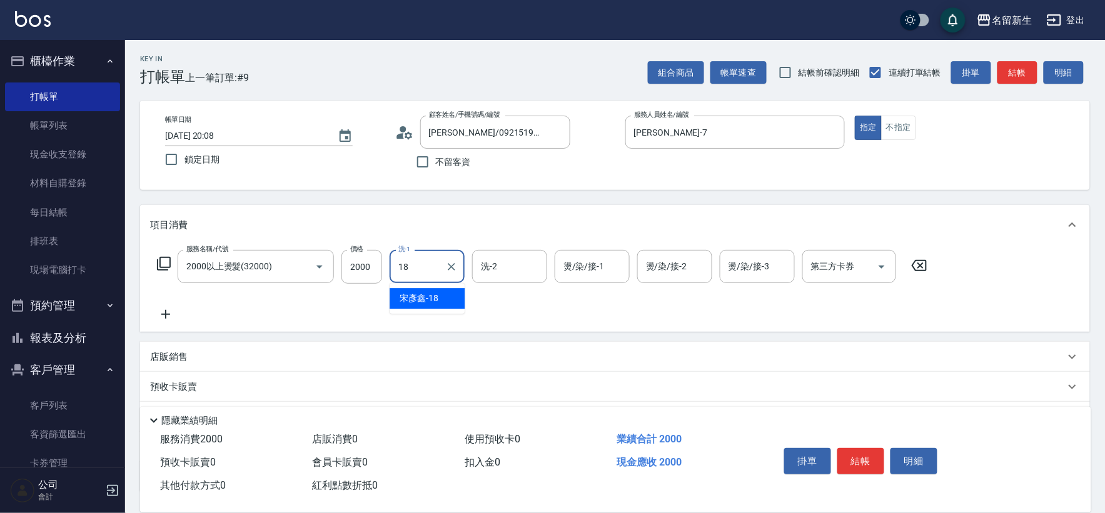
type input "[PERSON_NAME]-18"
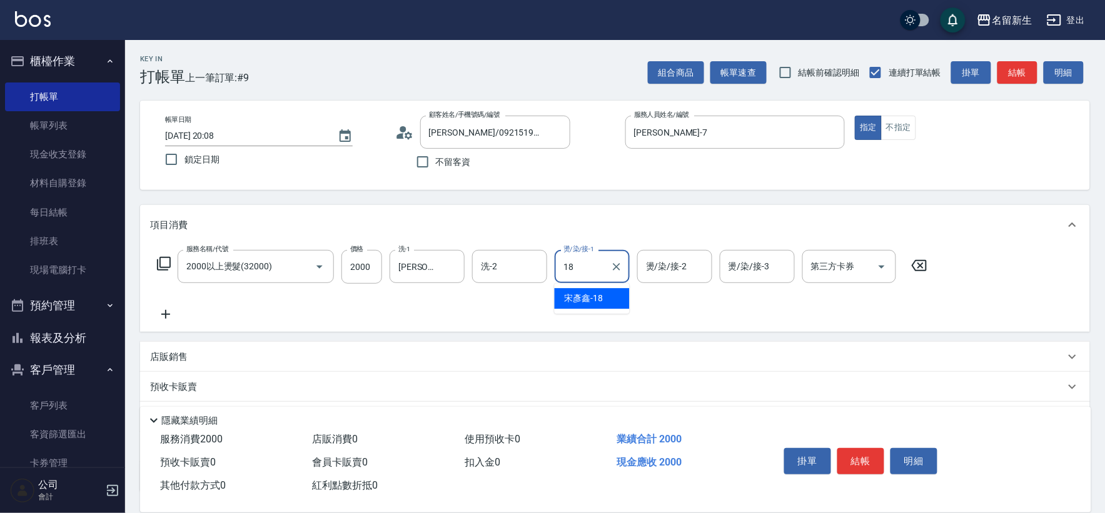
type input "[PERSON_NAME]-18"
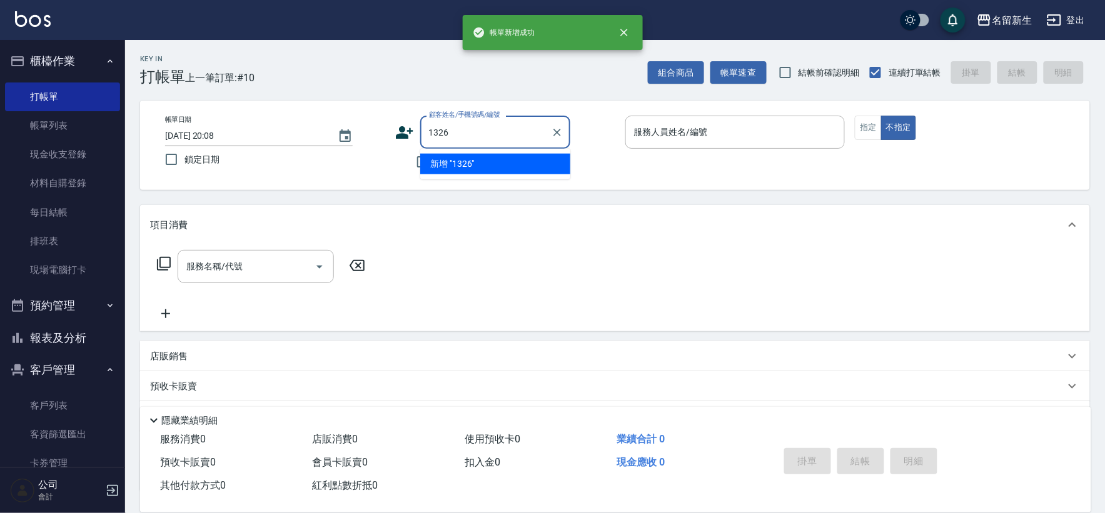
type input "1326"
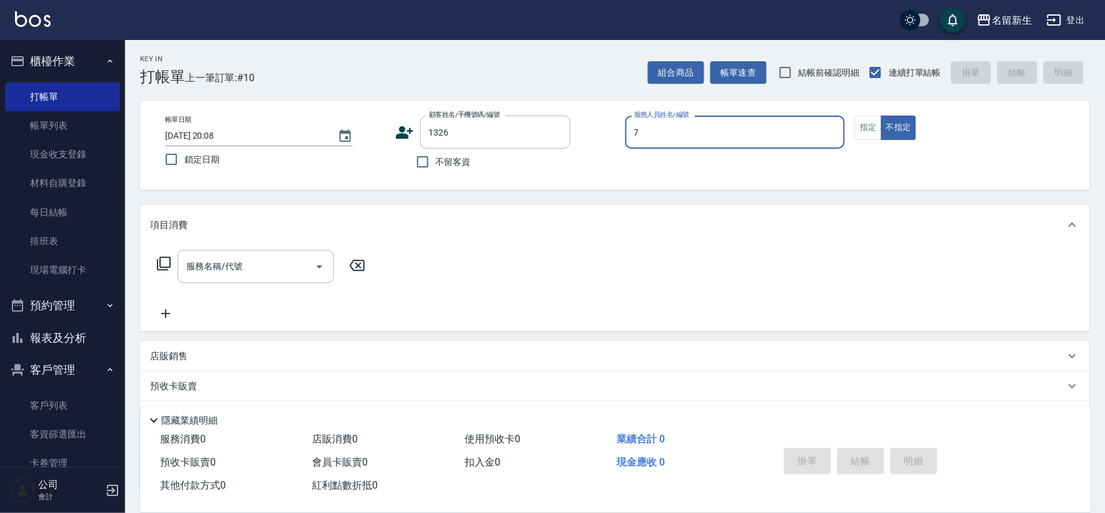
type input "7"
type input "[PERSON_NAME]/093482800/1326"
type input "[PERSON_NAME]-7"
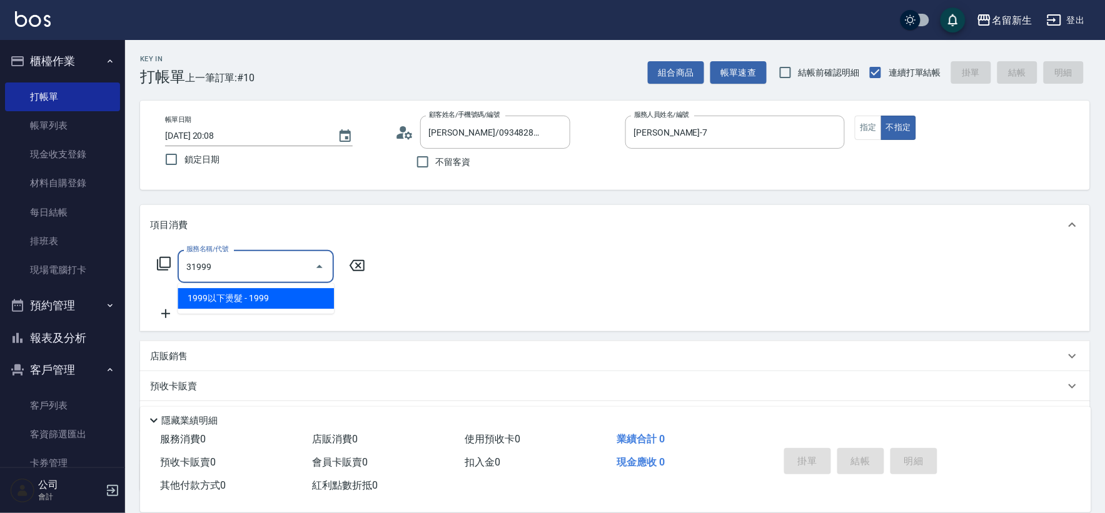
type input "1999以下燙髮(31999)"
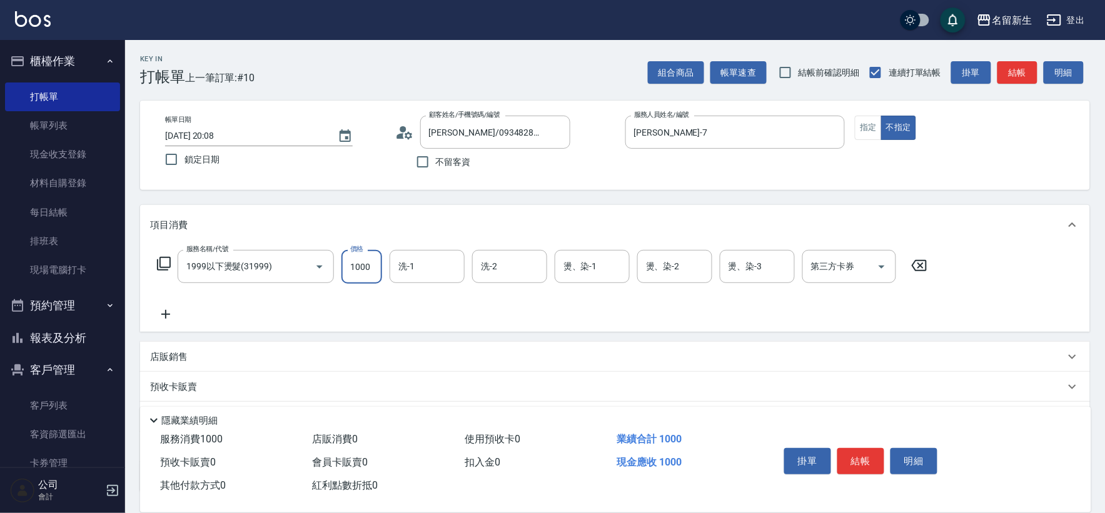
type input "1000"
type input "[PERSON_NAME]-18"
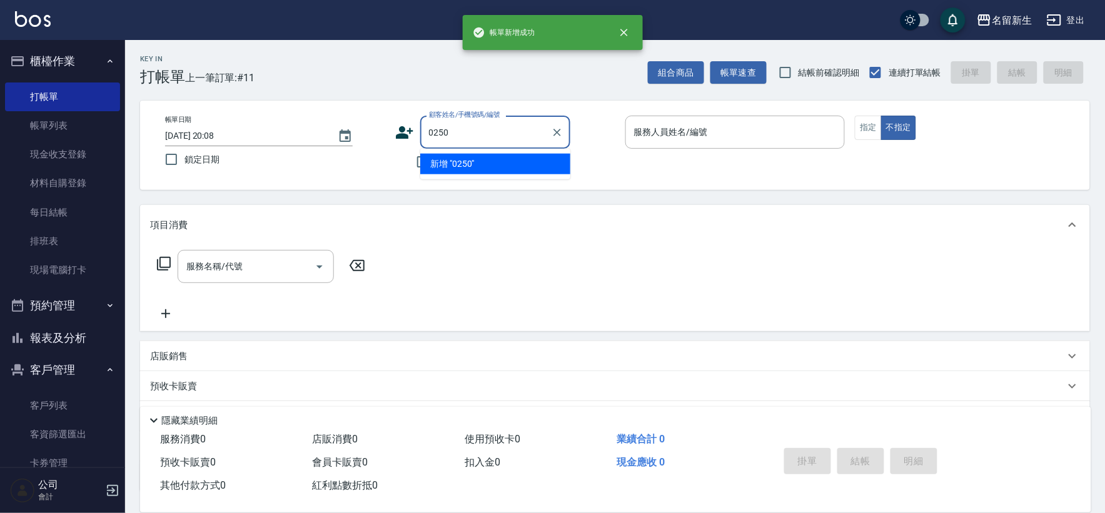
type input "0250"
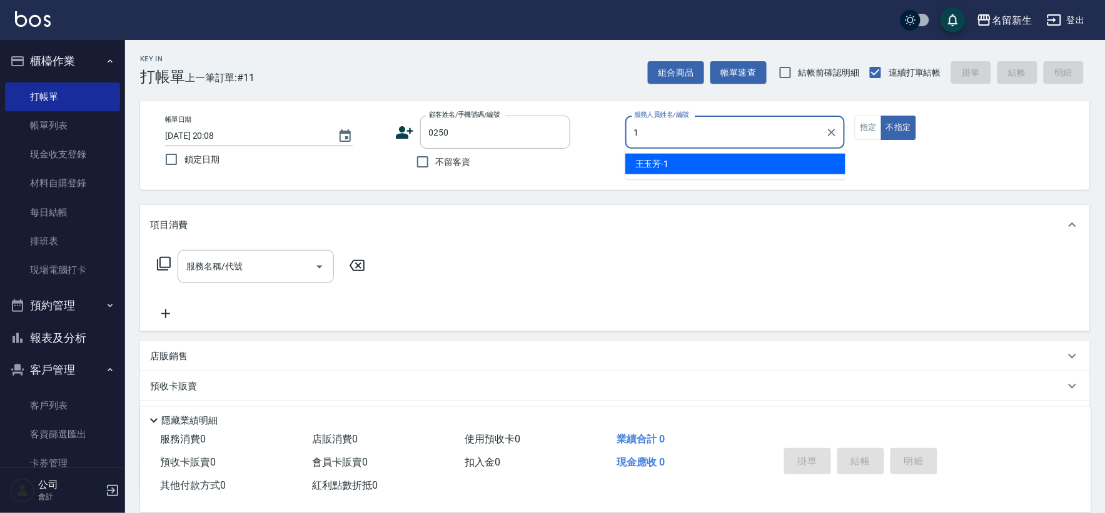
type input "[PERSON_NAME]-1"
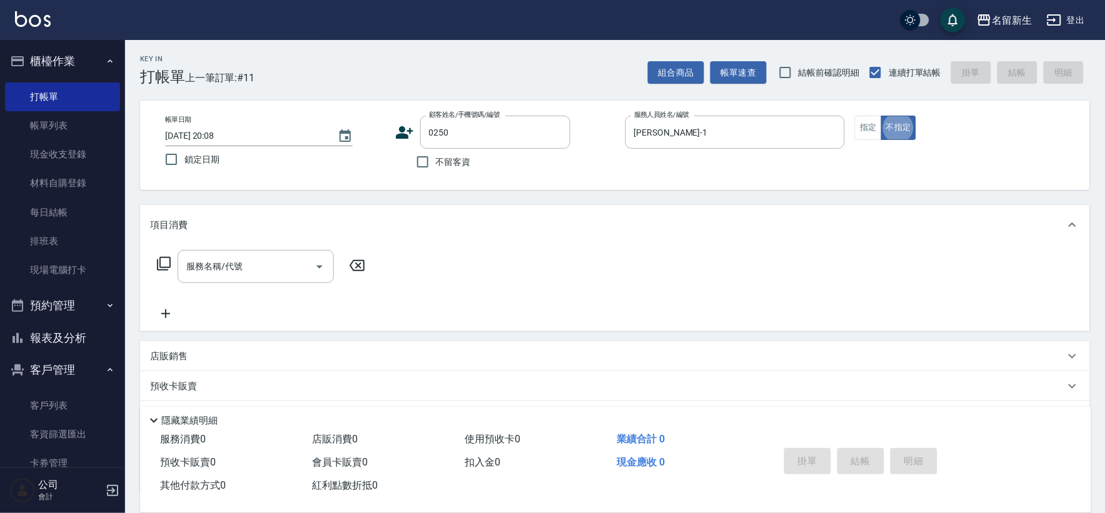
type input "[PERSON_NAME]?/0931071355/0250"
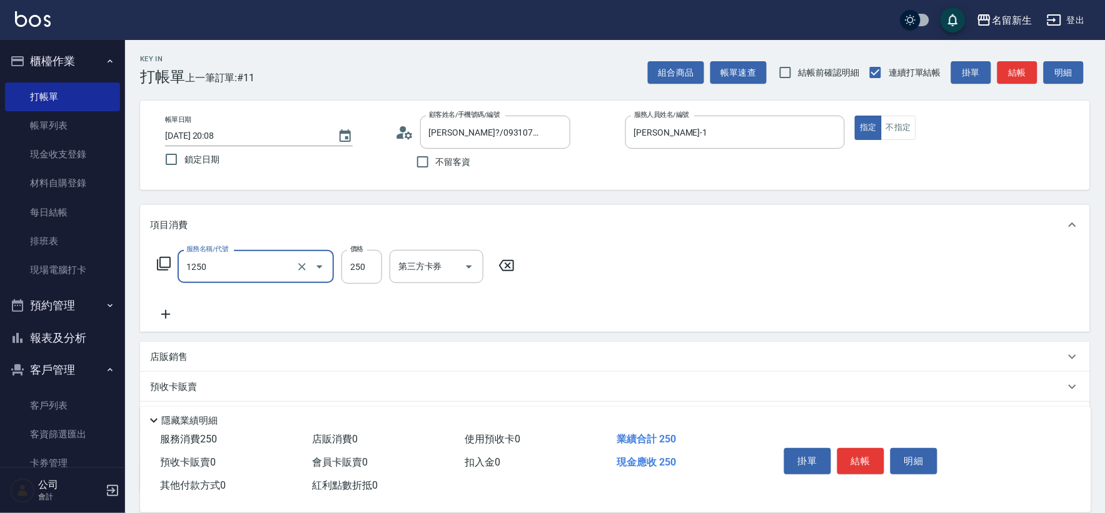
type input "洗髮250(1250)"
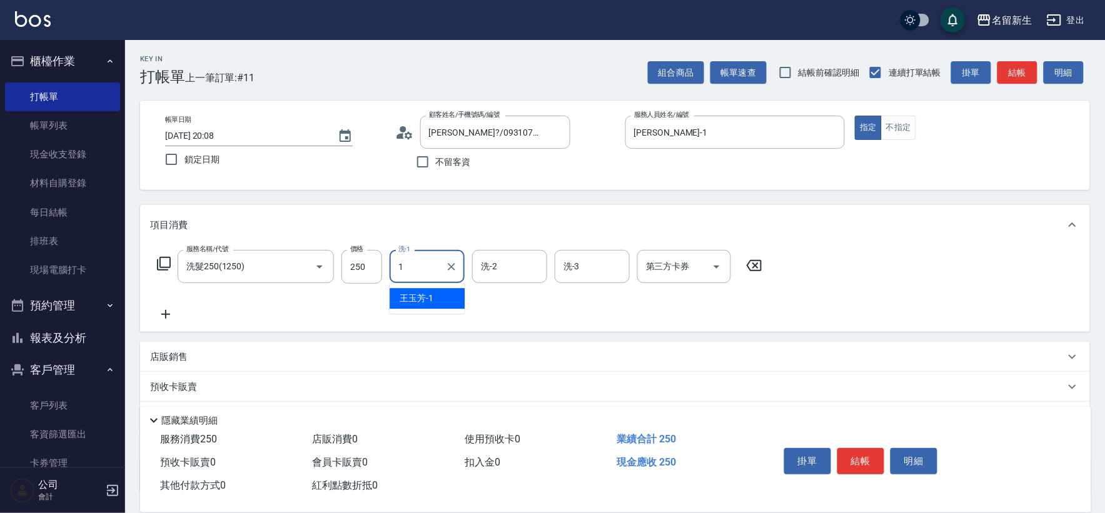
type input "[PERSON_NAME]-1"
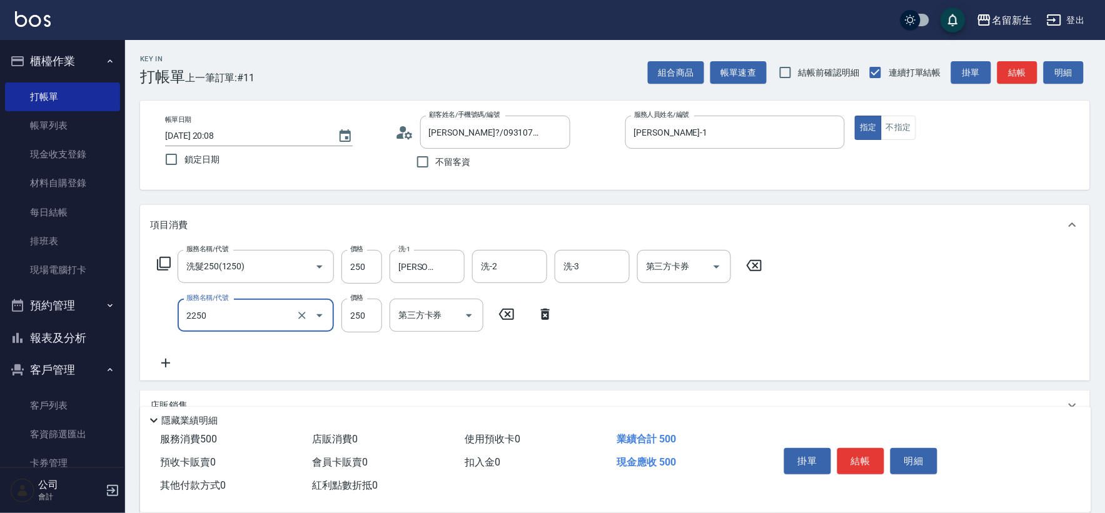
type input "剪髮(2250)"
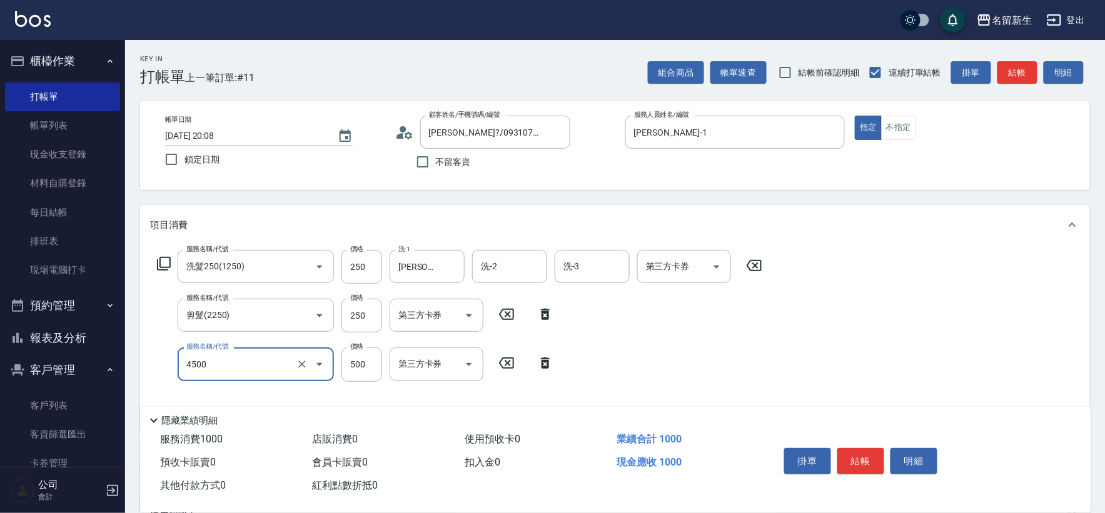
type input "補染(4500)"
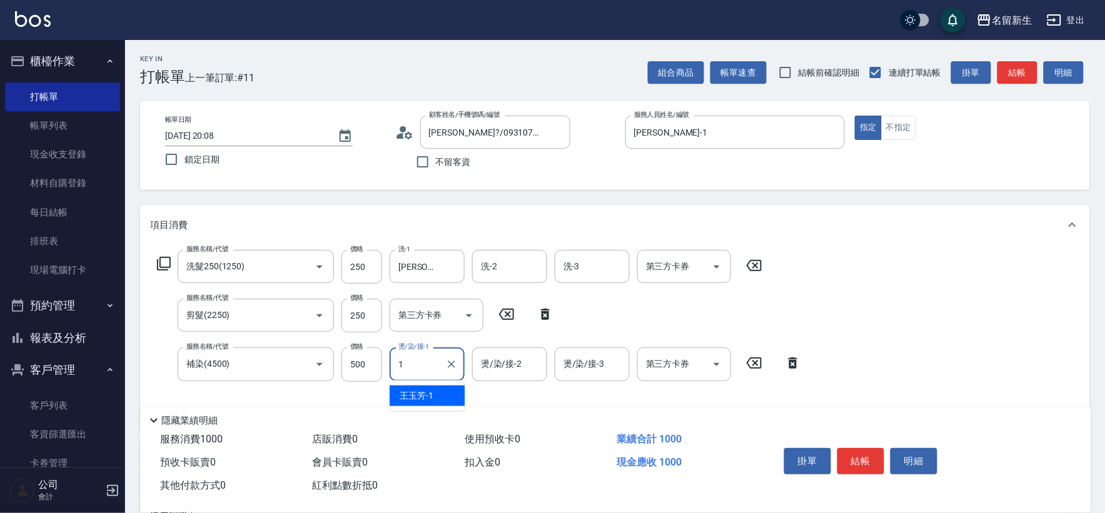
type input "[PERSON_NAME]-1"
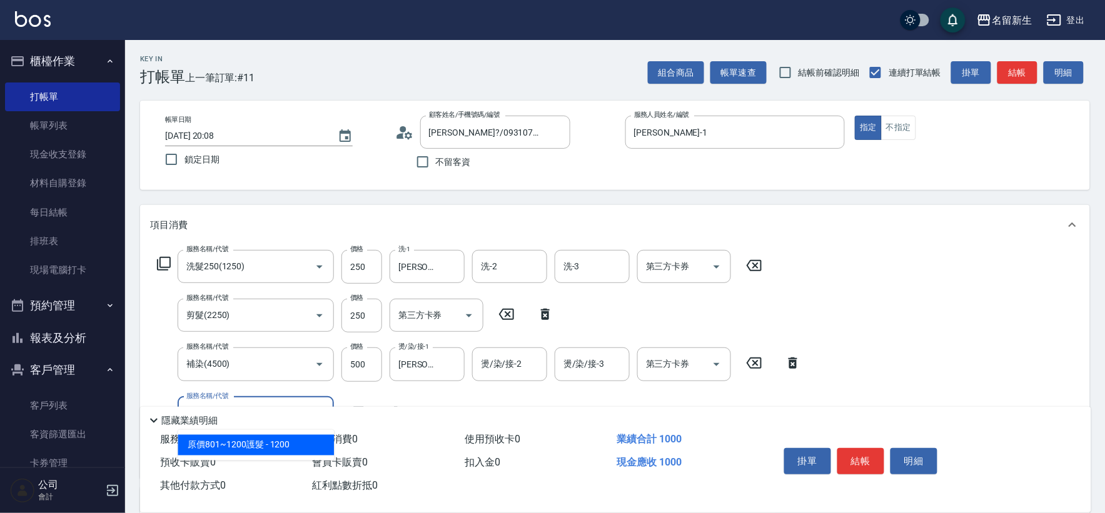
type input "原價801~1200護髮(51200)"
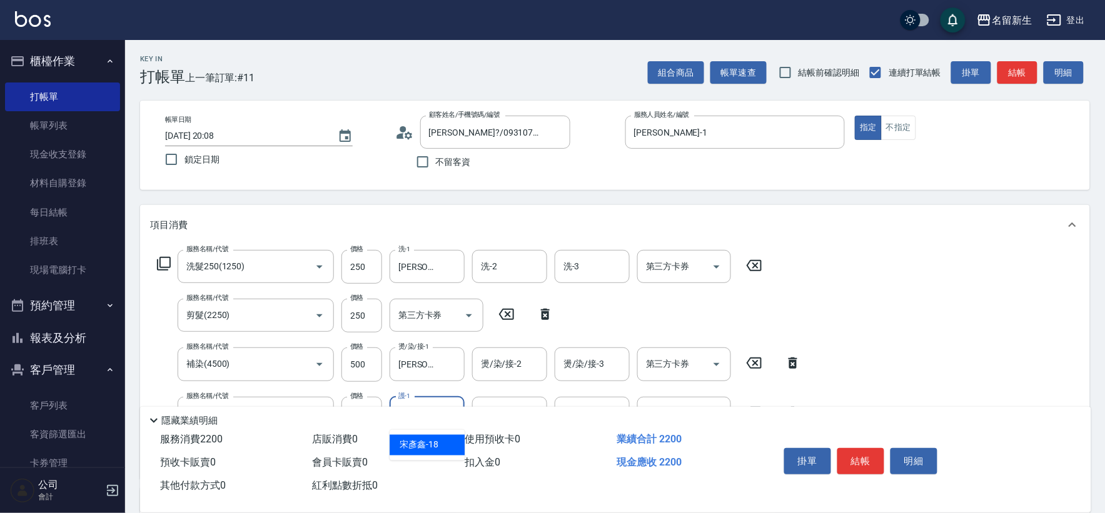
type input "[PERSON_NAME]-18"
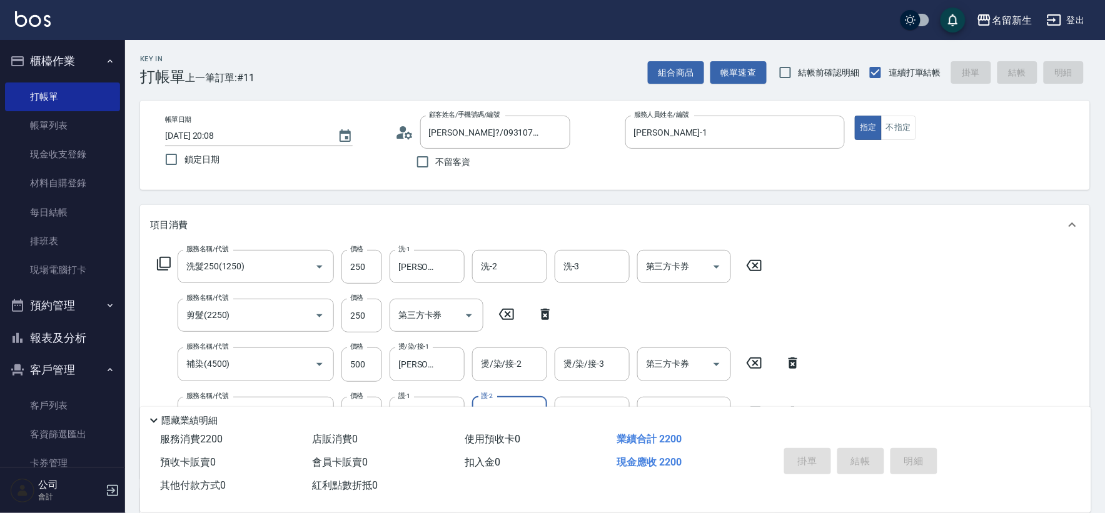
type input "[DATE] 20:09"
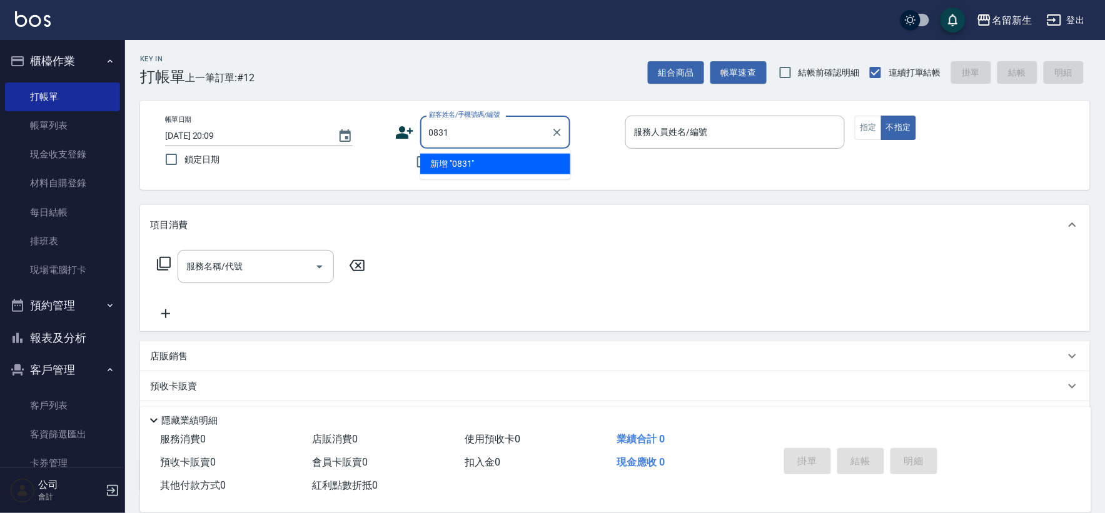
type input "0831"
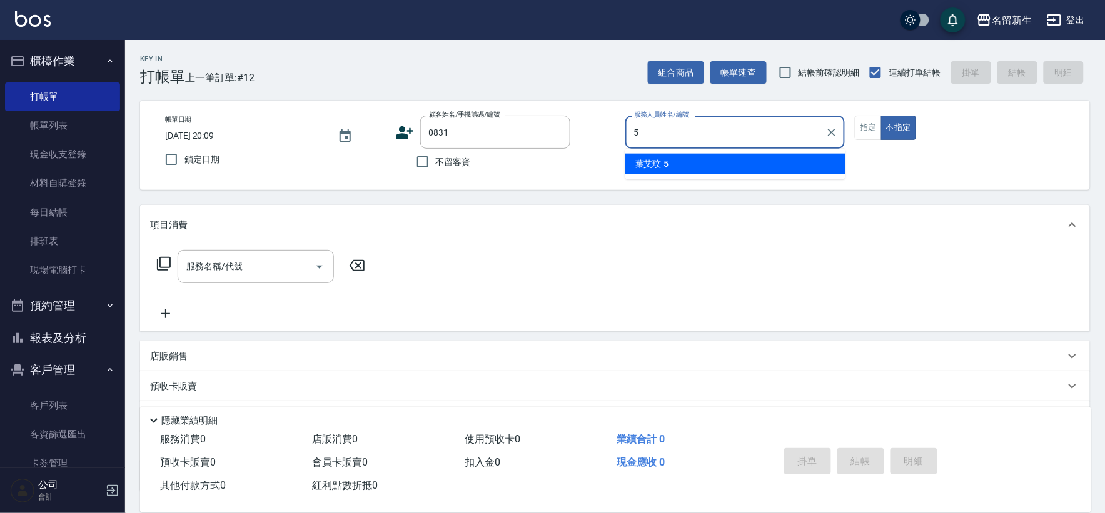
type input "[PERSON_NAME]-5"
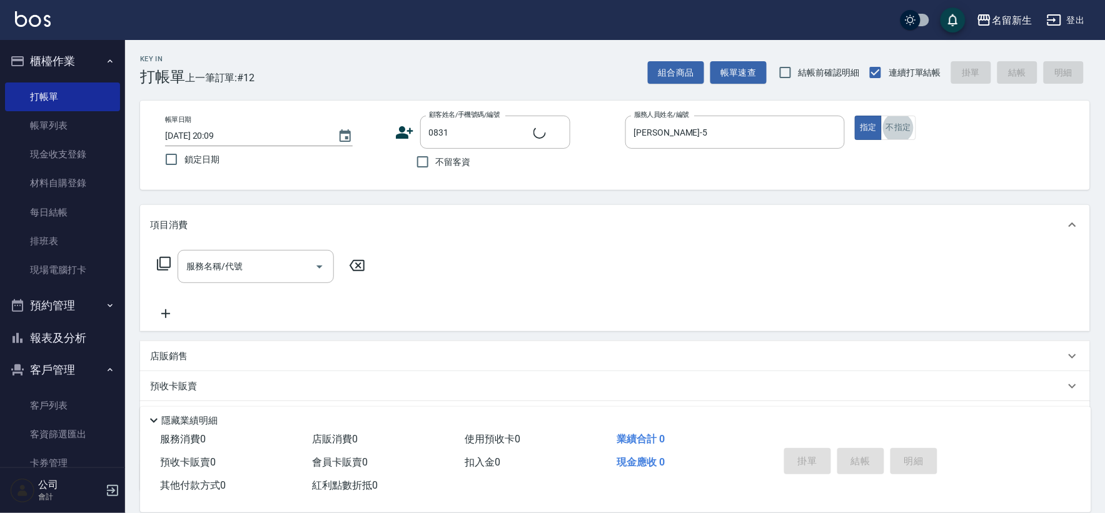
type input "[PERSON_NAME]/0958081449/0831"
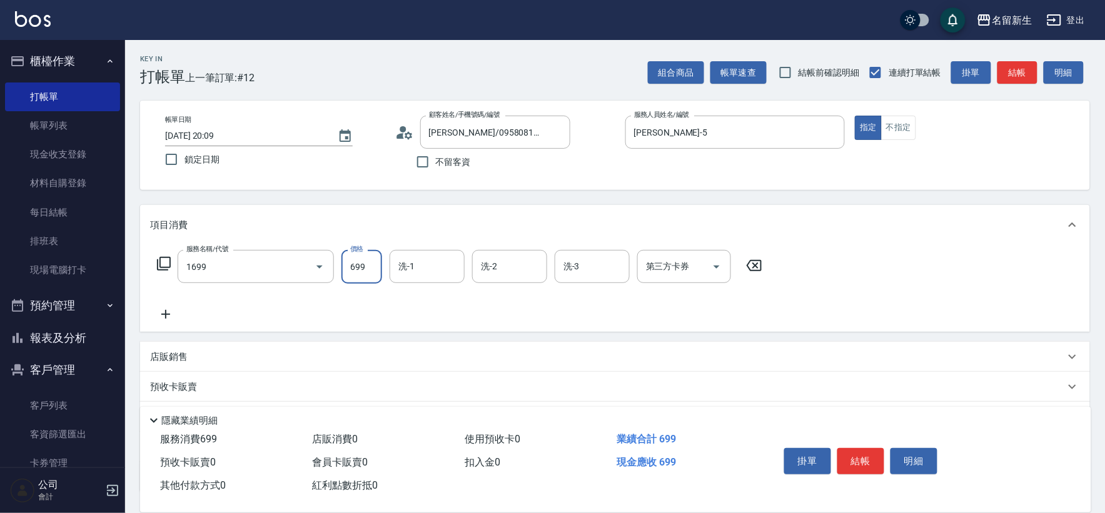
type input "冰鎮洗髮699(1699)"
type input "[PERSON_NAME]-18"
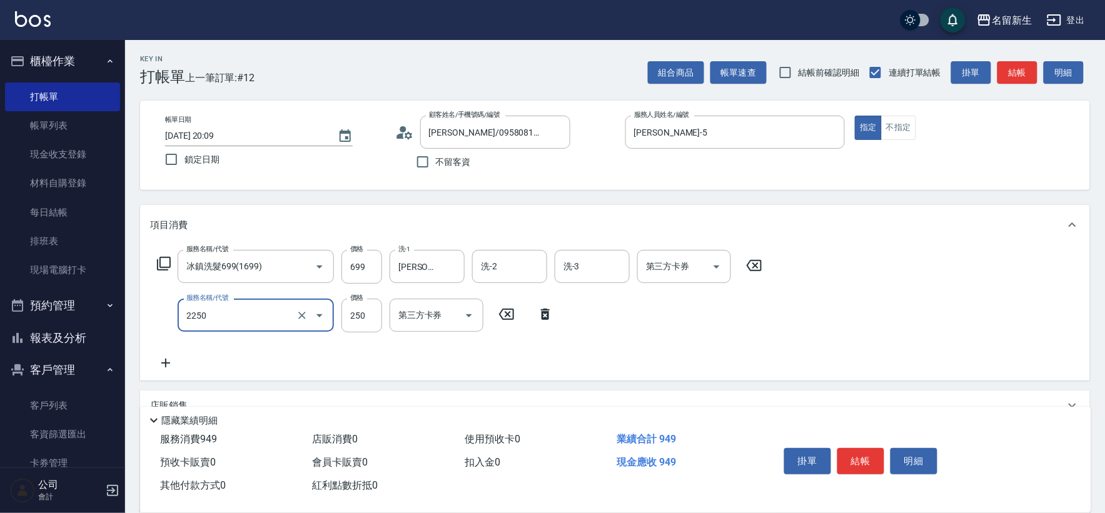
type input "剪髮(2250)"
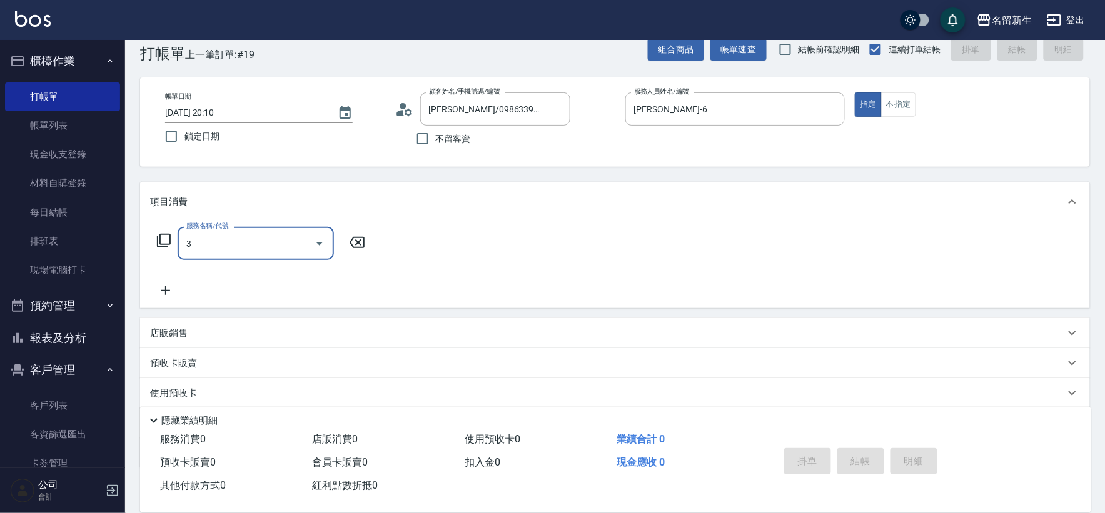
scroll to position [28, 0]
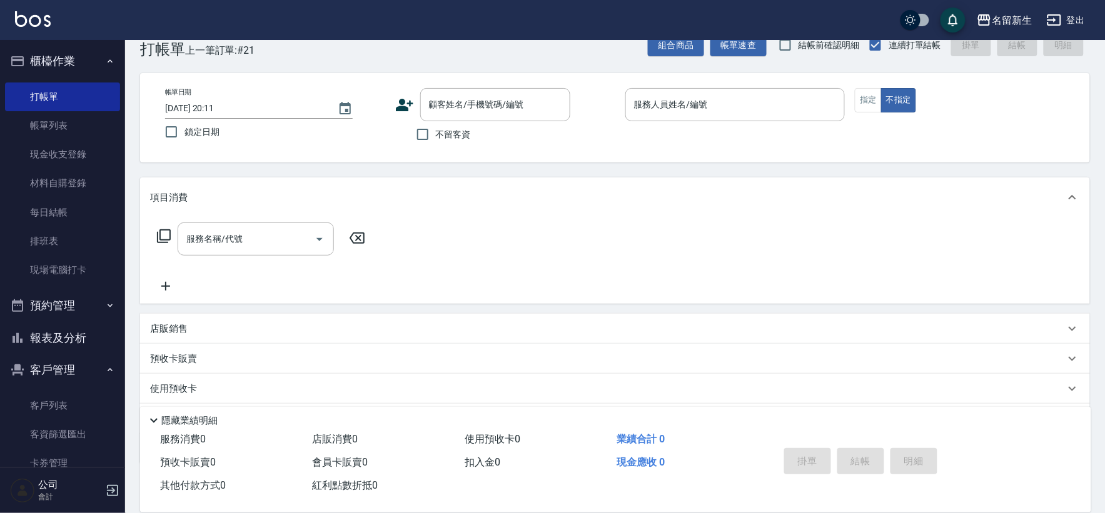
click at [460, 146] on label "不留客資" at bounding box center [440, 134] width 61 height 26
click at [436, 146] on input "不留客資" at bounding box center [423, 134] width 26 height 26
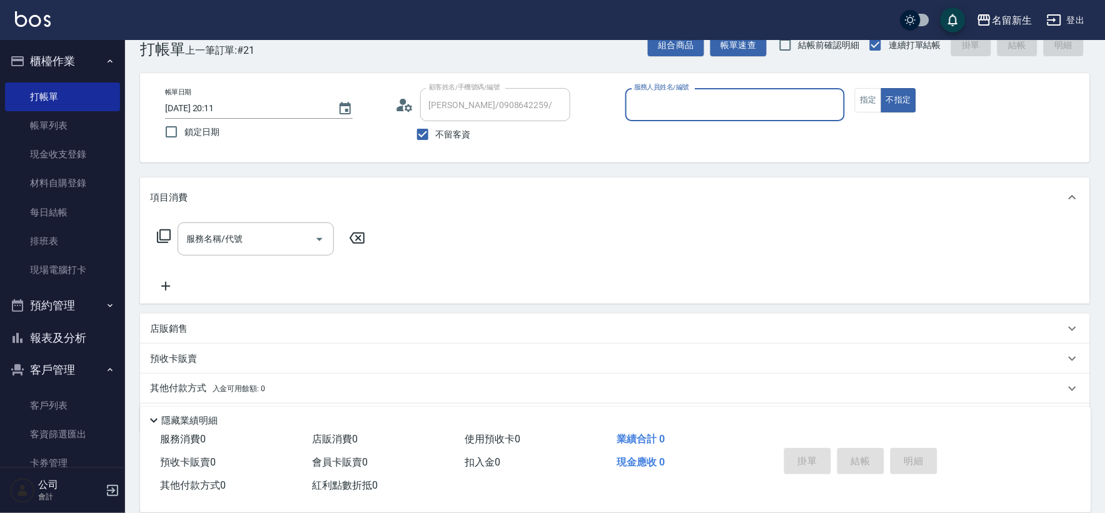
click at [463, 136] on span "不留客資" at bounding box center [453, 134] width 35 height 13
click at [436, 136] on input "不留客資" at bounding box center [423, 134] width 26 height 26
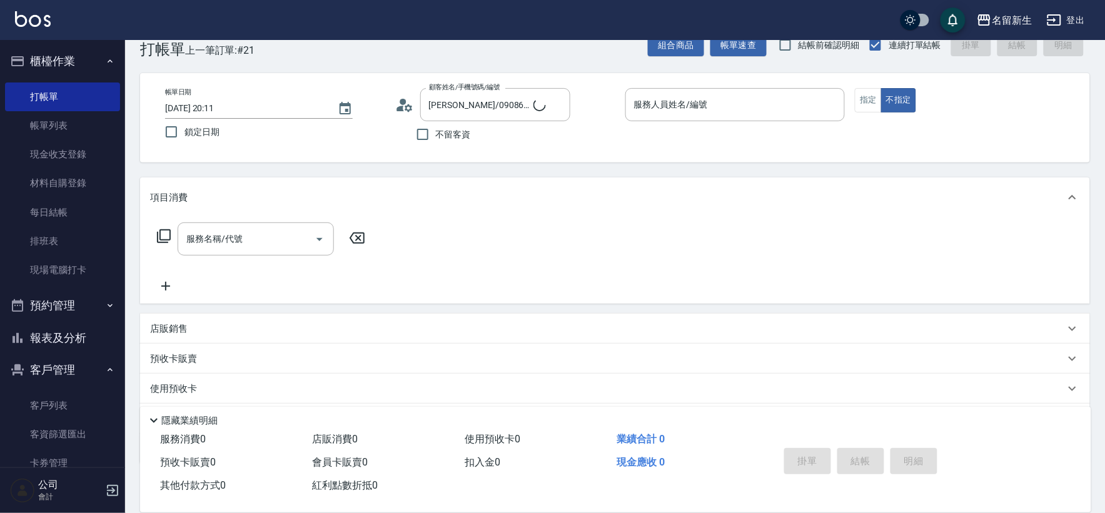
click at [463, 136] on span "不留客資" at bounding box center [453, 134] width 35 height 13
click at [436, 136] on input "不留客資" at bounding box center [423, 134] width 26 height 26
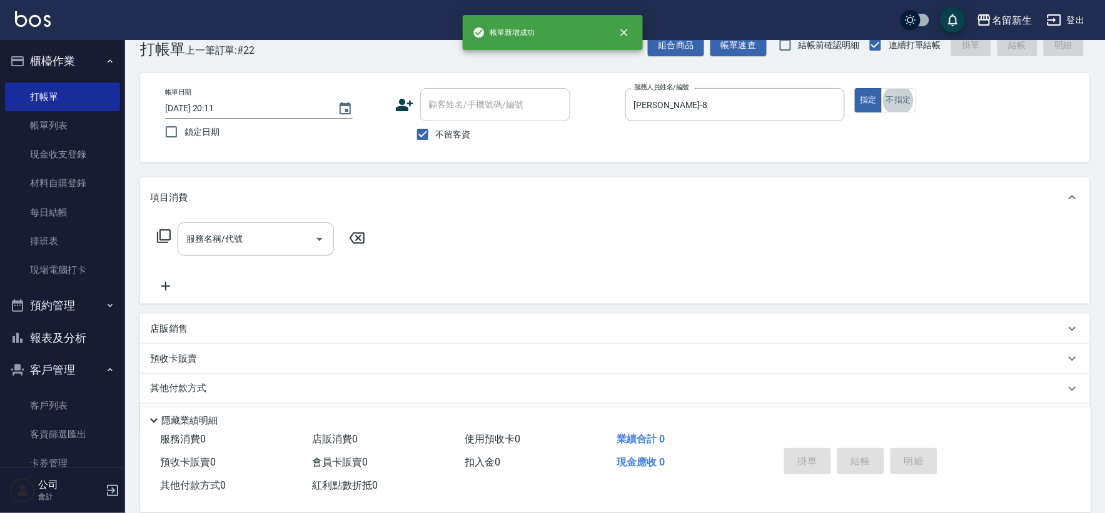
scroll to position [55, 0]
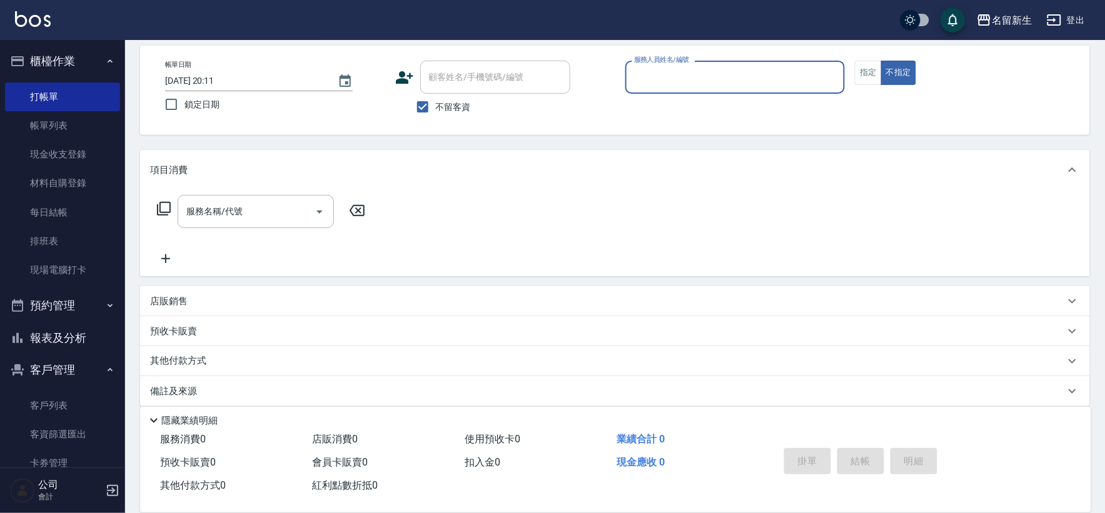
click at [54, 325] on button "報表及分析" at bounding box center [62, 338] width 115 height 33
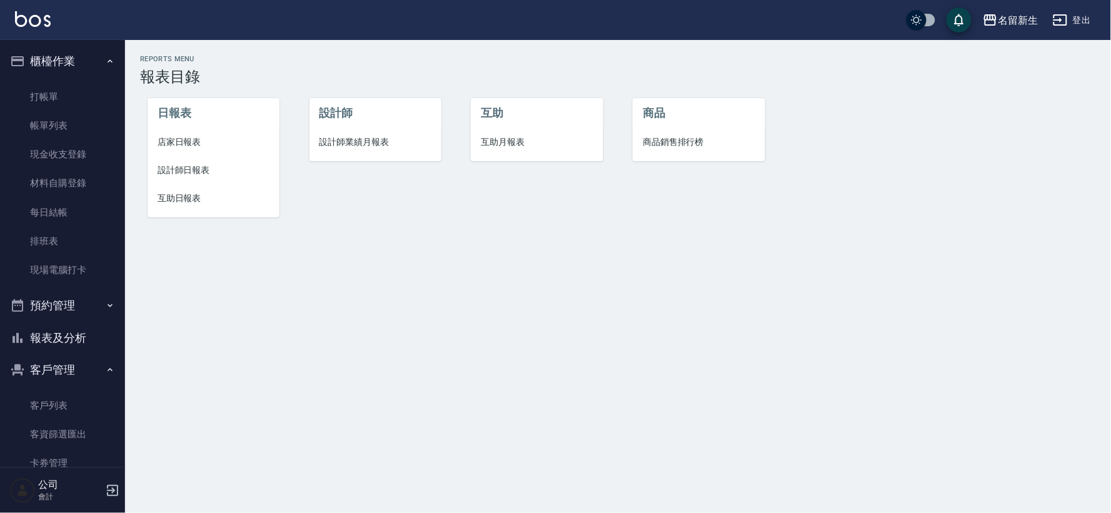
click at [163, 144] on span "店家日報表" at bounding box center [214, 142] width 112 height 13
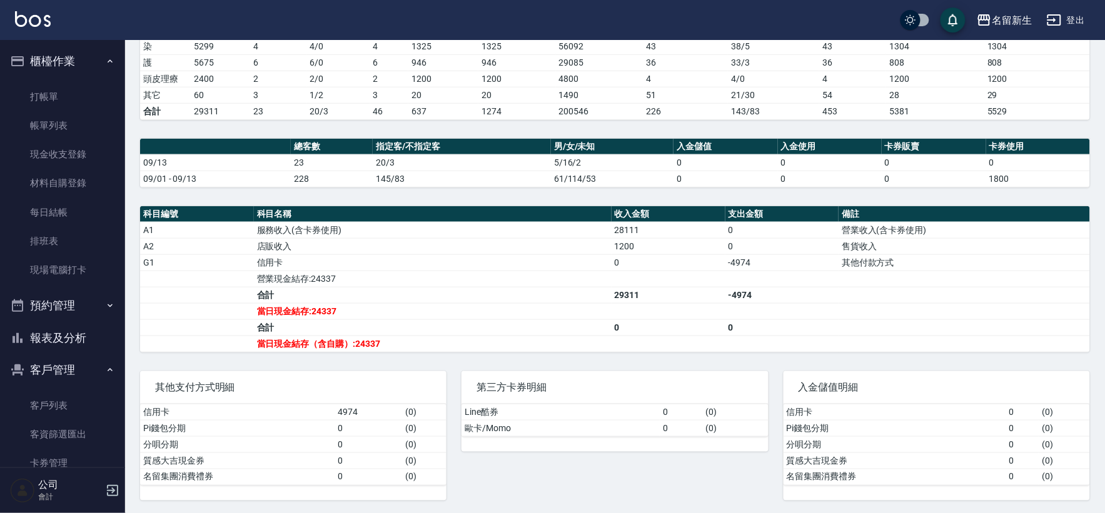
scroll to position [250, 0]
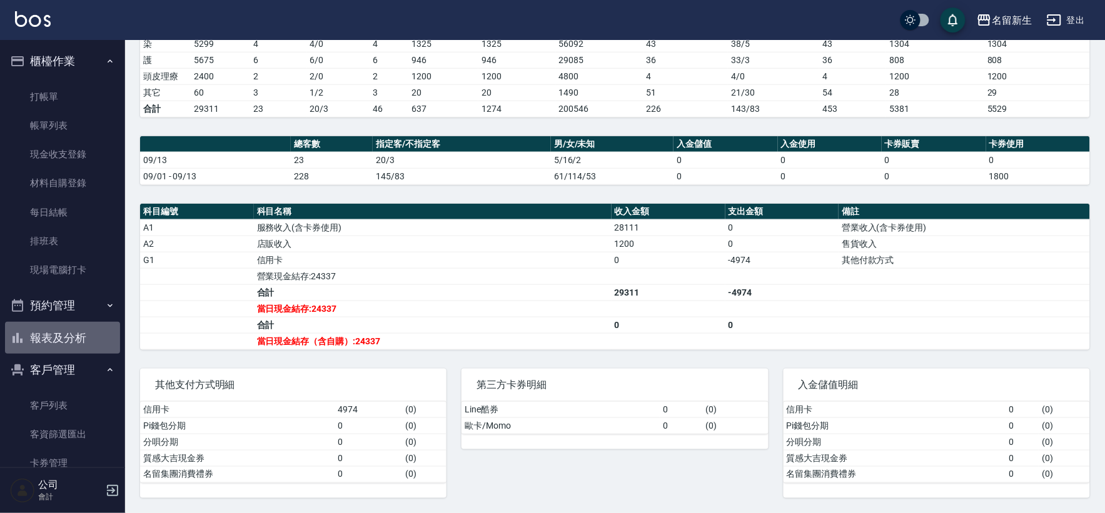
click at [68, 339] on button "報表及分析" at bounding box center [62, 338] width 115 height 33
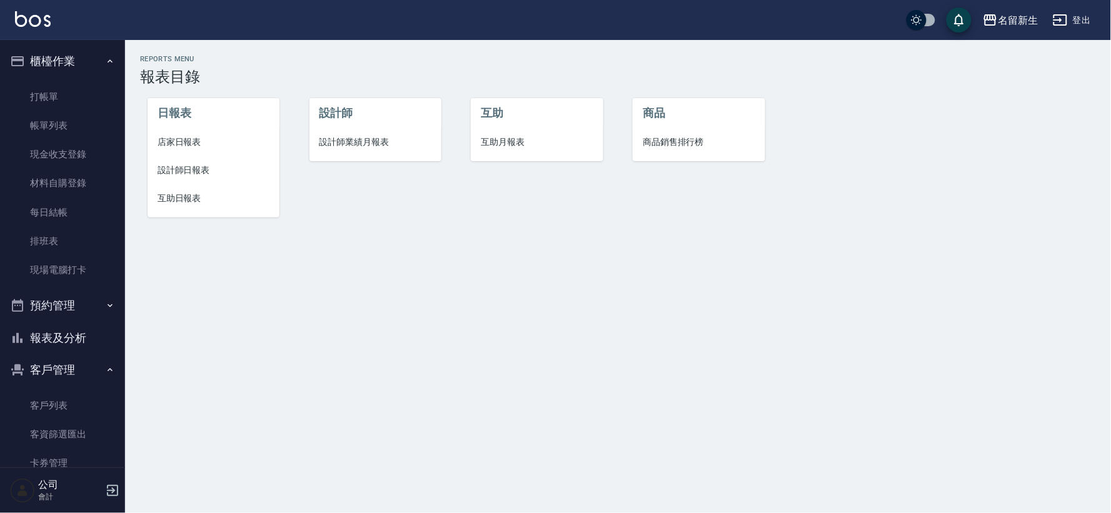
click at [355, 151] on li "設計師業績月報表" at bounding box center [376, 142] width 132 height 28
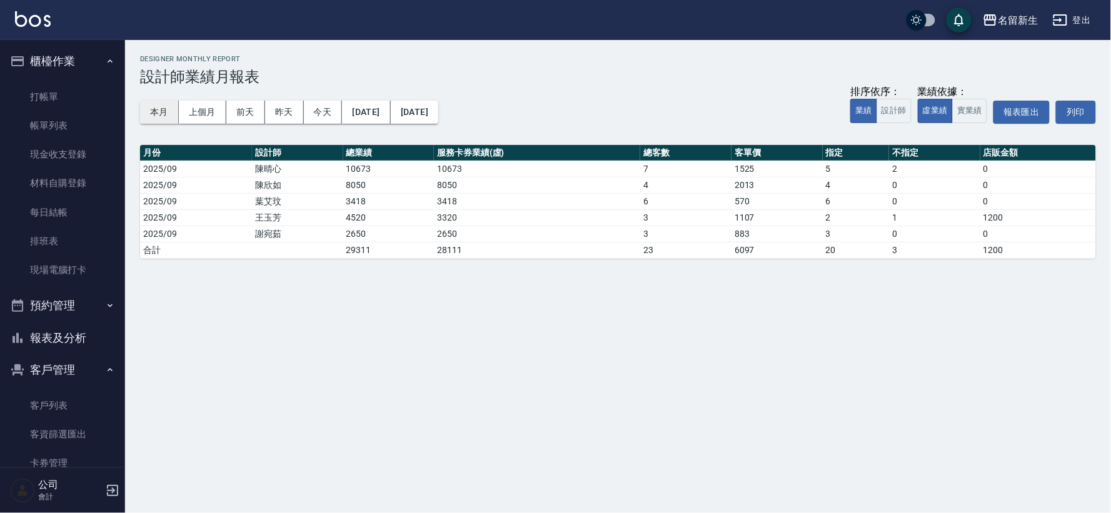
drag, startPoint x: 139, startPoint y: 102, endPoint x: 150, endPoint y: 106, distance: 11.5
click at [141, 102] on div "本月 上個月 [DATE] [DATE] [DATE] [DATE] [DATE] 排序依序： 業績 設計師 業績依據： 虛業績 實業績 報表匯出 列印" at bounding box center [618, 112] width 956 height 53
click at [150, 106] on button "本月" at bounding box center [159, 112] width 39 height 23
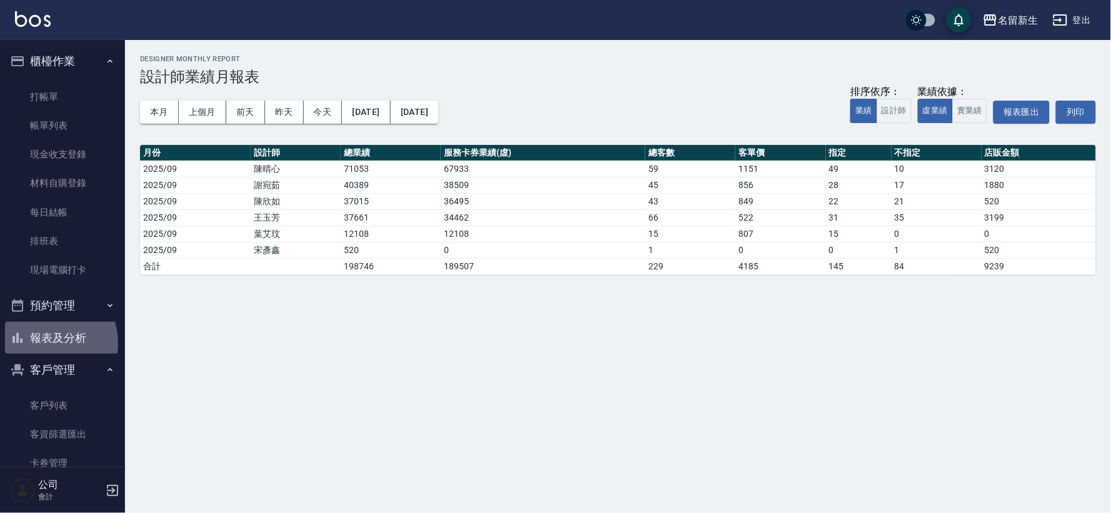
click at [45, 345] on button "報表及分析" at bounding box center [62, 338] width 115 height 33
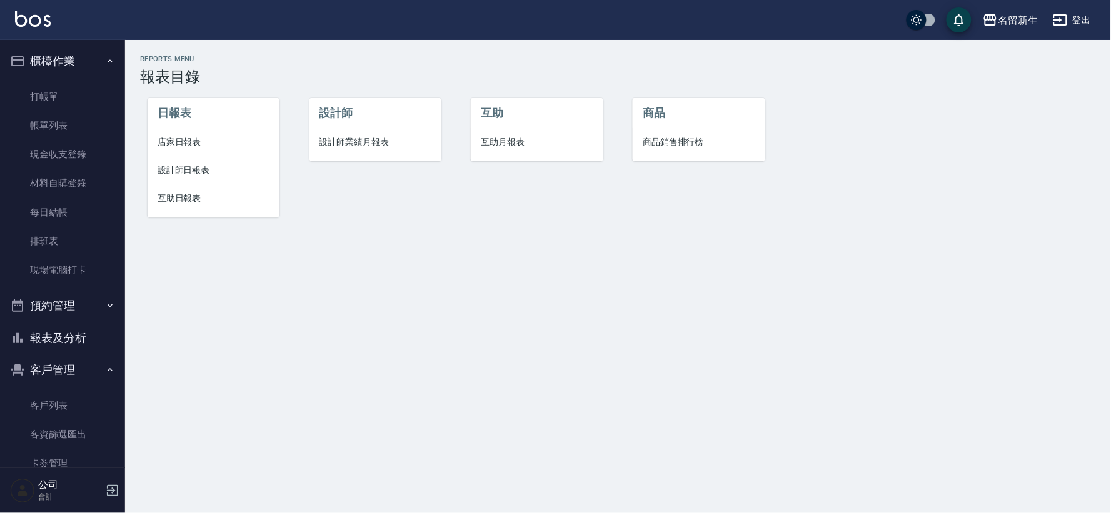
click at [186, 196] on span "互助日報表" at bounding box center [214, 198] width 112 height 13
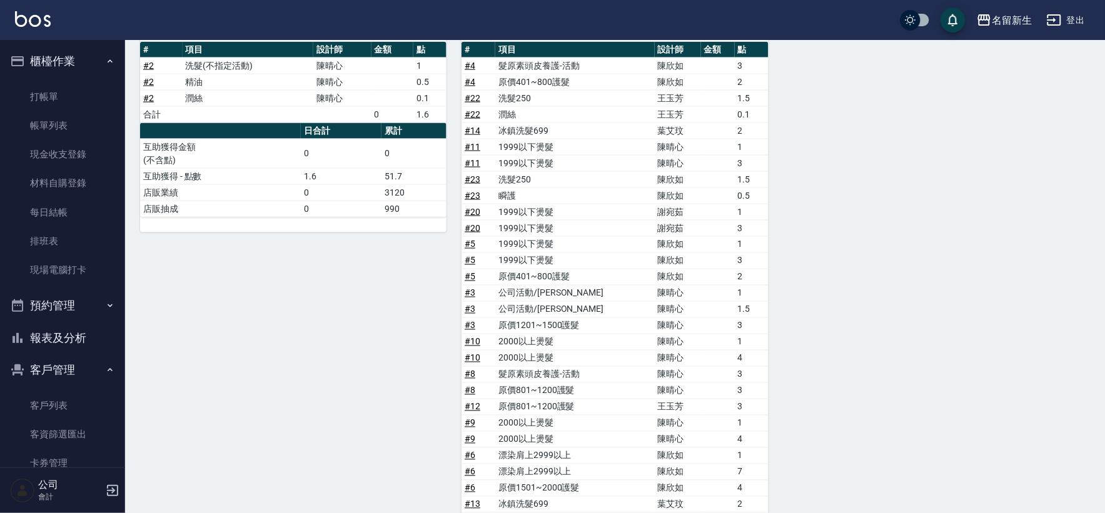
scroll to position [329, 0]
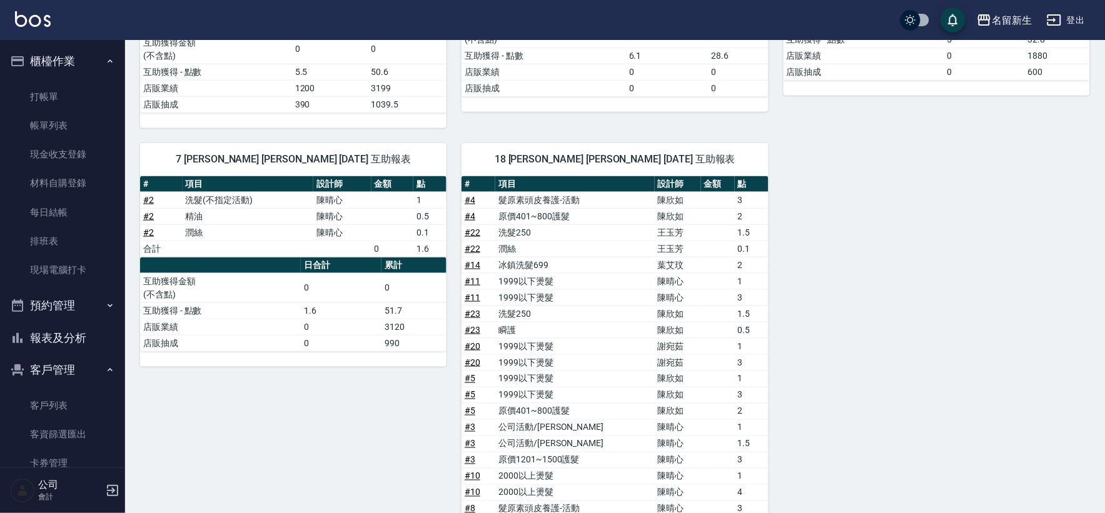
click at [99, 329] on button "報表及分析" at bounding box center [62, 338] width 115 height 33
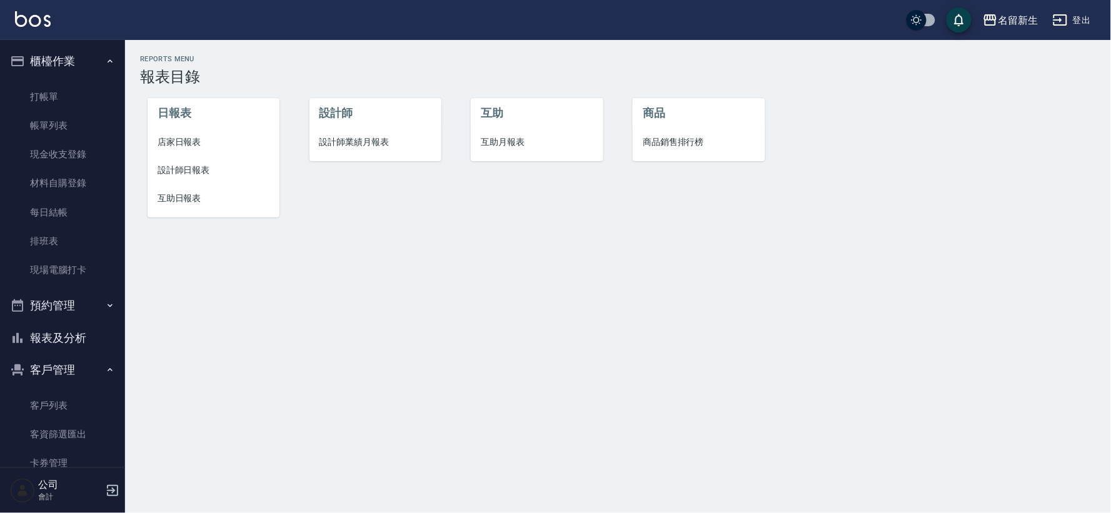
click at [523, 139] on span "互助月報表" at bounding box center [537, 142] width 112 height 13
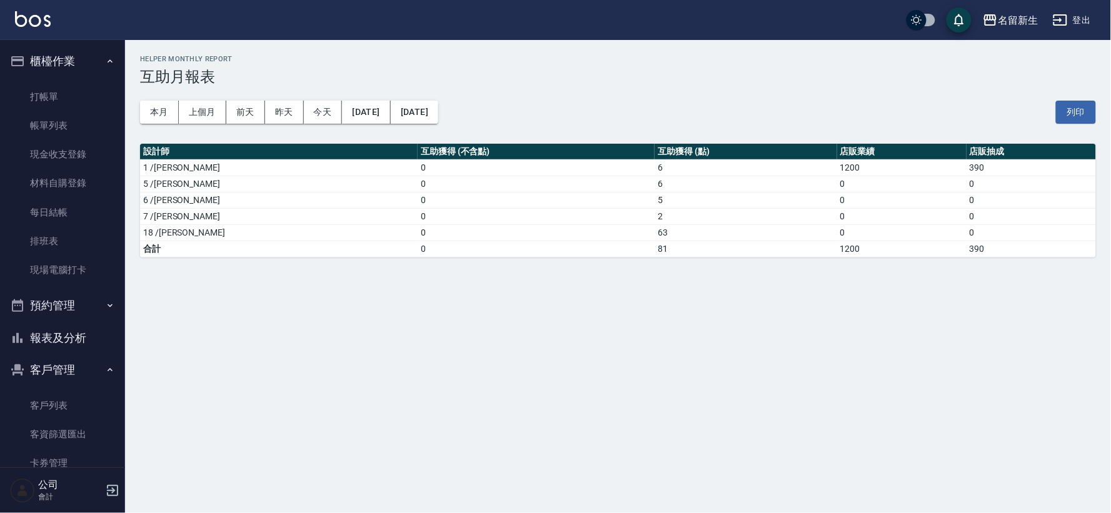
click at [71, 345] on button "報表及分析" at bounding box center [62, 338] width 115 height 33
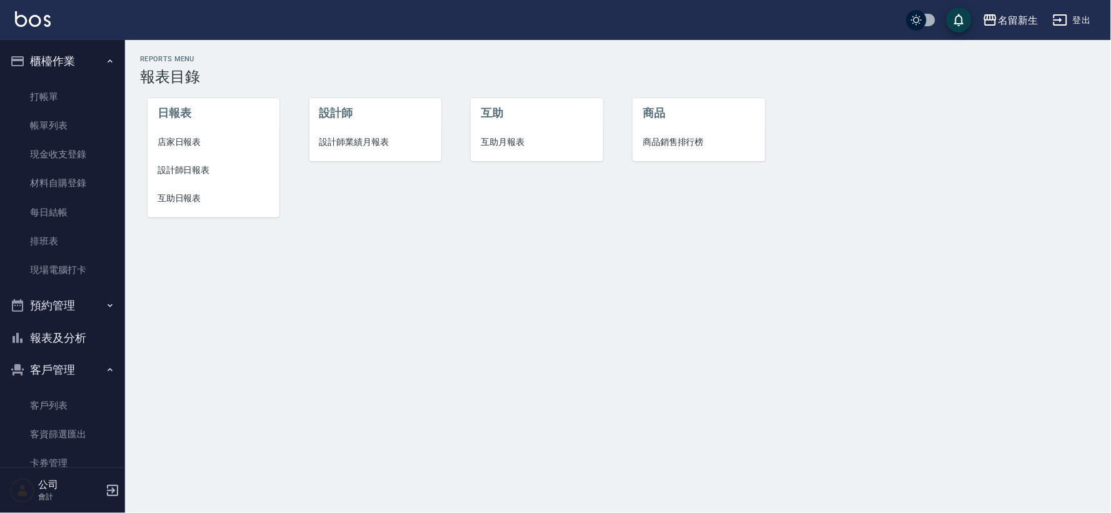
click at [184, 201] on span "互助日報表" at bounding box center [214, 198] width 112 height 13
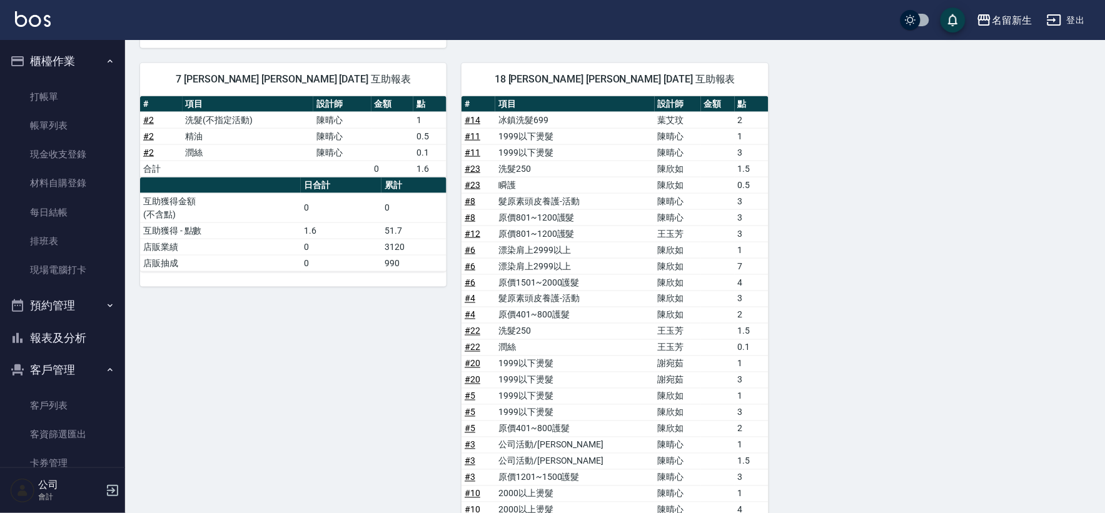
scroll to position [607, 0]
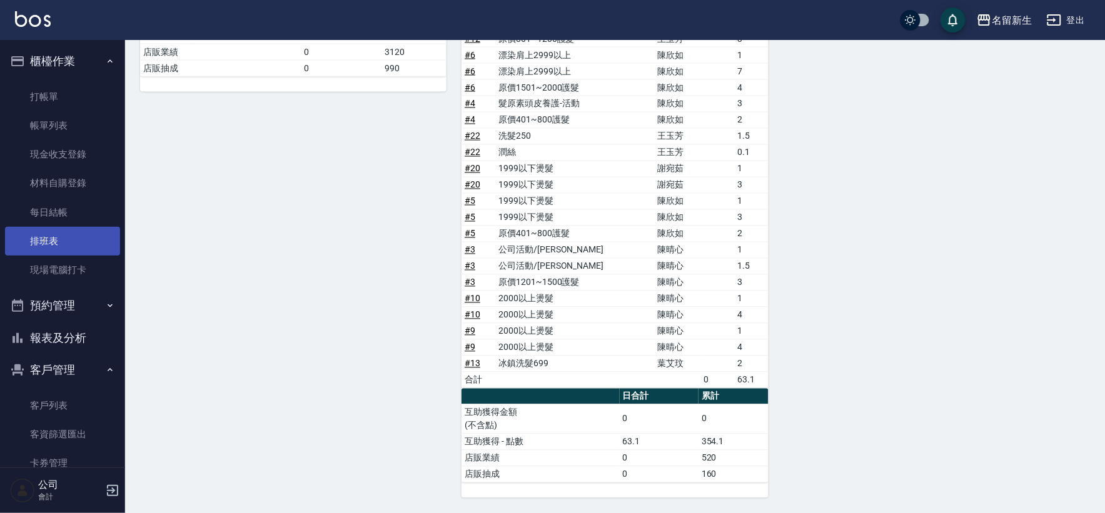
click at [78, 331] on button "報表及分析" at bounding box center [62, 338] width 115 height 33
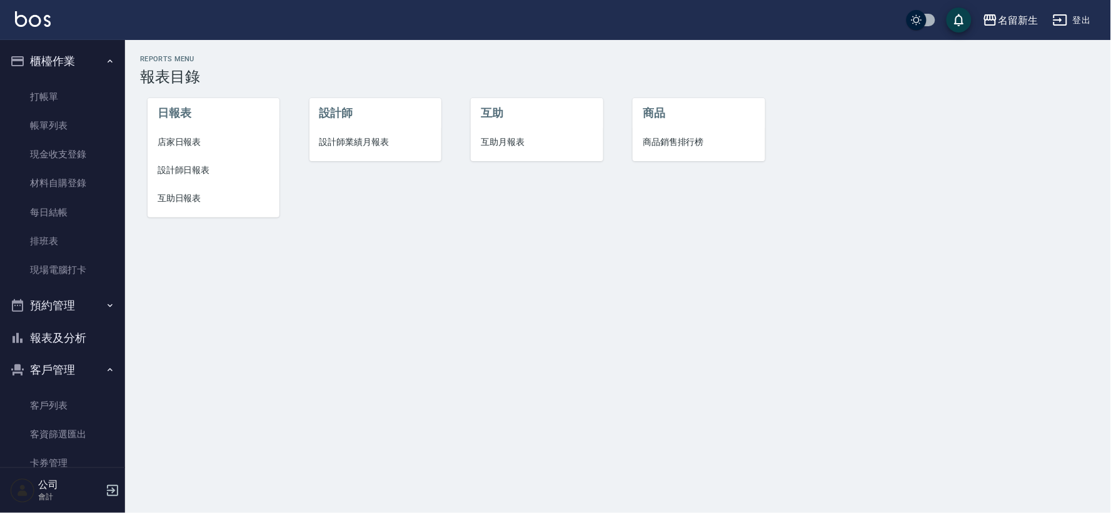
drag, startPoint x: 73, startPoint y: 336, endPoint x: 75, endPoint y: 345, distance: 9.6
click at [73, 336] on button "報表及分析" at bounding box center [62, 338] width 115 height 33
click at [518, 148] on span "互助月報表" at bounding box center [537, 142] width 112 height 13
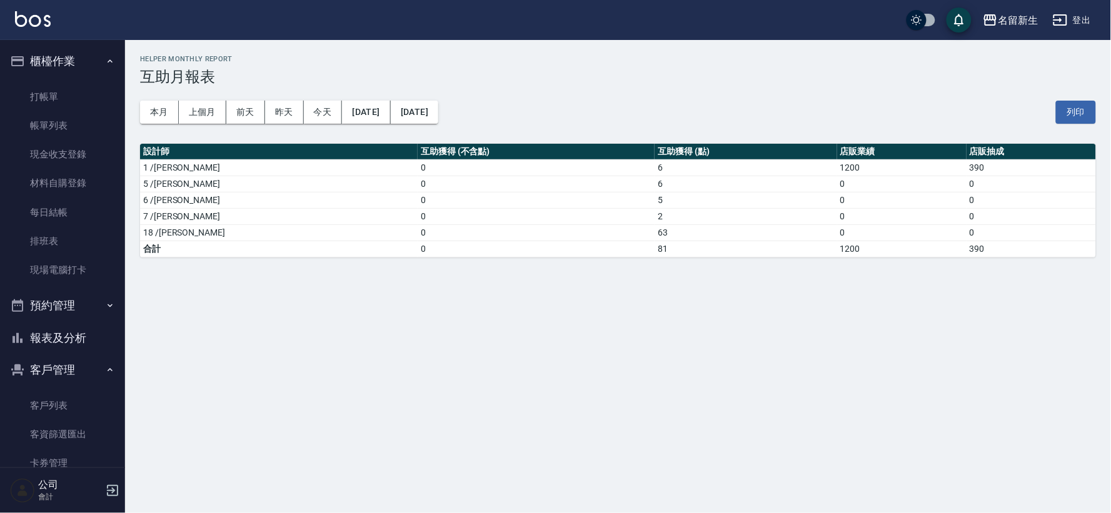
click at [89, 323] on button "報表及分析" at bounding box center [62, 338] width 115 height 33
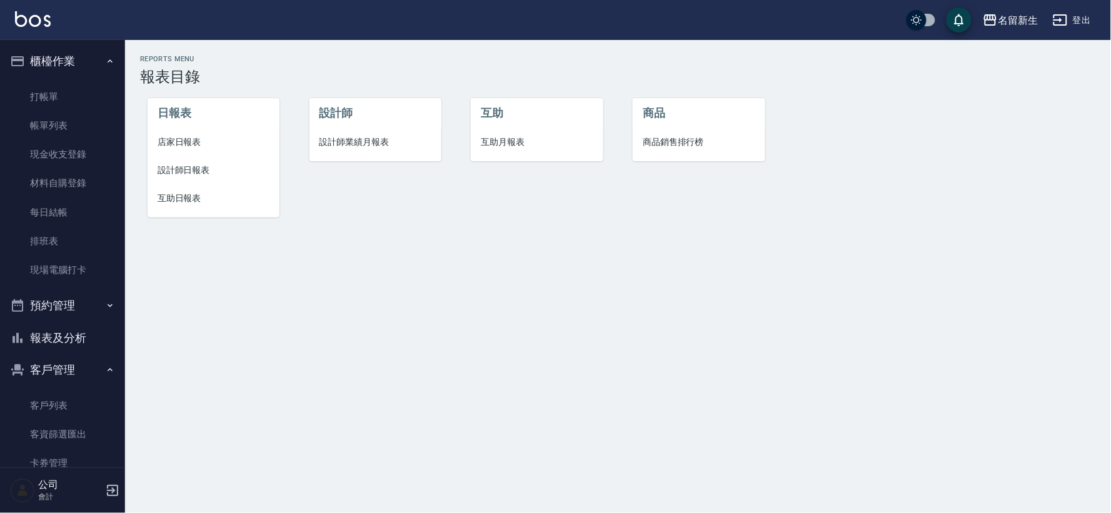
click at [189, 164] on span "設計師日報表" at bounding box center [214, 170] width 112 height 13
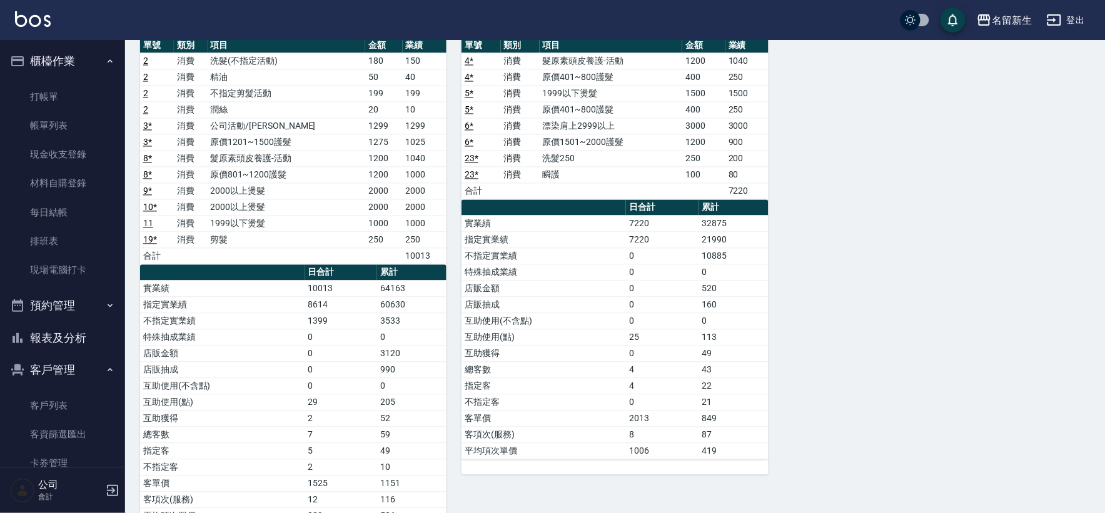
scroll to position [629, 0]
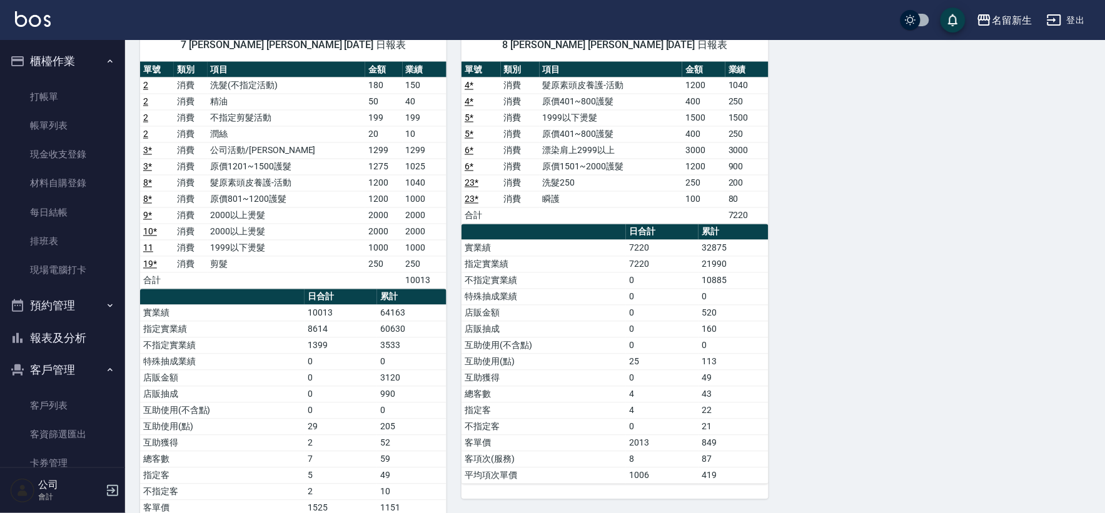
drag, startPoint x: 88, startPoint y: 346, endPoint x: 85, endPoint y: 340, distance: 6.7
click at [88, 342] on button "報表及分析" at bounding box center [62, 338] width 115 height 33
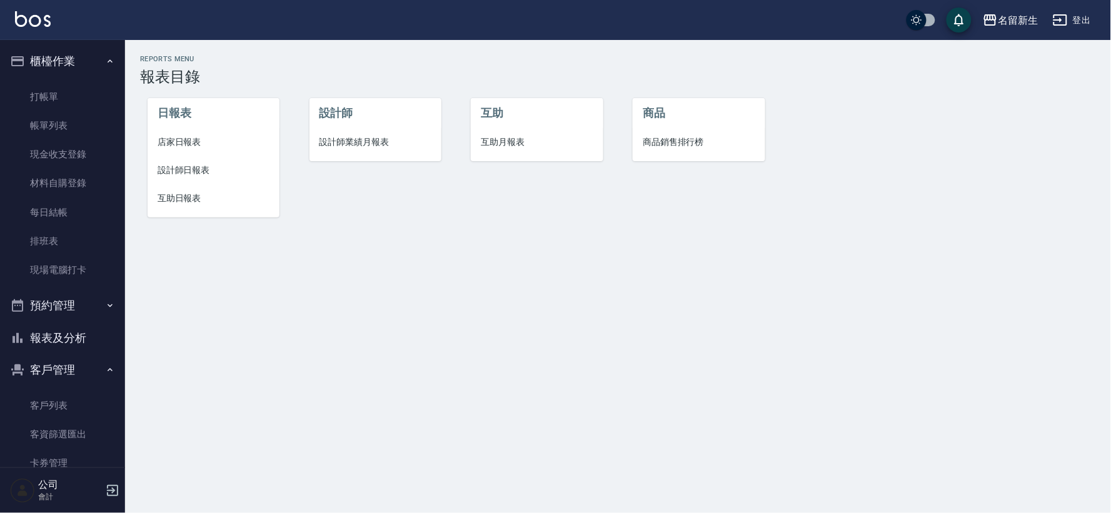
click at [380, 130] on li "設計師業績月報表" at bounding box center [376, 142] width 132 height 28
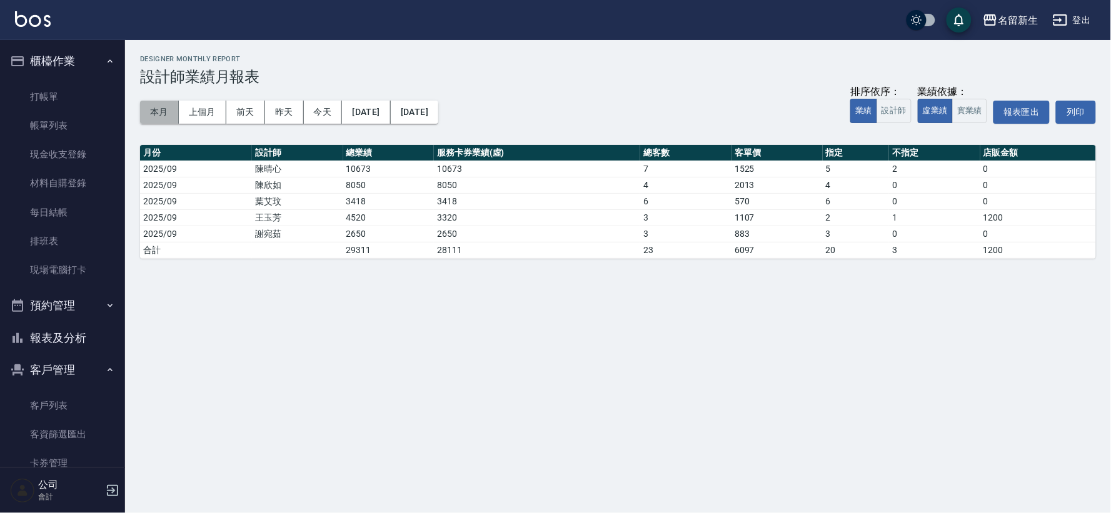
click at [163, 104] on button "本月" at bounding box center [159, 112] width 39 height 23
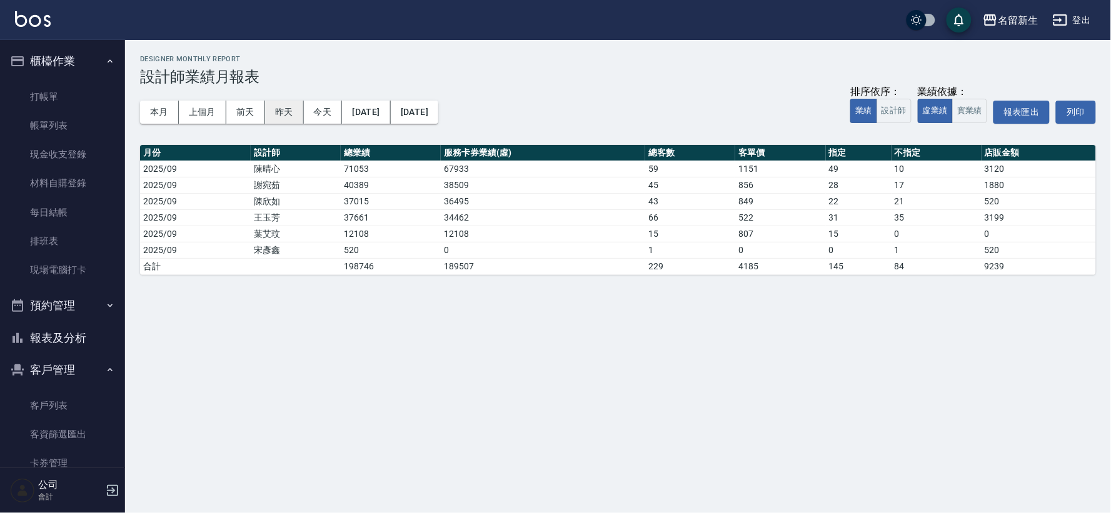
click at [291, 113] on button "昨天" at bounding box center [284, 112] width 39 height 23
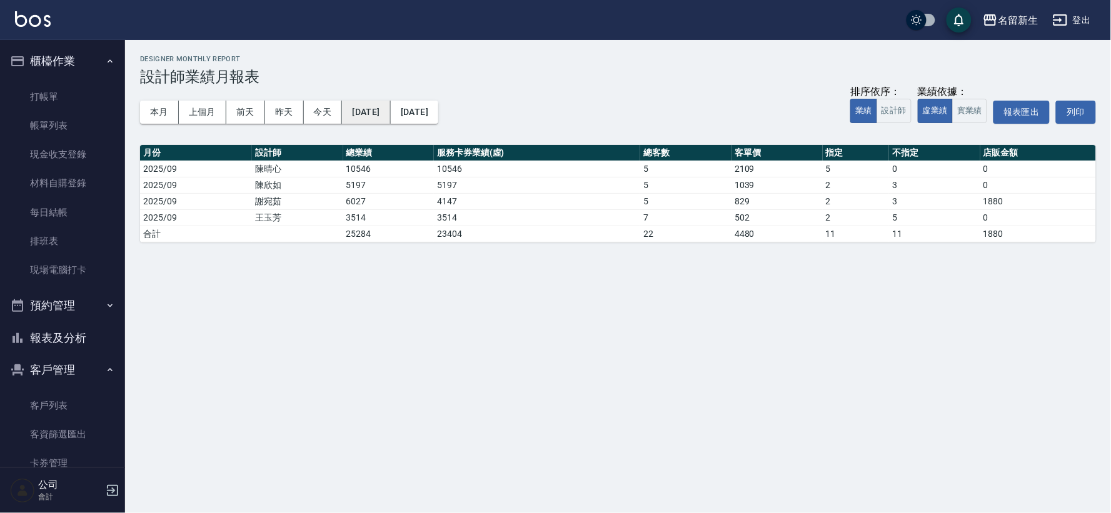
click at [390, 119] on button "[DATE]" at bounding box center [366, 112] width 48 height 23
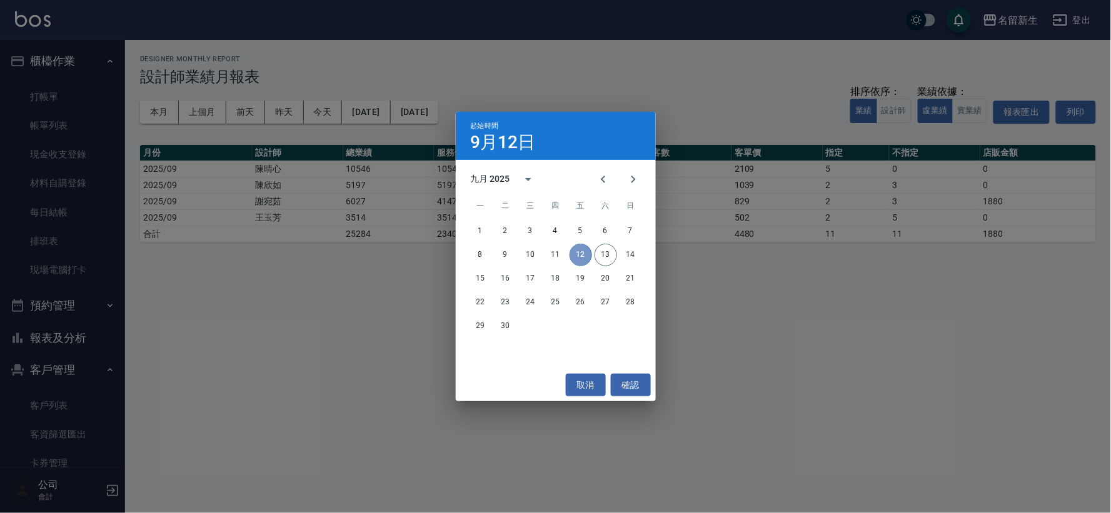
click at [572, 254] on button "12" at bounding box center [581, 255] width 23 height 23
click at [475, 228] on button "1" at bounding box center [481, 231] width 23 height 23
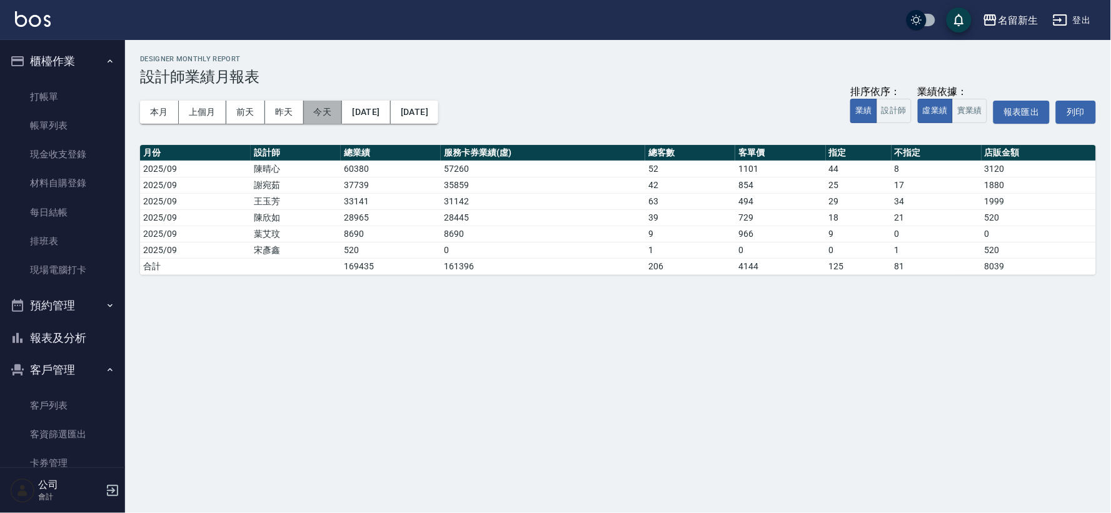
click at [329, 104] on button "今天" at bounding box center [323, 112] width 39 height 23
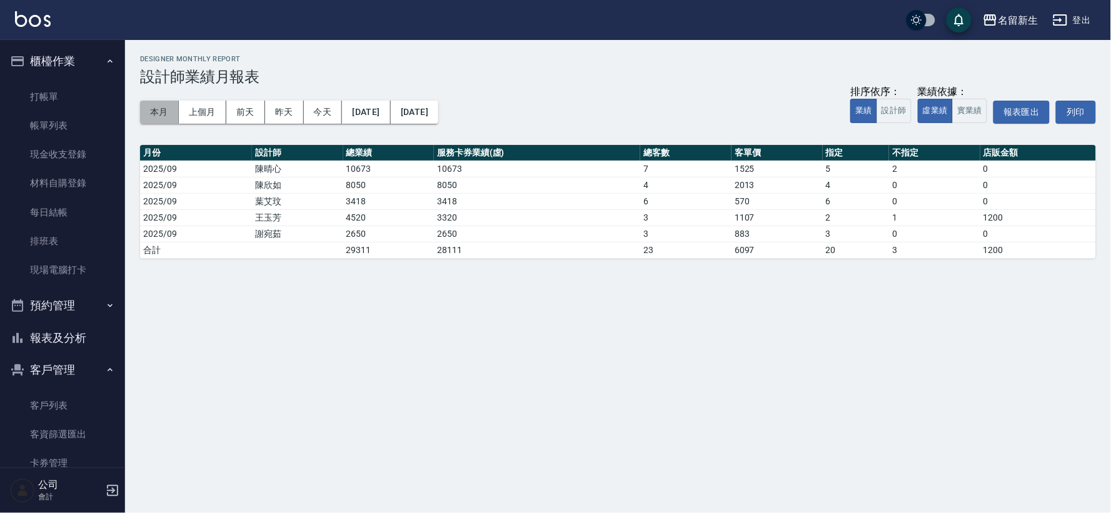
click at [170, 119] on button "本月" at bounding box center [159, 112] width 39 height 23
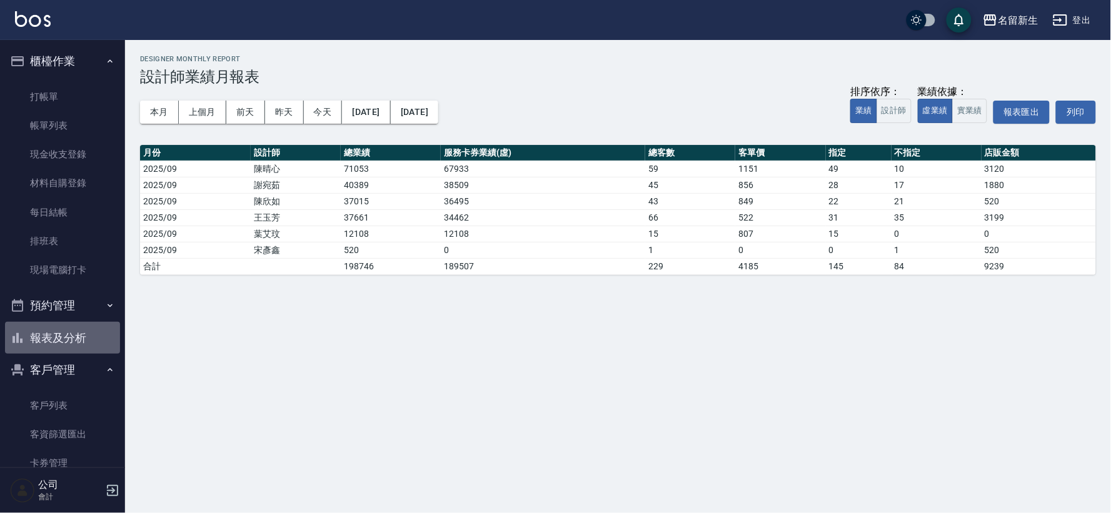
click at [85, 341] on button "報表及分析" at bounding box center [62, 338] width 115 height 33
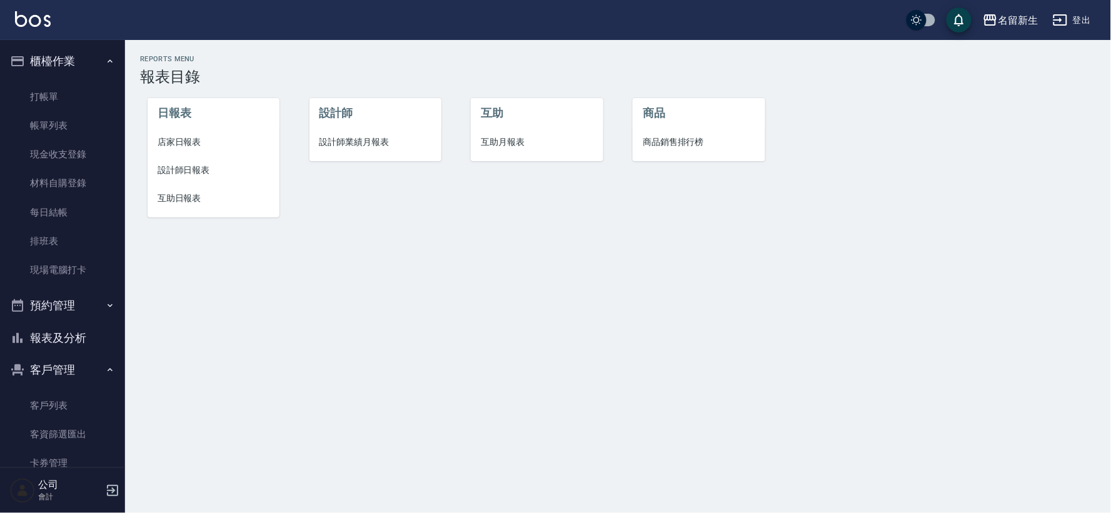
click at [172, 136] on span "店家日報表" at bounding box center [214, 142] width 112 height 13
